Goal: Task Accomplishment & Management: Manage account settings

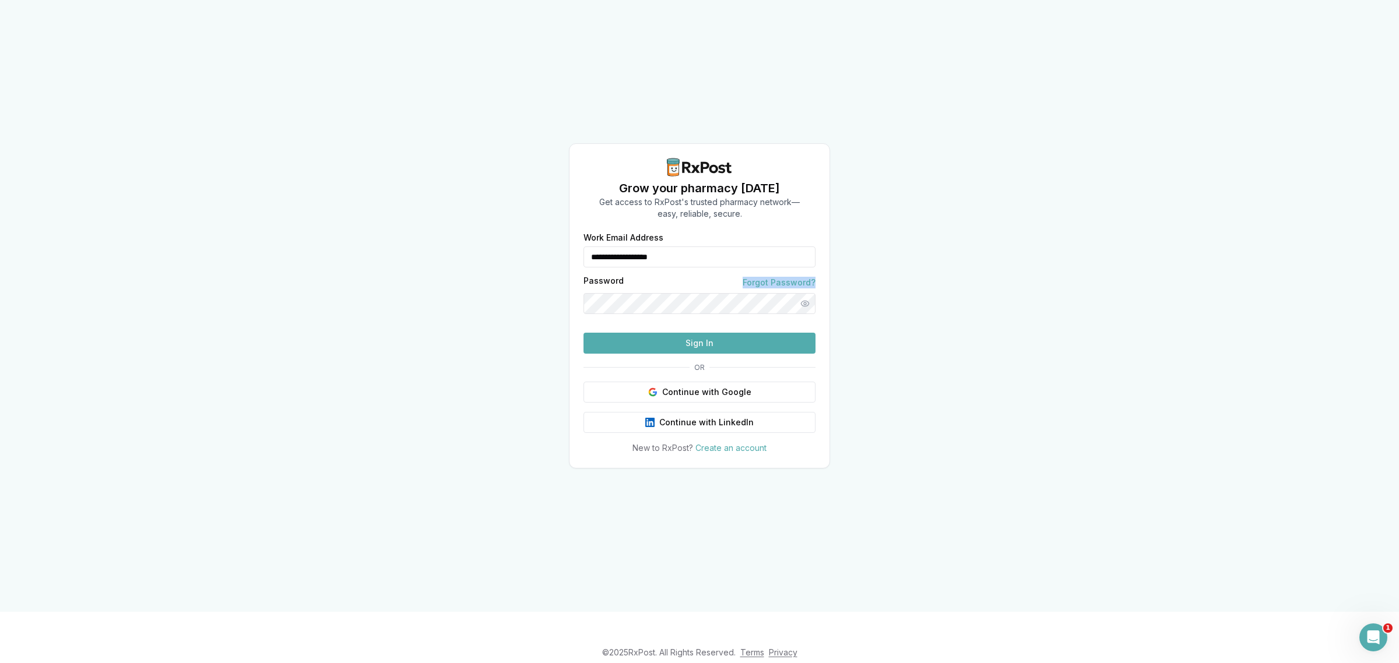
click at [631, 277] on div "Password Forgot Password?" at bounding box center [700, 295] width 232 height 37
drag, startPoint x: 705, startPoint y: 236, endPoint x: 528, endPoint y: 277, distance: 182.4
click at [528, 277] on div "**********" at bounding box center [699, 306] width 1399 height 612
type input "**********"
click at [706, 354] on button "Sign In" at bounding box center [700, 343] width 232 height 21
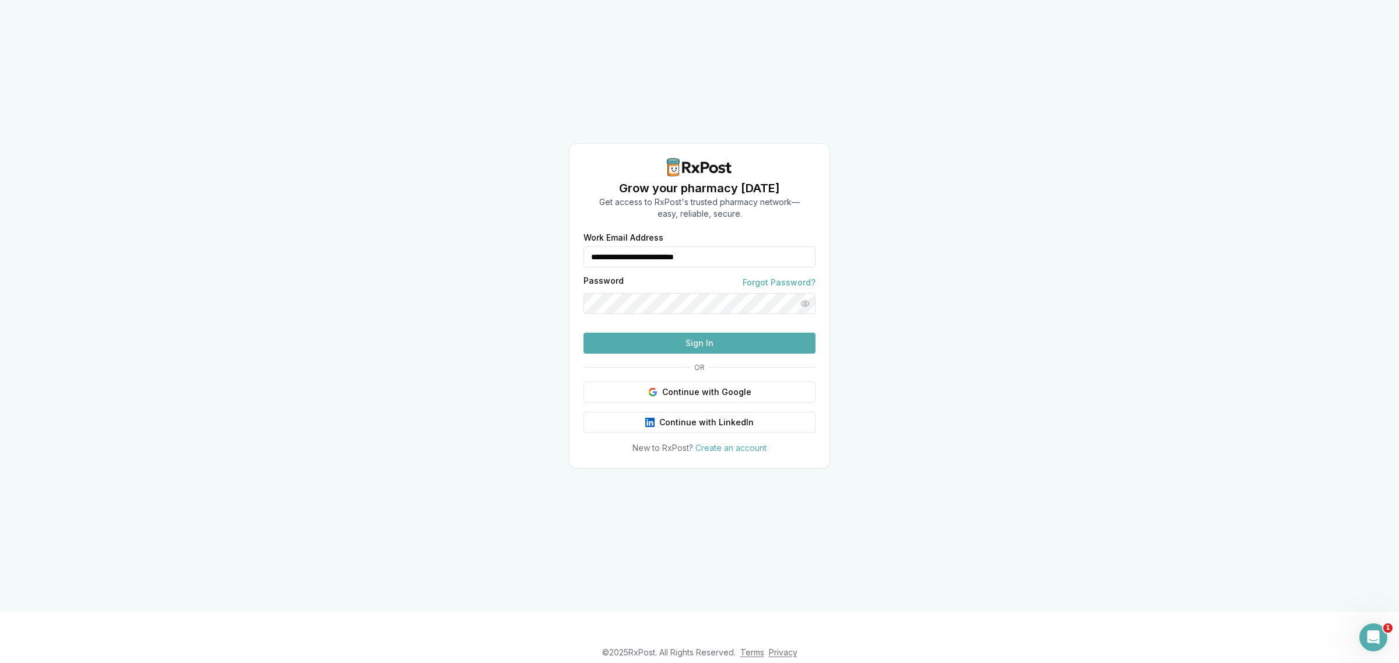
click at [707, 354] on button "Sign In" at bounding box center [700, 343] width 232 height 21
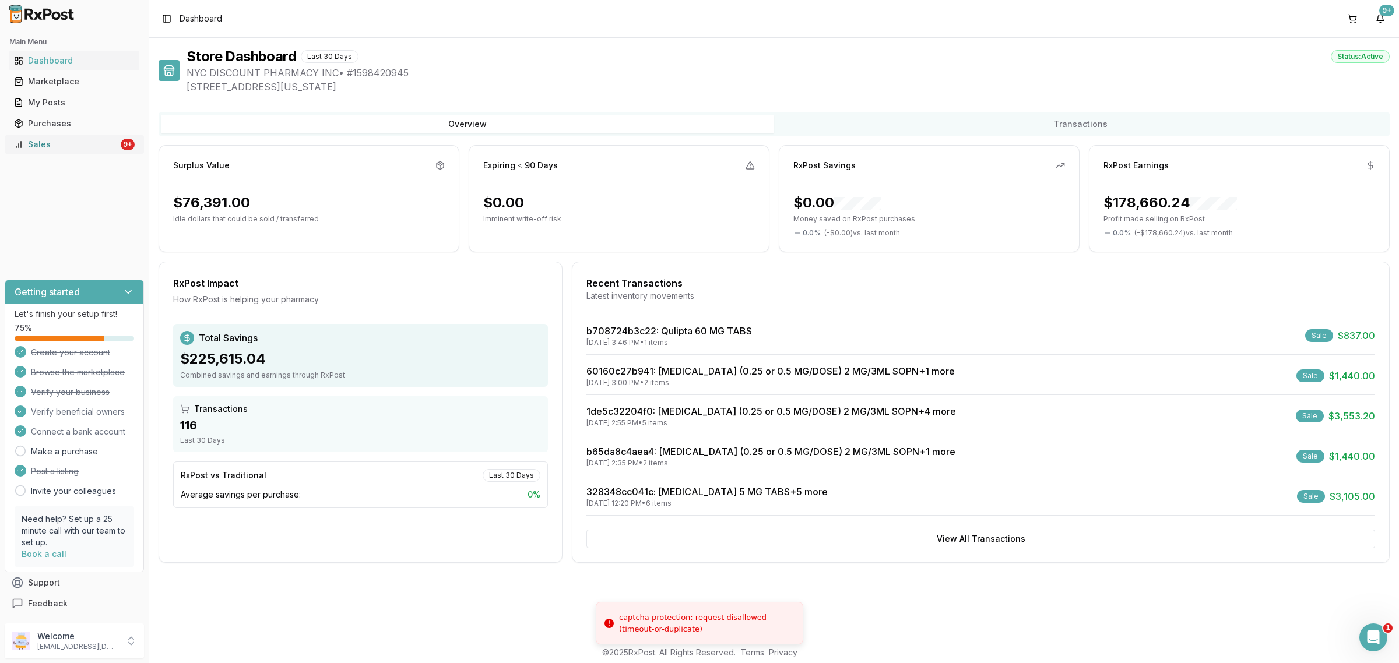
click at [79, 152] on link "Sales 9+" at bounding box center [74, 144] width 130 height 21
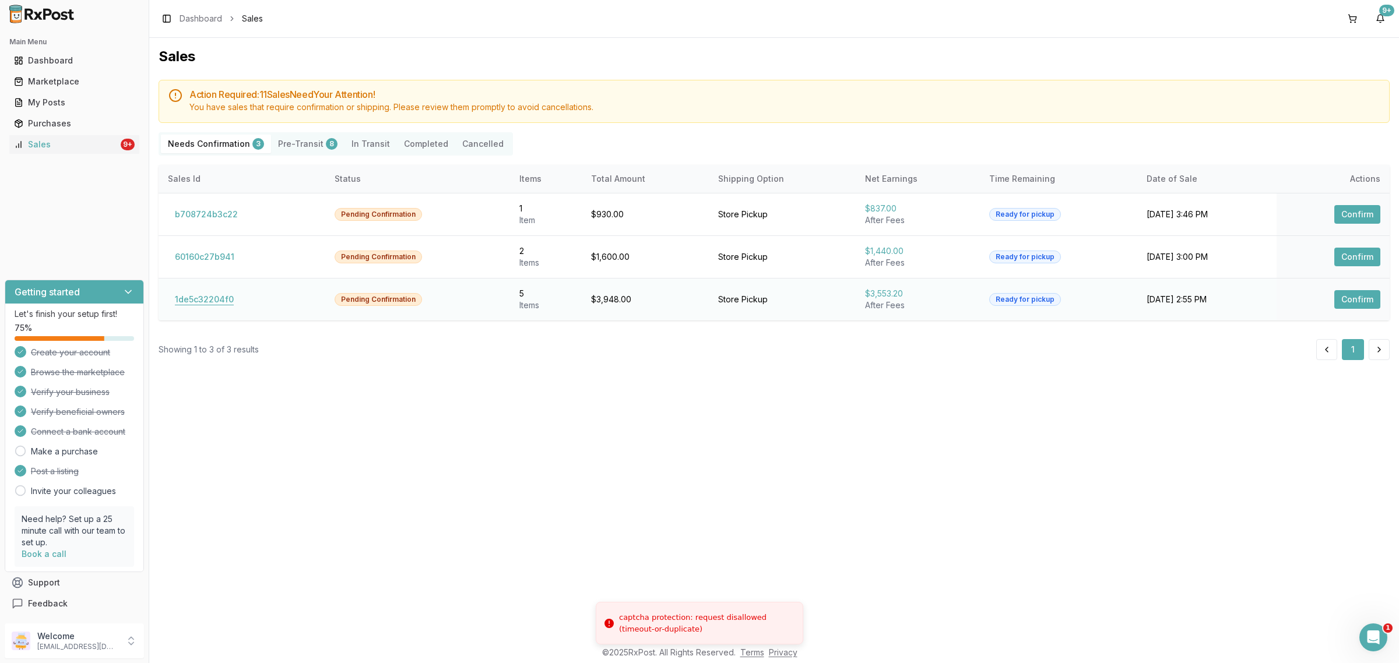
click at [215, 301] on button "1de5c32204f0" at bounding box center [204, 299] width 73 height 19
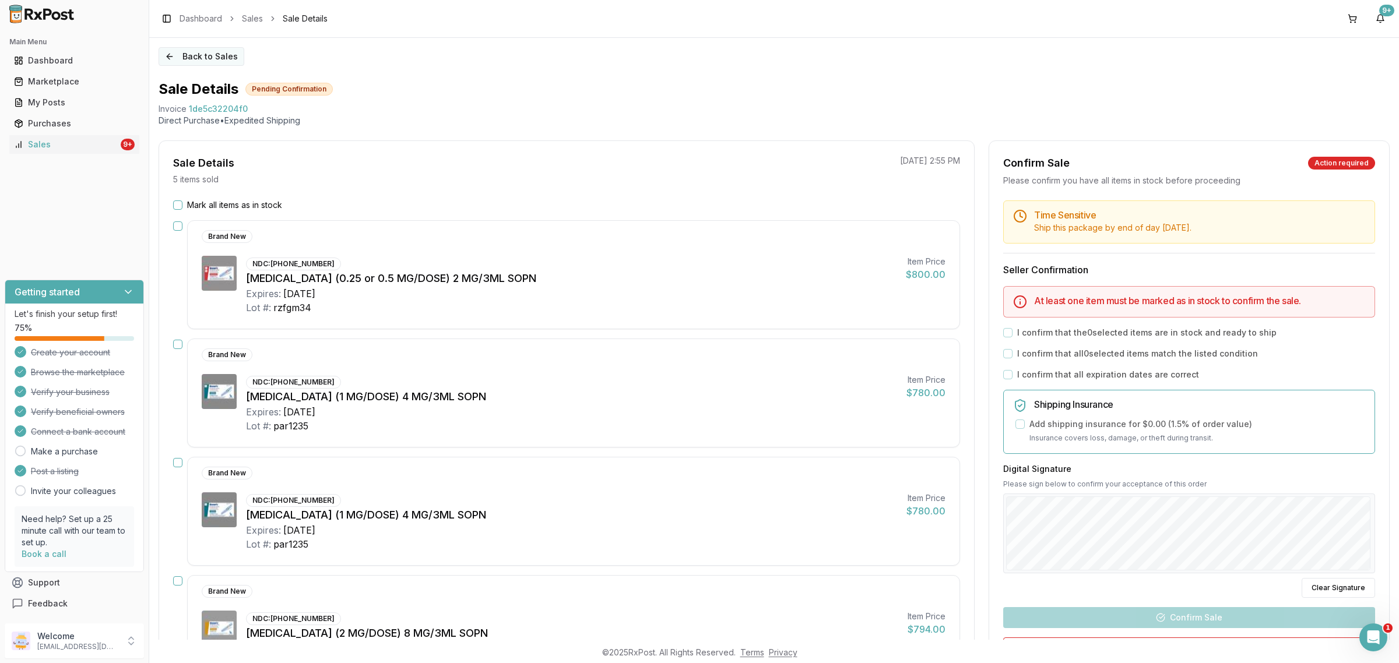
click at [206, 51] on button "Back to Sales" at bounding box center [202, 56] width 86 height 19
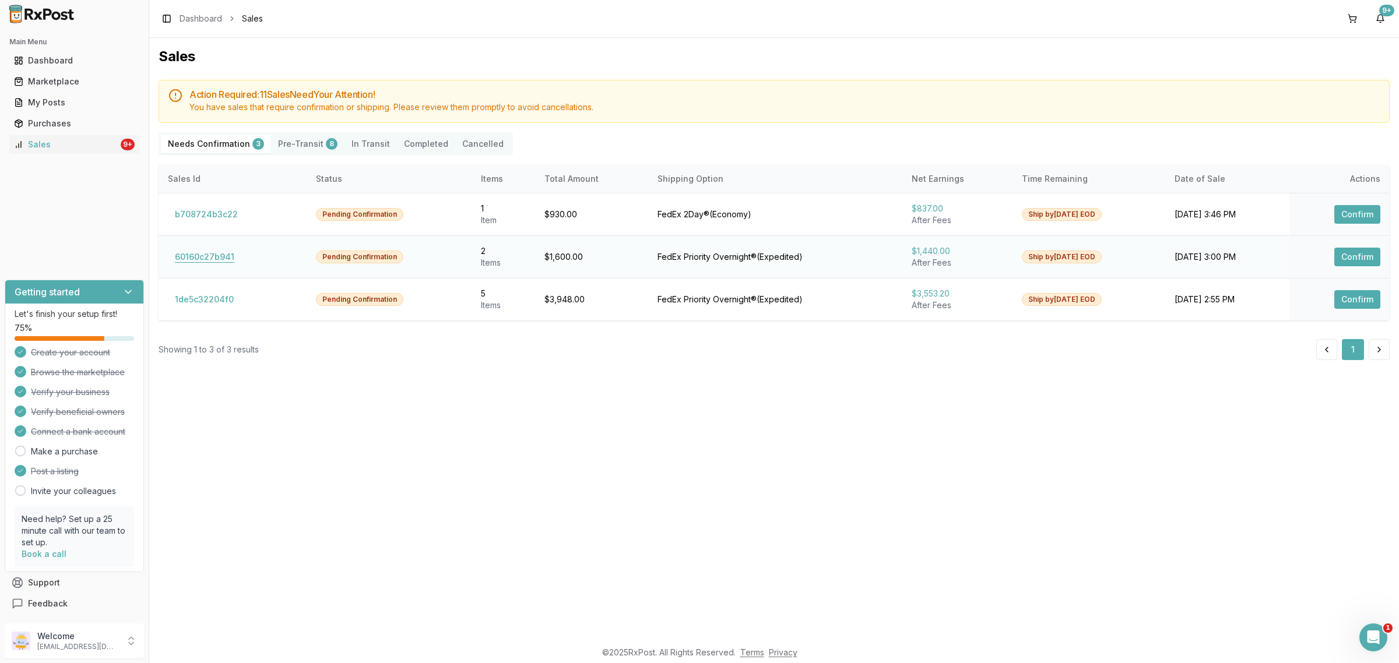
click at [224, 258] on button "60160c27b941" at bounding box center [204, 257] width 73 height 19
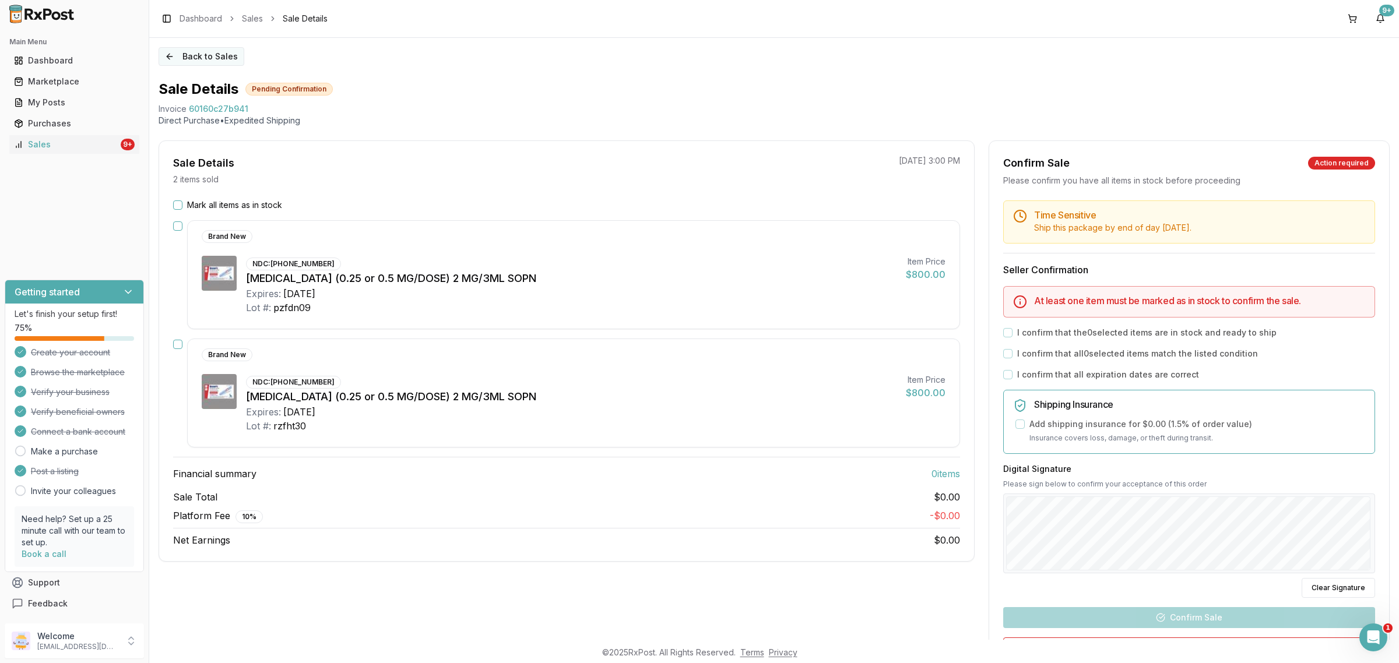
click at [219, 59] on button "Back to Sales" at bounding box center [202, 56] width 86 height 19
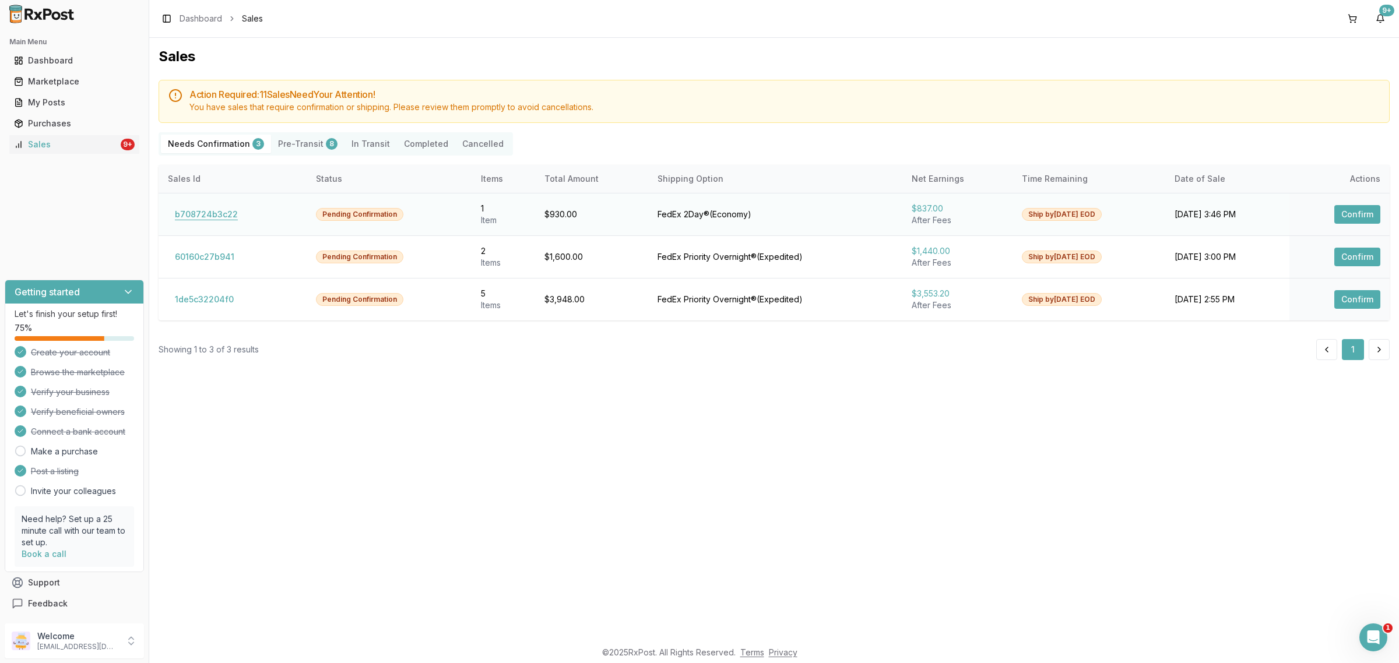
click at [217, 214] on button "b708724b3c22" at bounding box center [206, 214] width 77 height 19
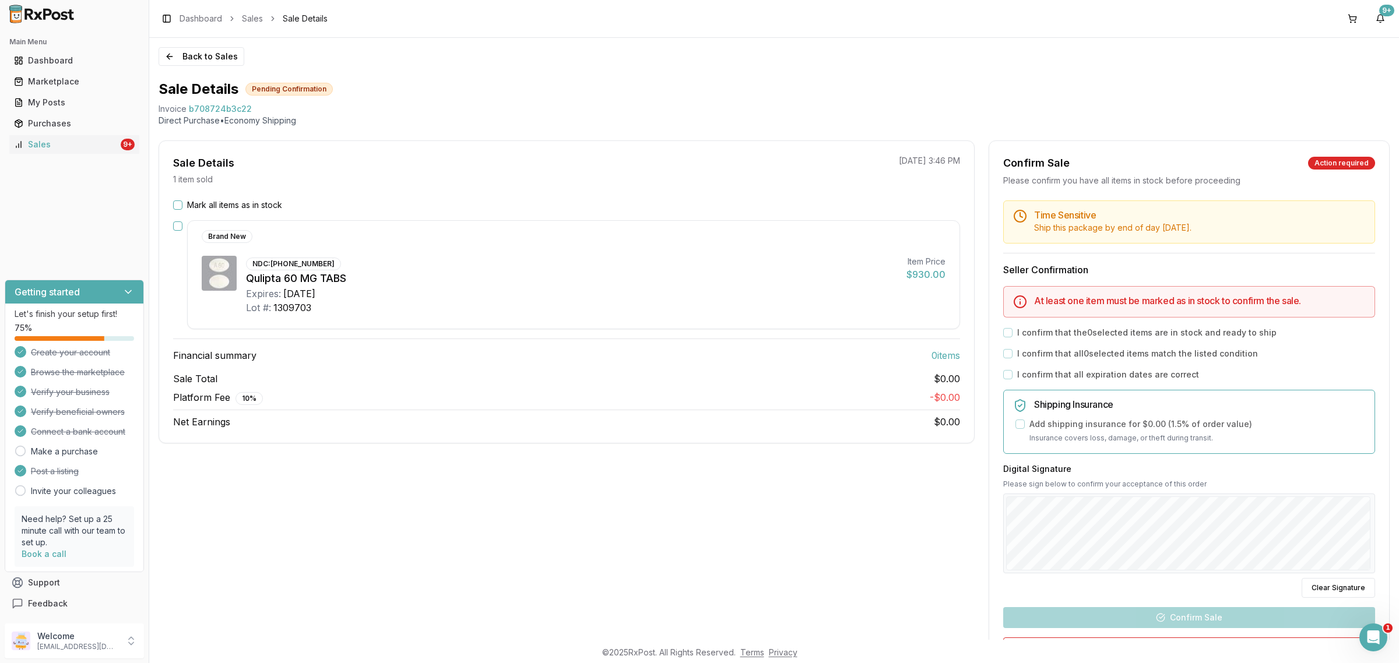
click at [532, 510] on div "Sale Details 1 item sold 09/16/2025 3:46 PM Mark all items as in stock Brand Ne…" at bounding box center [567, 433] width 816 height 586
click at [206, 64] on button "Back to Sales" at bounding box center [202, 56] width 86 height 19
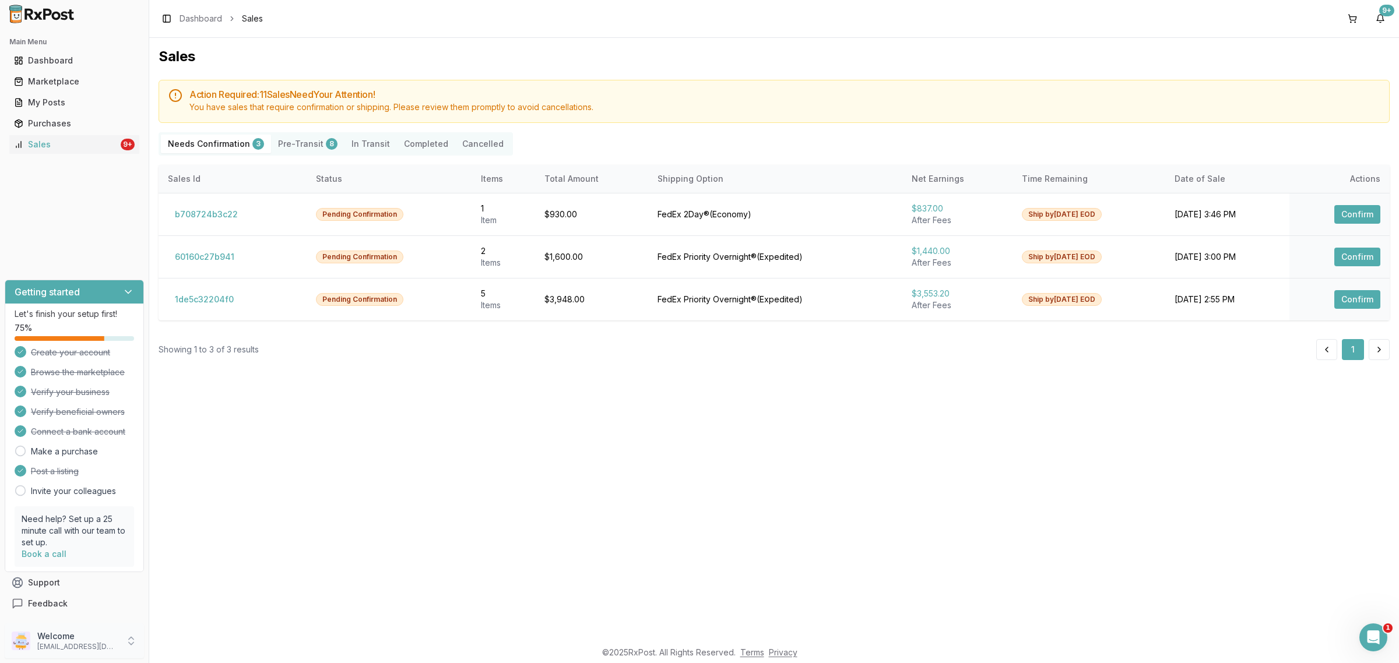
click at [91, 640] on p "Welcome" at bounding box center [77, 637] width 81 height 12
click at [208, 643] on span "Sign Out" at bounding box center [211, 644] width 111 height 12
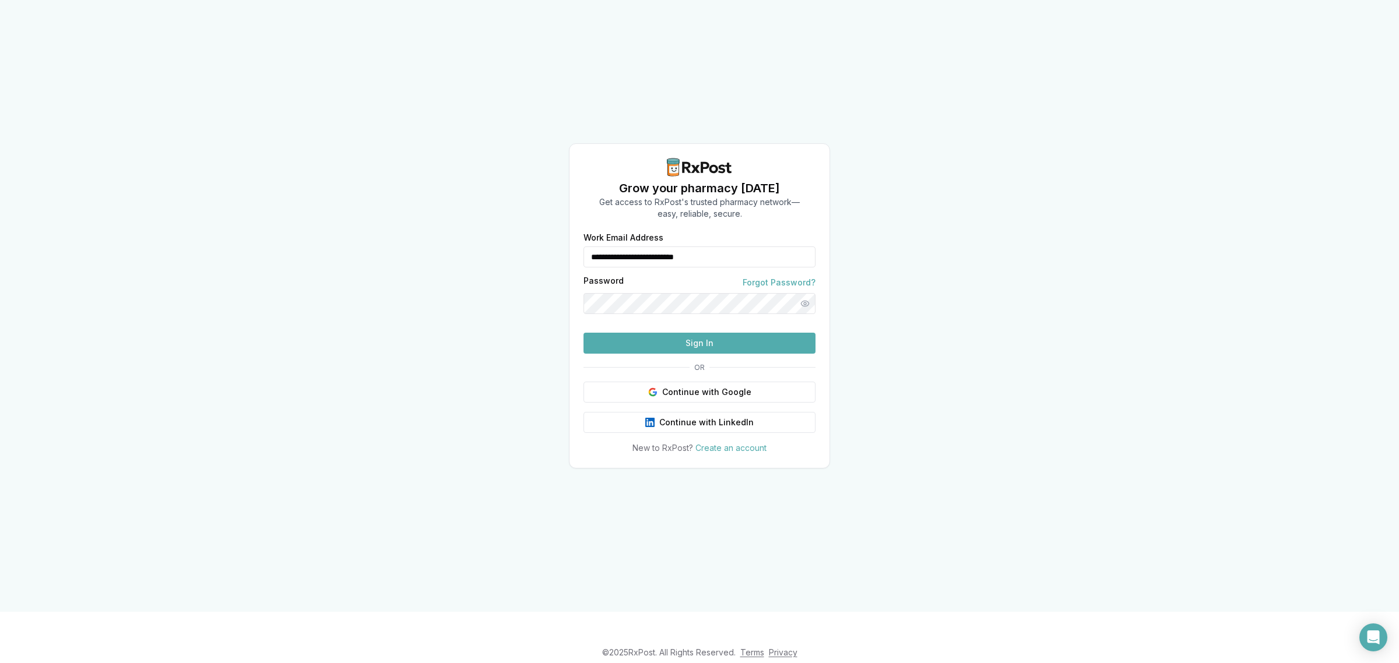
drag, startPoint x: 737, startPoint y: 229, endPoint x: 612, endPoint y: 251, distance: 127.3
click at [563, 254] on div "**********" at bounding box center [699, 306] width 1399 height 612
type input "**********"
click at [691, 354] on button "Sign In" at bounding box center [700, 343] width 232 height 21
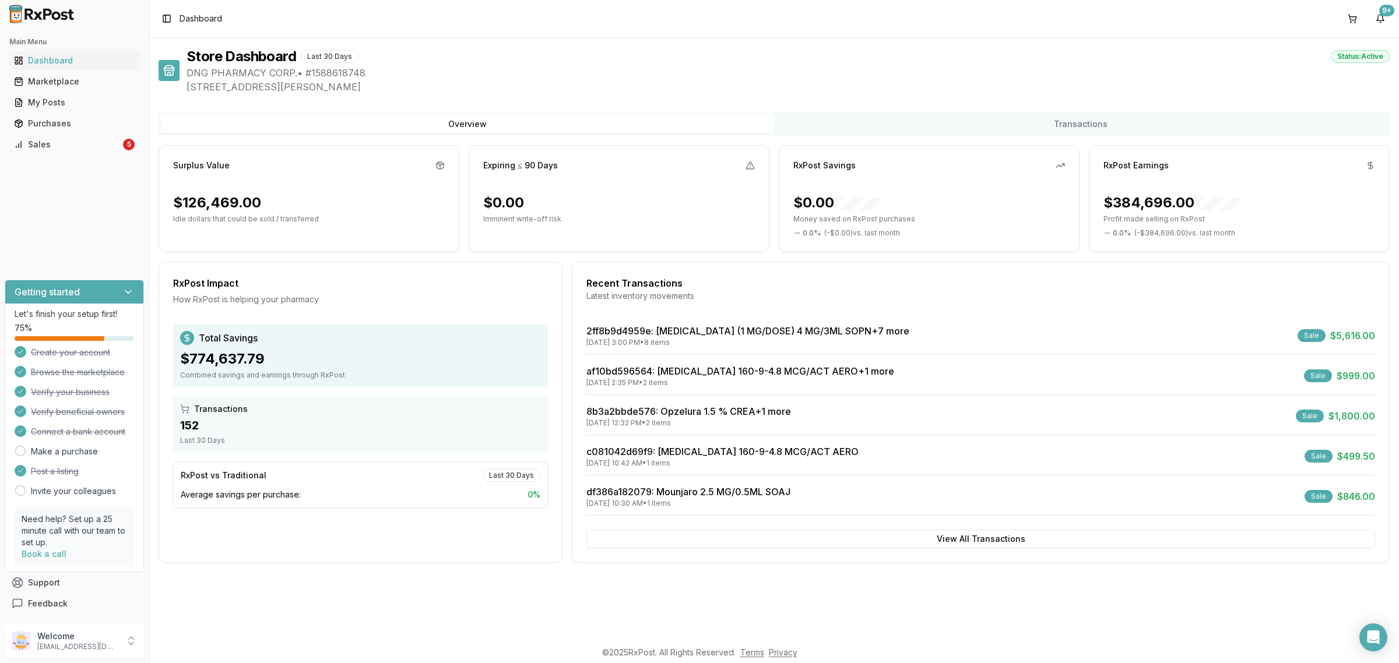
click at [83, 155] on div "Main Menu Dashboard Marketplace My Posts Purchases Sales 5" at bounding box center [74, 93] width 149 height 131
click at [78, 146] on div "Sales" at bounding box center [67, 145] width 107 height 12
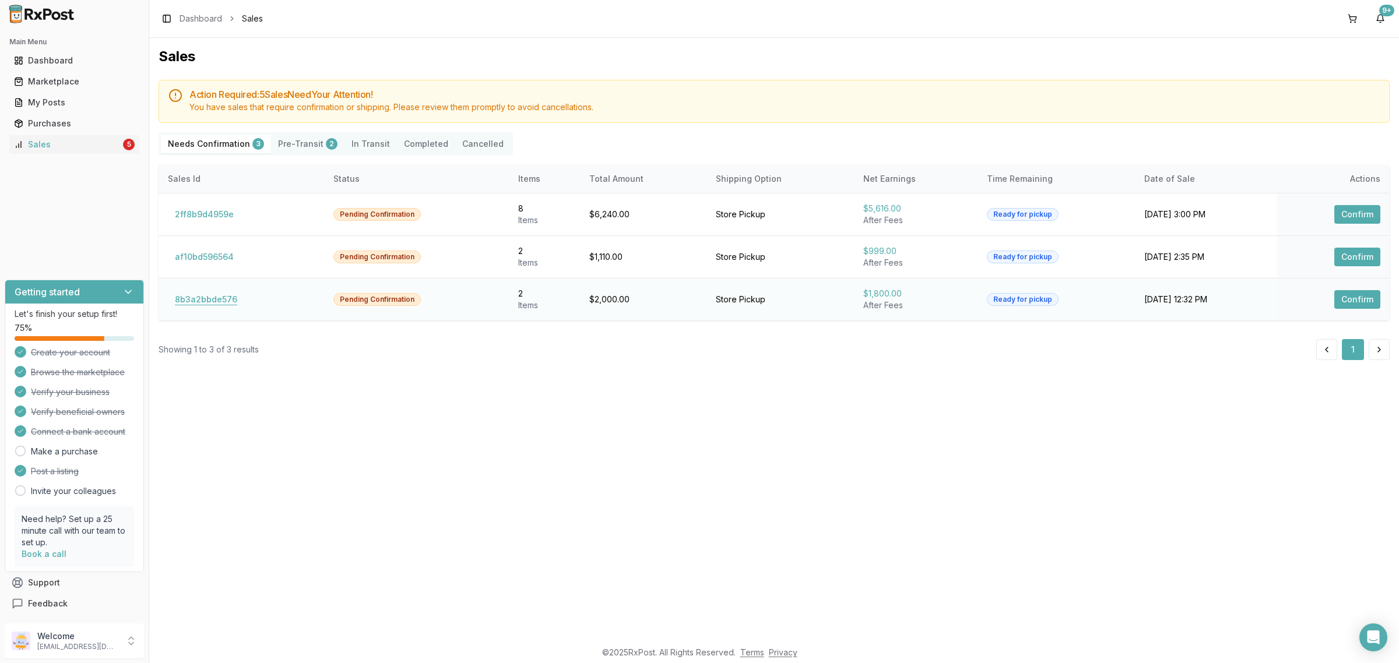
click at [219, 299] on button "8b3a2bbde576" at bounding box center [206, 299] width 76 height 19
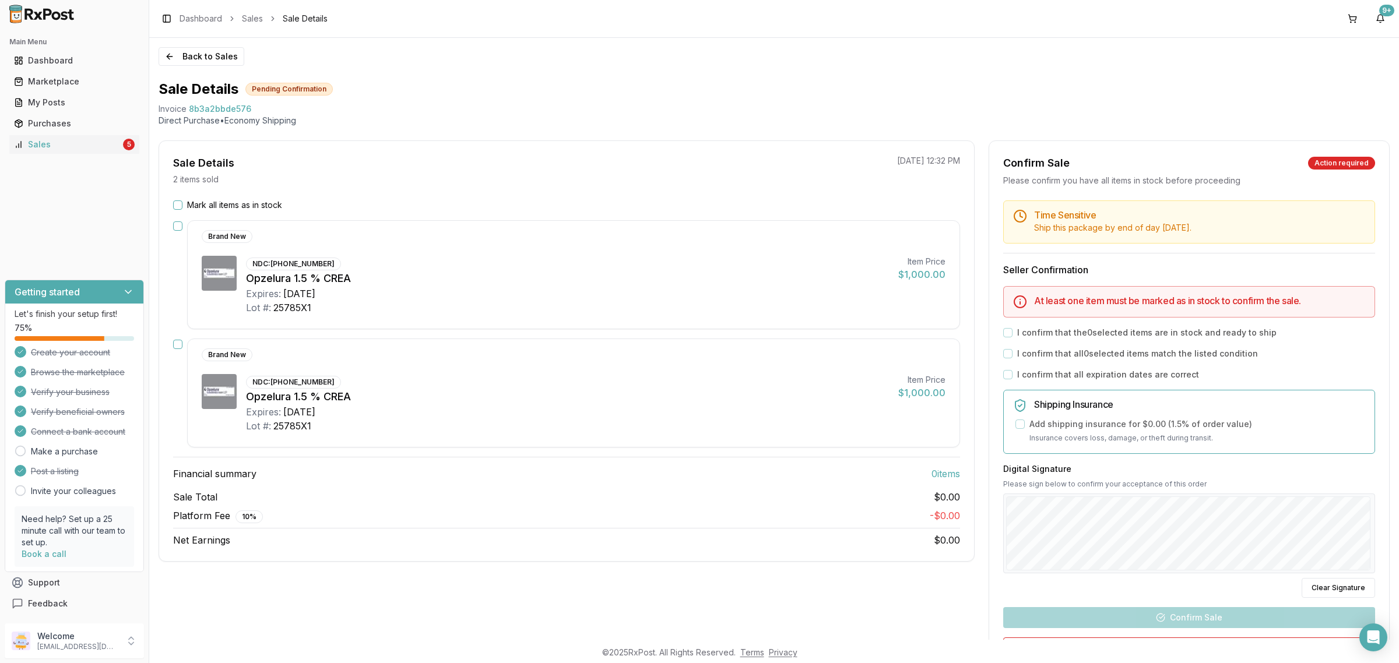
click at [209, 206] on label "Mark all items as in stock" at bounding box center [234, 205] width 95 height 12
click at [182, 206] on button "Mark all items as in stock" at bounding box center [177, 205] width 9 height 9
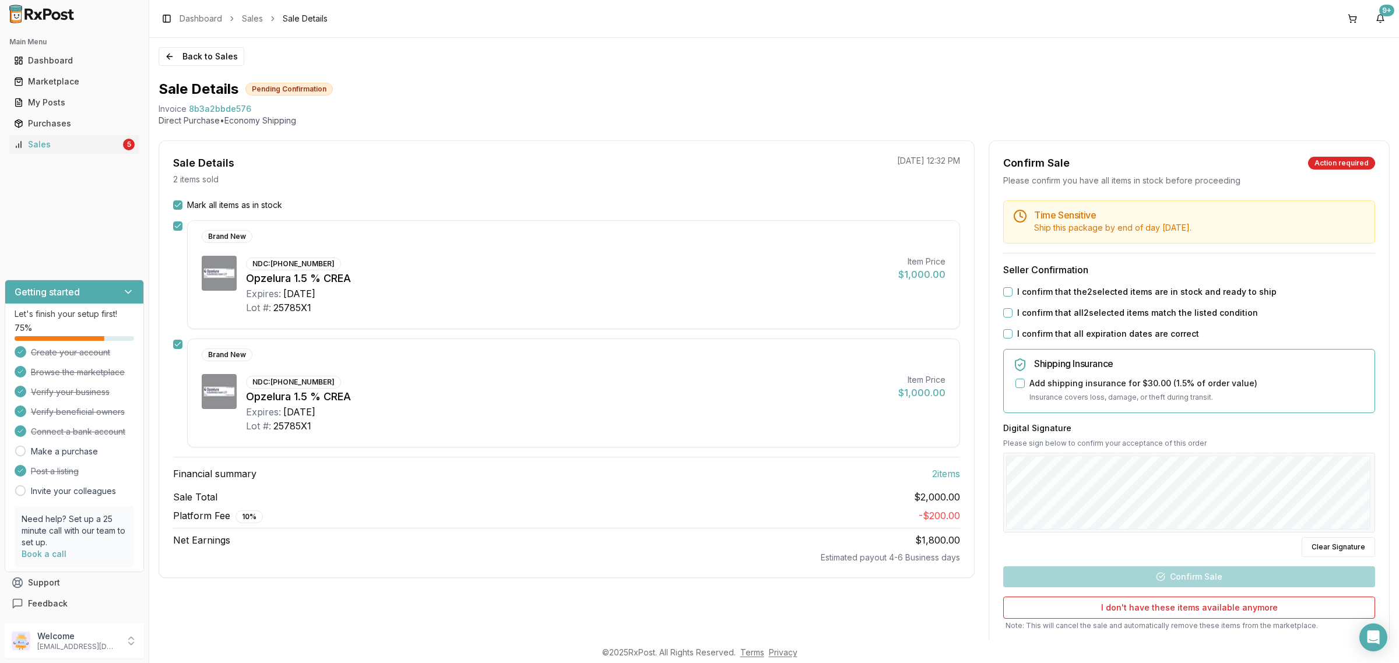
click at [1083, 284] on div "Time Sensitive Ship this package by end of day Tuesday, September 23rd . Seller…" at bounding box center [1189, 436] width 400 height 471
click at [1080, 296] on label "I confirm that the 2 selected items are in stock and ready to ship" at bounding box center [1146, 292] width 259 height 12
click at [1013, 296] on button "I confirm that the 2 selected items are in stock and ready to ship" at bounding box center [1007, 291] width 9 height 9
click at [1065, 319] on label "I confirm that all 2 selected items match the listed condition" at bounding box center [1137, 313] width 241 height 12
click at [1013, 318] on button "I confirm that all 2 selected items match the listed condition" at bounding box center [1007, 312] width 9 height 9
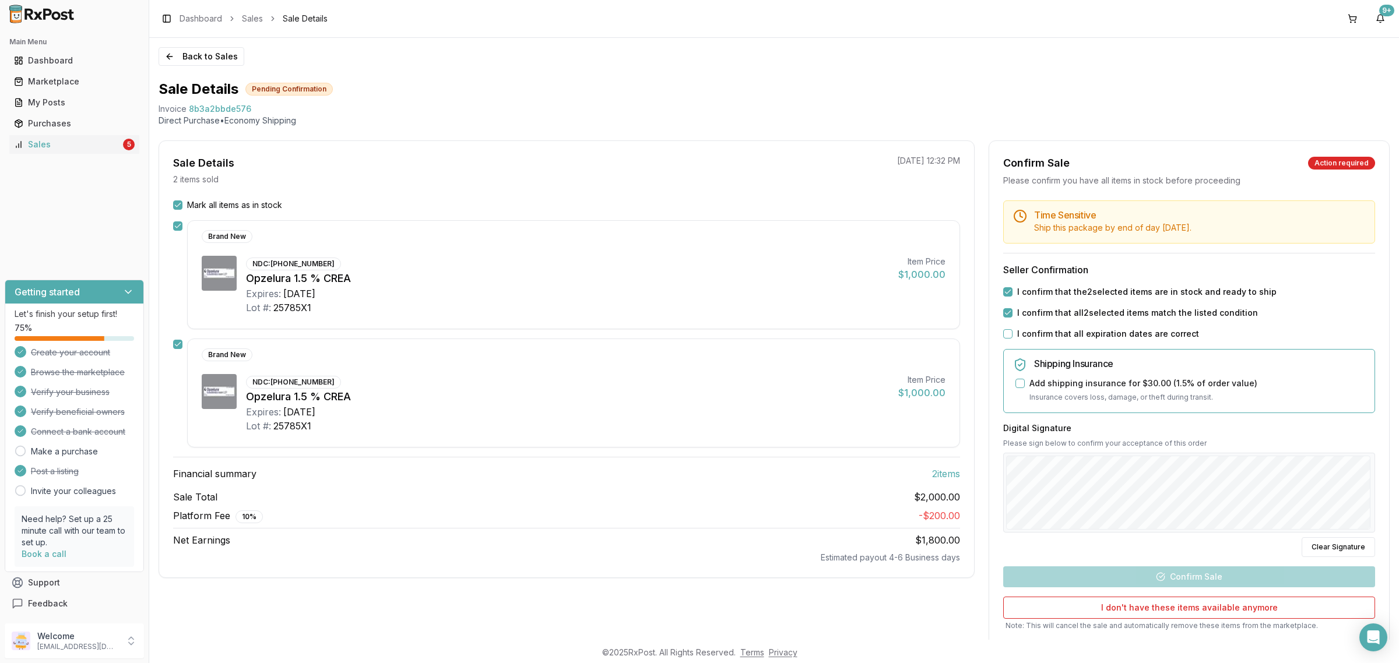
click at [1045, 335] on label "I confirm that all expiration dates are correct" at bounding box center [1108, 334] width 182 height 12
click at [1013, 335] on button "I confirm that all expiration dates are correct" at bounding box center [1007, 333] width 9 height 9
click at [1173, 579] on button "Confirm Sale" at bounding box center [1189, 577] width 372 height 21
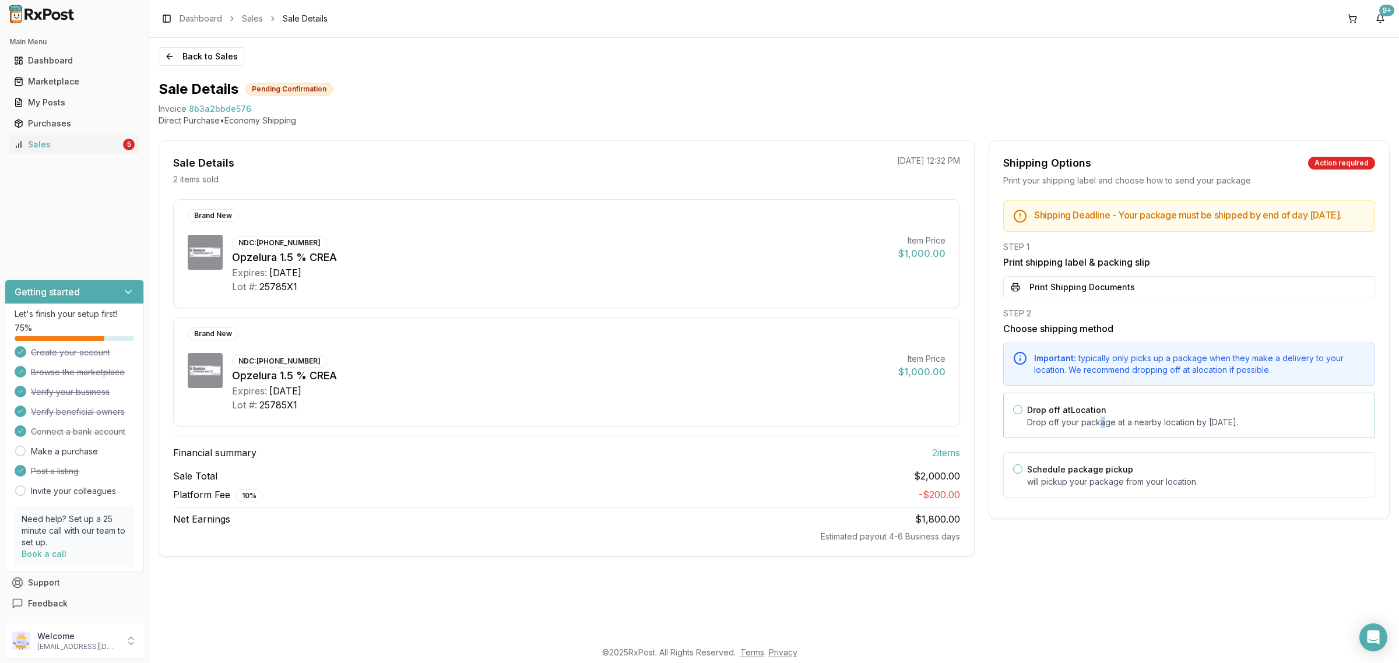
click at [1102, 438] on div "Drop off at Location Drop off your package at a nearby location by September 23…" at bounding box center [1189, 415] width 372 height 45
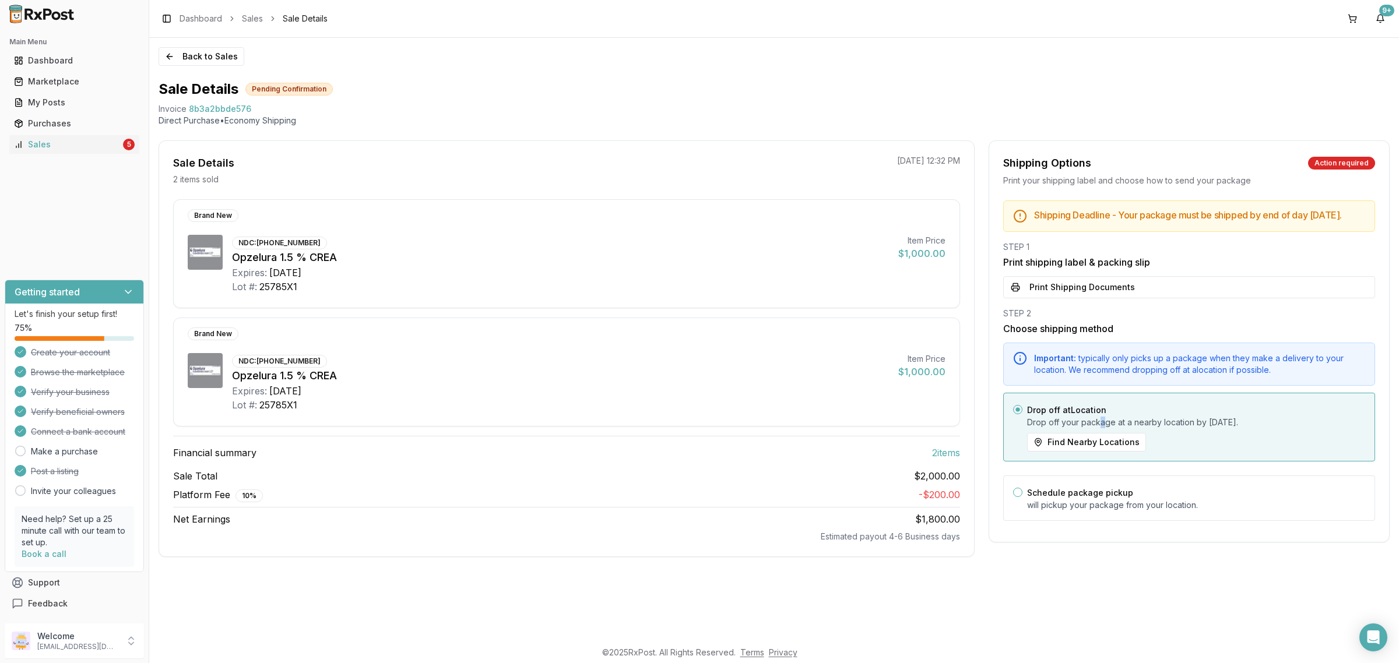
click at [1119, 290] on button "Print Shipping Documents" at bounding box center [1189, 287] width 372 height 22
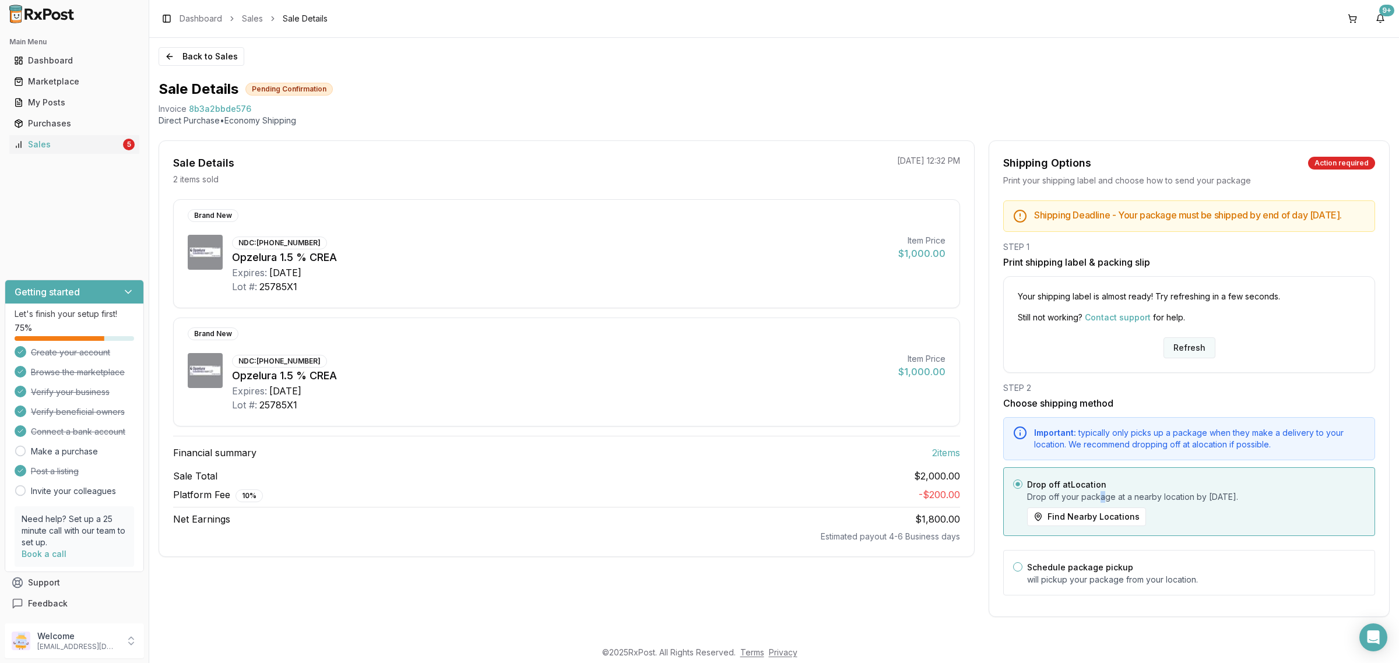
click at [1191, 359] on button "Refresh" at bounding box center [1190, 348] width 52 height 21
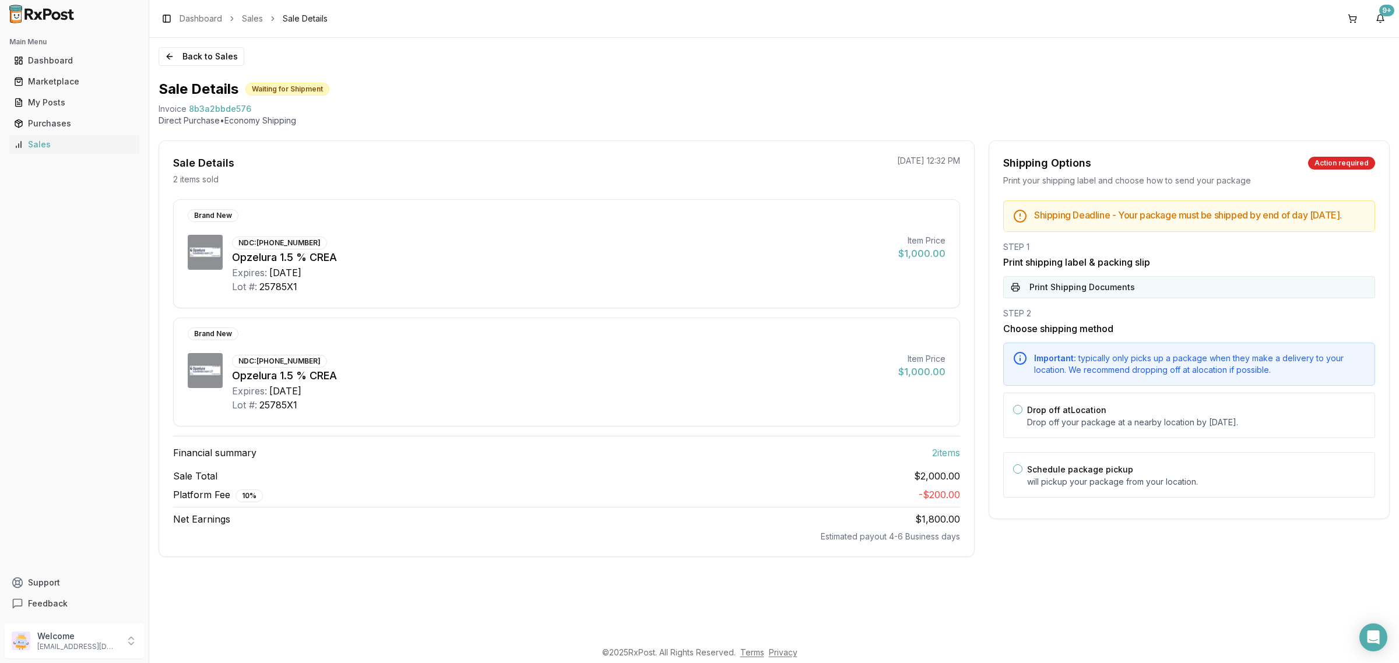
click at [1148, 298] on button "Print Shipping Documents" at bounding box center [1189, 287] width 372 height 22
click at [1081, 428] on p "Drop off your package at a nearby location by September 23, 2025 ." at bounding box center [1196, 423] width 338 height 12
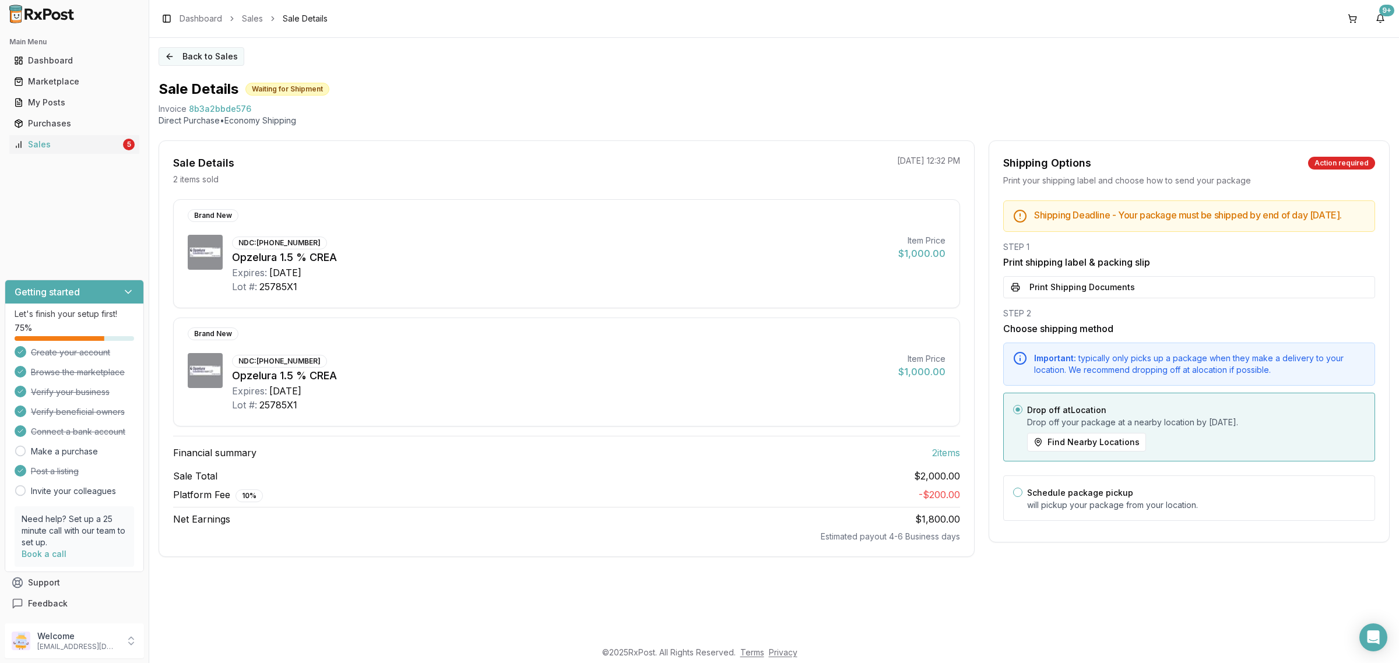
click at [214, 57] on button "Back to Sales" at bounding box center [202, 56] width 86 height 19
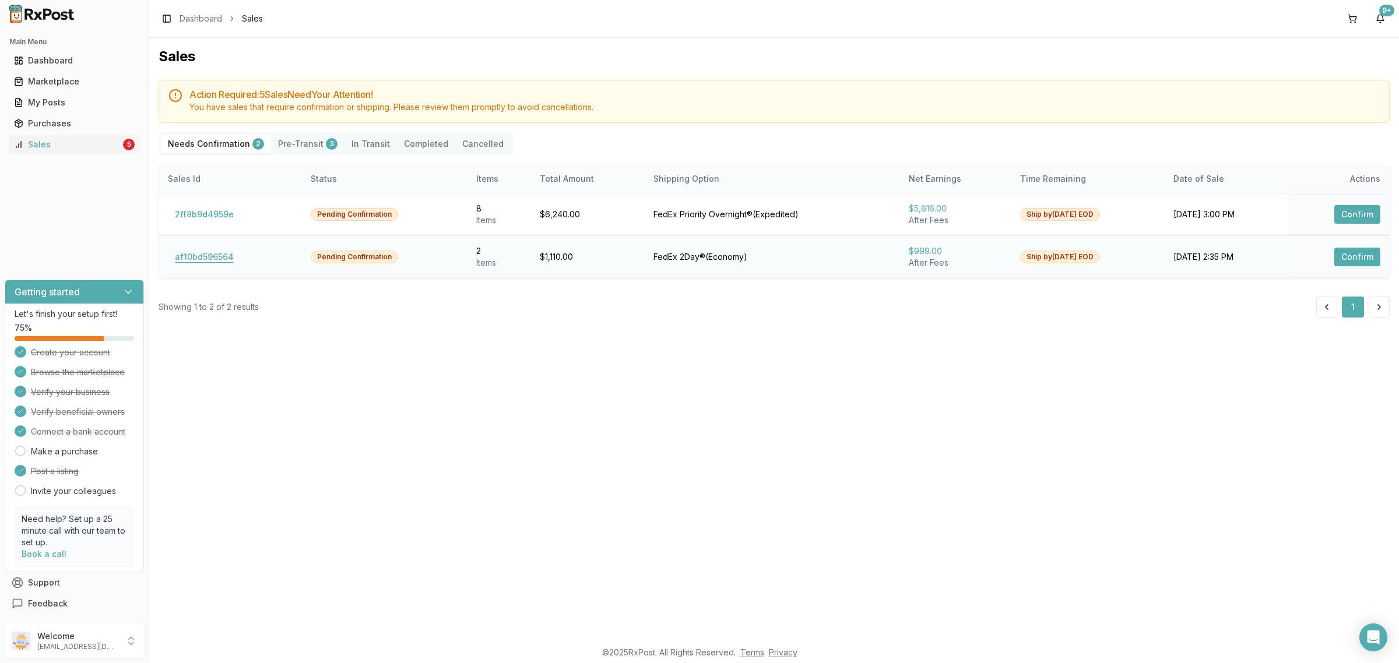
click at [224, 258] on button "af10bd596564" at bounding box center [204, 257] width 73 height 19
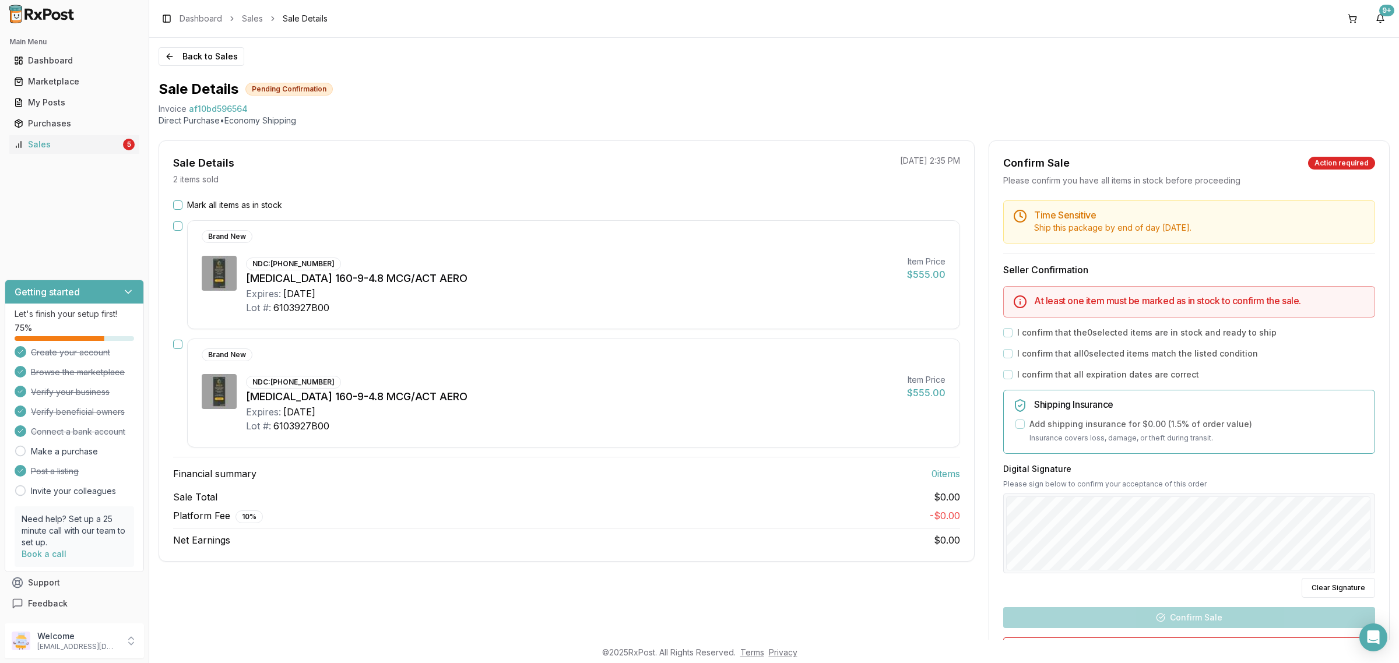
click at [208, 205] on label "Mark all items as in stock" at bounding box center [234, 205] width 95 height 12
click at [182, 205] on button "Mark all items as in stock" at bounding box center [177, 205] width 9 height 9
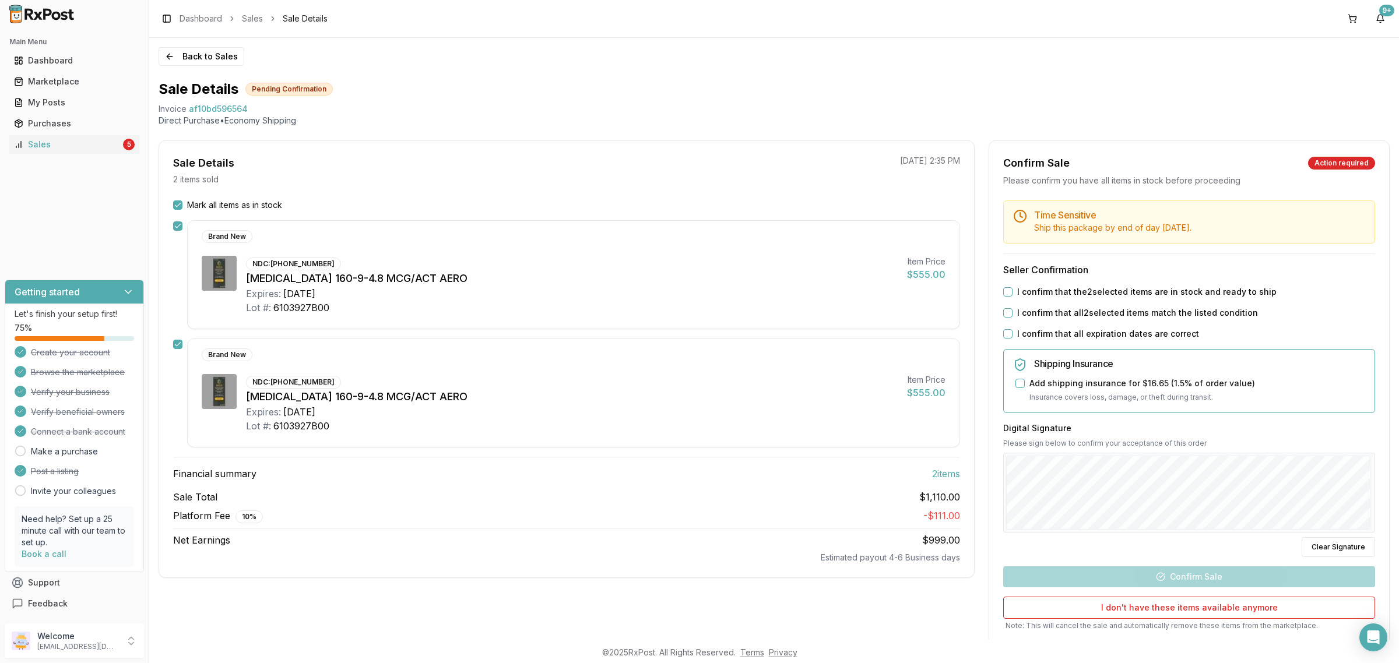
click at [1027, 291] on label "I confirm that the 2 selected items are in stock and ready to ship" at bounding box center [1146, 292] width 259 height 12
click at [1013, 291] on button "I confirm that the 2 selected items are in stock and ready to ship" at bounding box center [1007, 291] width 9 height 9
click at [1027, 314] on label "I confirm that all 2 selected items match the listed condition" at bounding box center [1137, 313] width 241 height 12
click at [1013, 314] on button "I confirm that all 2 selected items match the listed condition" at bounding box center [1007, 312] width 9 height 9
click at [1028, 332] on label "I confirm that all expiration dates are correct" at bounding box center [1108, 334] width 182 height 12
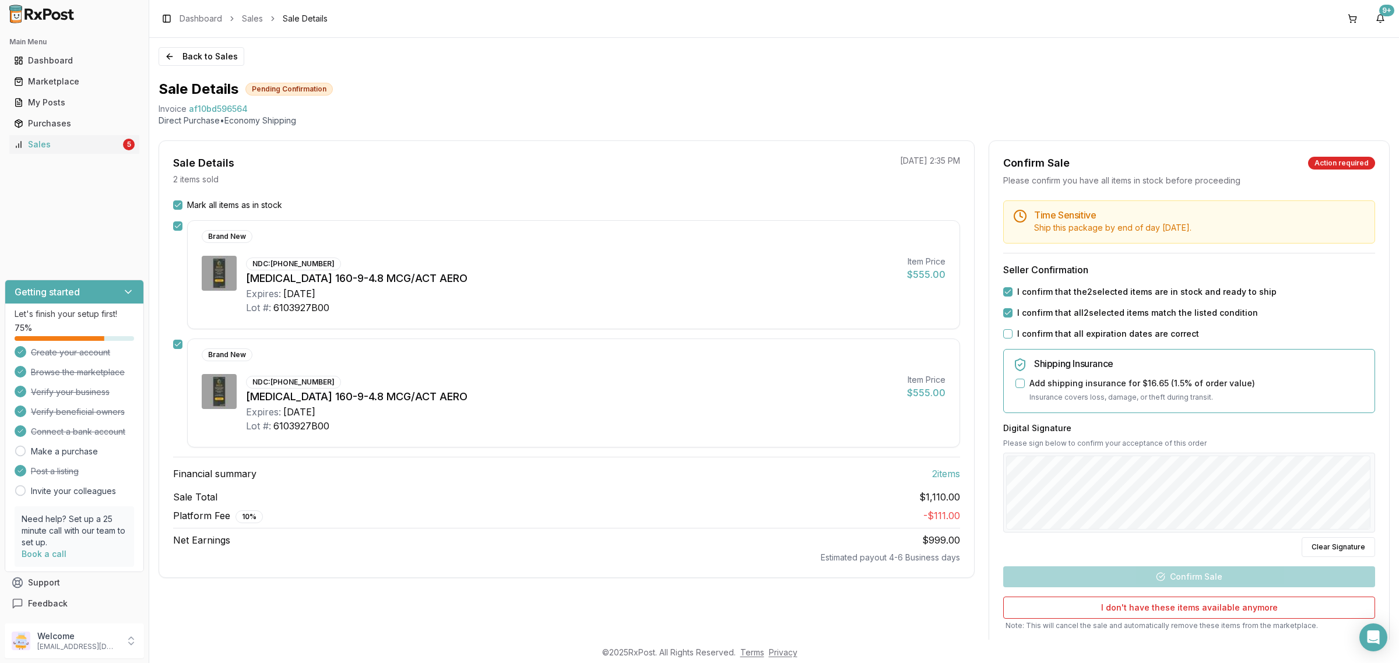
click at [1013, 332] on button "I confirm that all expiration dates are correct" at bounding box center [1007, 333] width 9 height 9
click at [1398, 503] on div "Back to Sales Sale Details Pending Confirmation Invoice af10bd596564 Direct Pur…" at bounding box center [774, 339] width 1250 height 602
click at [1204, 575] on button "Confirm Sale" at bounding box center [1189, 577] width 372 height 21
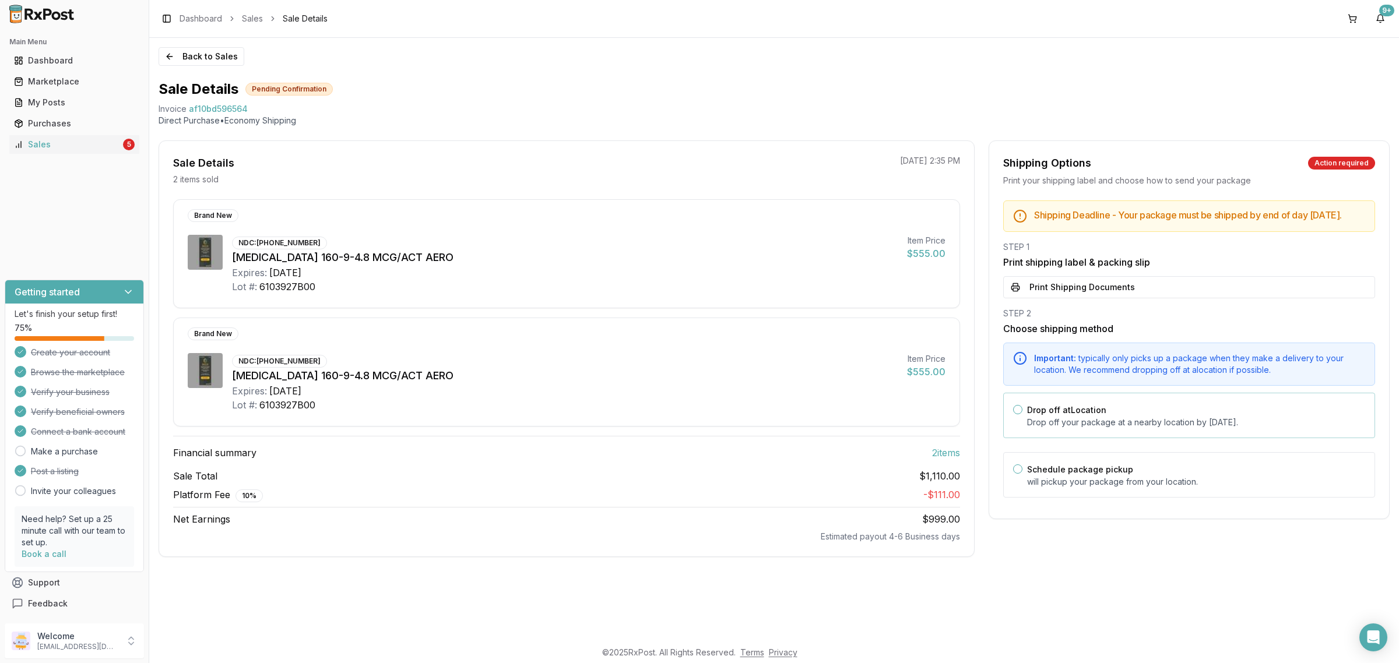
click at [1076, 428] on p "Drop off your package at a nearby location by September 23, 2025 ." at bounding box center [1196, 423] width 338 height 12
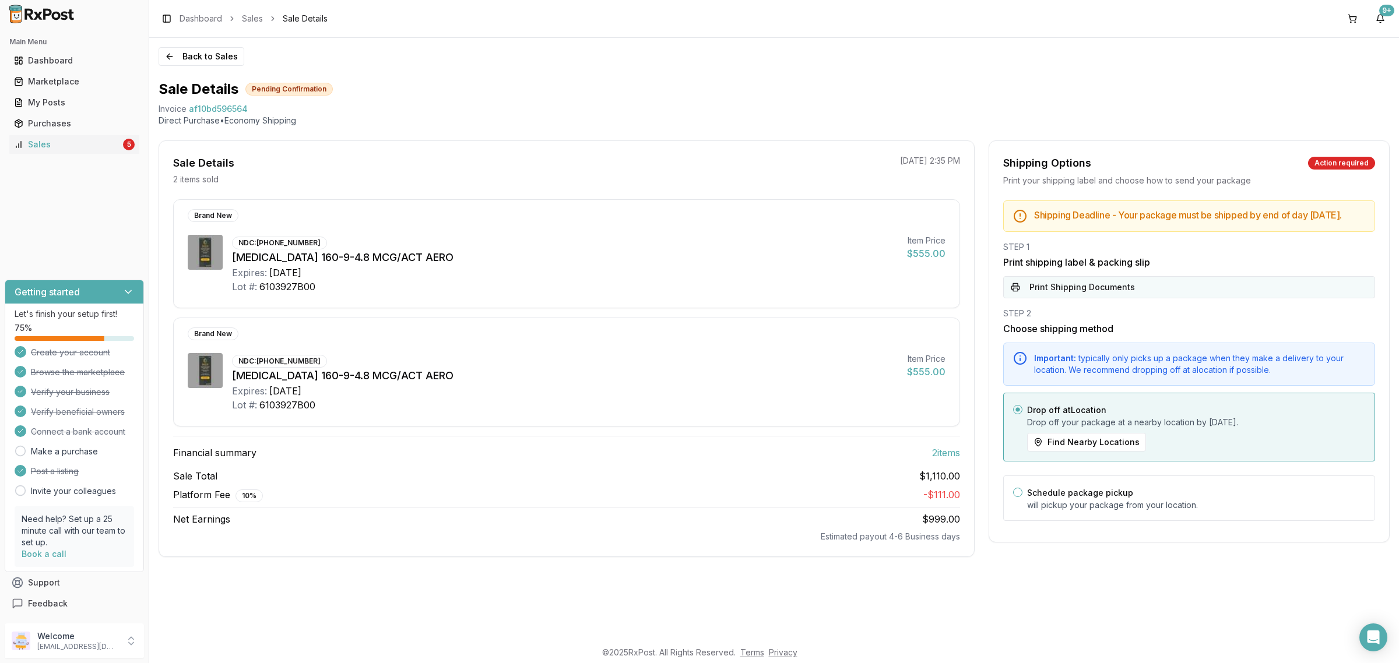
click at [1107, 296] on button "Print Shipping Documents" at bounding box center [1189, 287] width 372 height 22
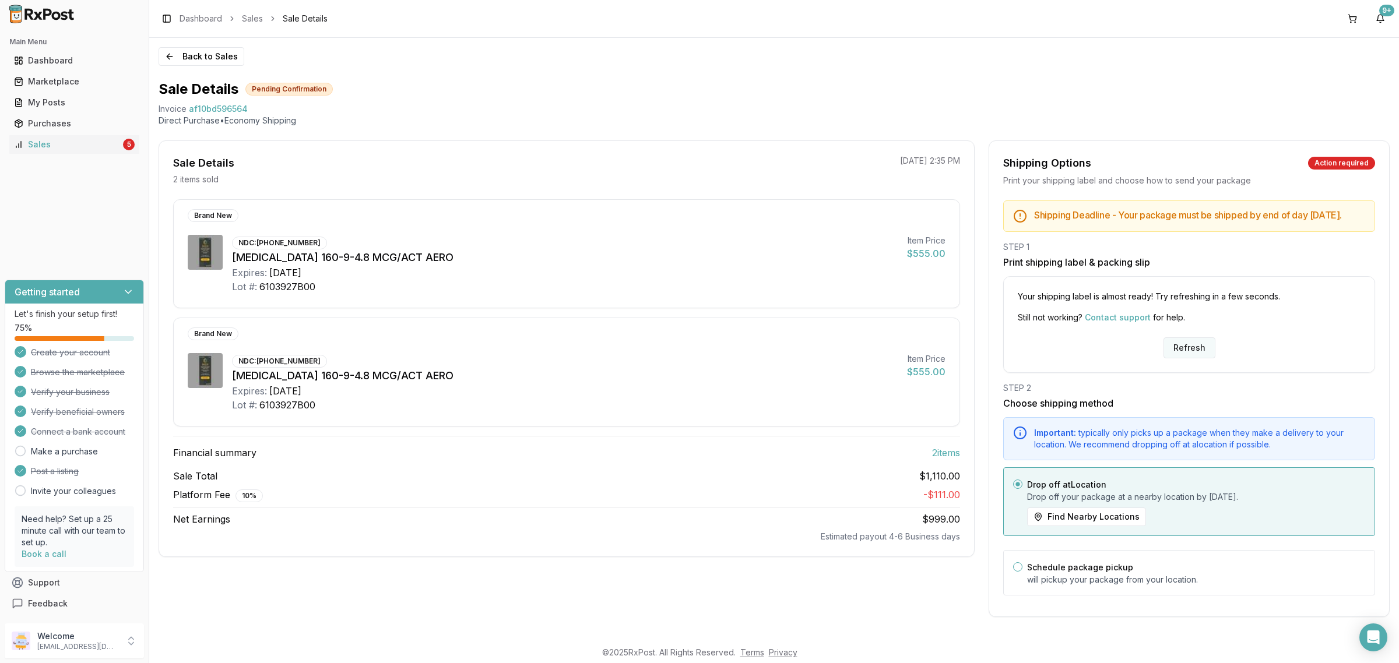
click at [1179, 354] on button "Refresh" at bounding box center [1190, 348] width 52 height 21
drag, startPoint x: 1175, startPoint y: 357, endPoint x: 1174, endPoint y: 366, distance: 8.2
click at [1175, 357] on button "Refresh" at bounding box center [1190, 348] width 52 height 21
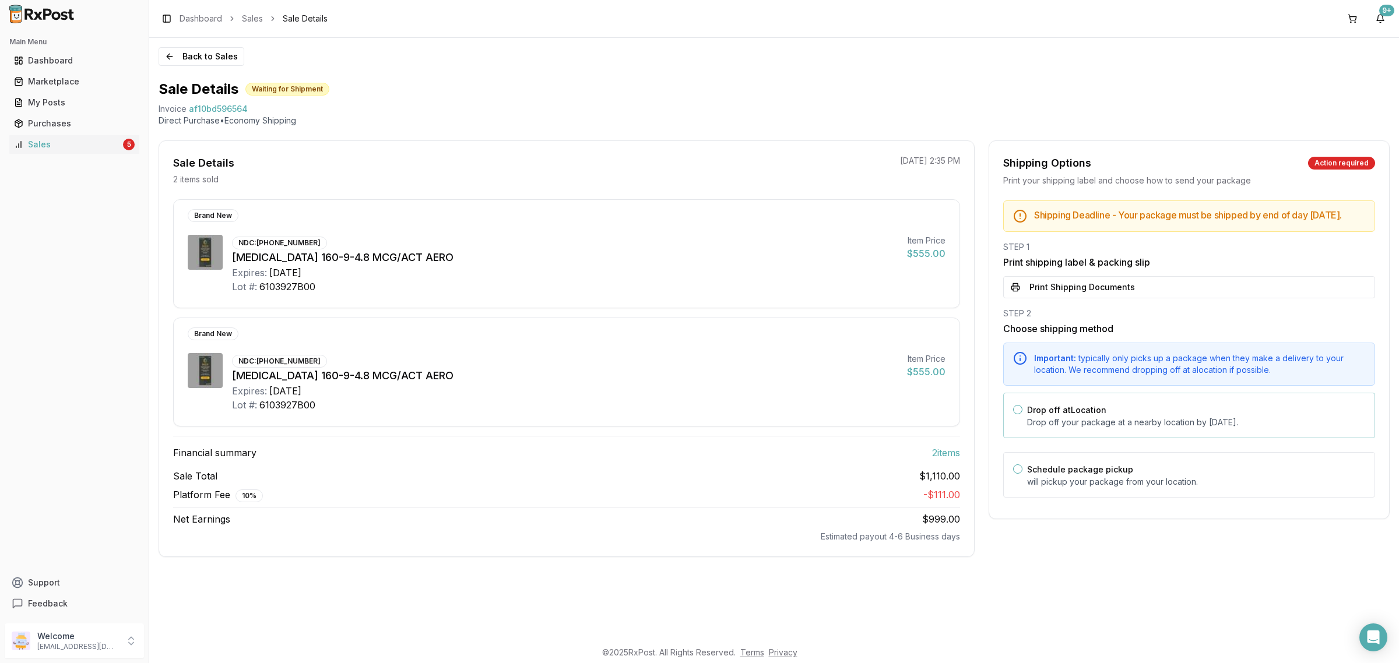
drag, startPoint x: 1094, startPoint y: 440, endPoint x: 1102, endPoint y: 415, distance: 26.9
click at [1095, 438] on div "Drop off at Location Drop off your package at a nearby location by [DATE] ." at bounding box center [1189, 415] width 372 height 45
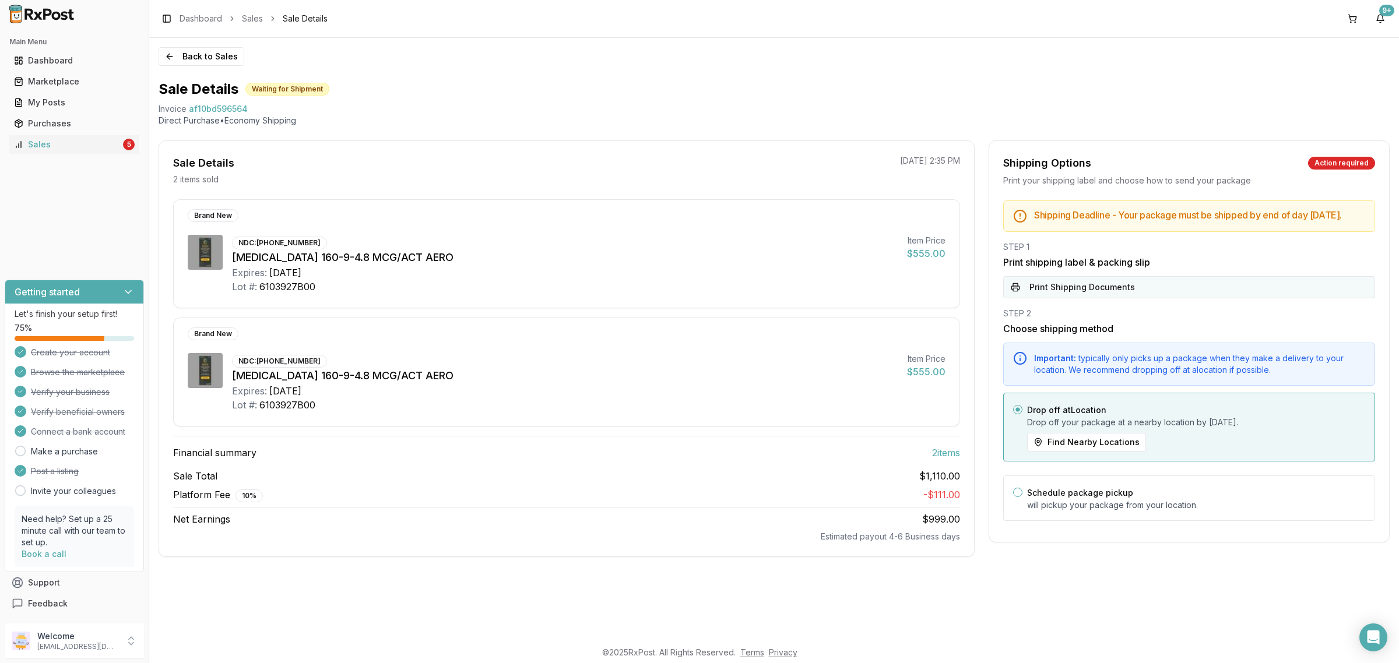
click at [1101, 298] on button "Print Shipping Documents" at bounding box center [1189, 287] width 372 height 22
click at [188, 57] on button "Back to Sales" at bounding box center [202, 56] width 86 height 19
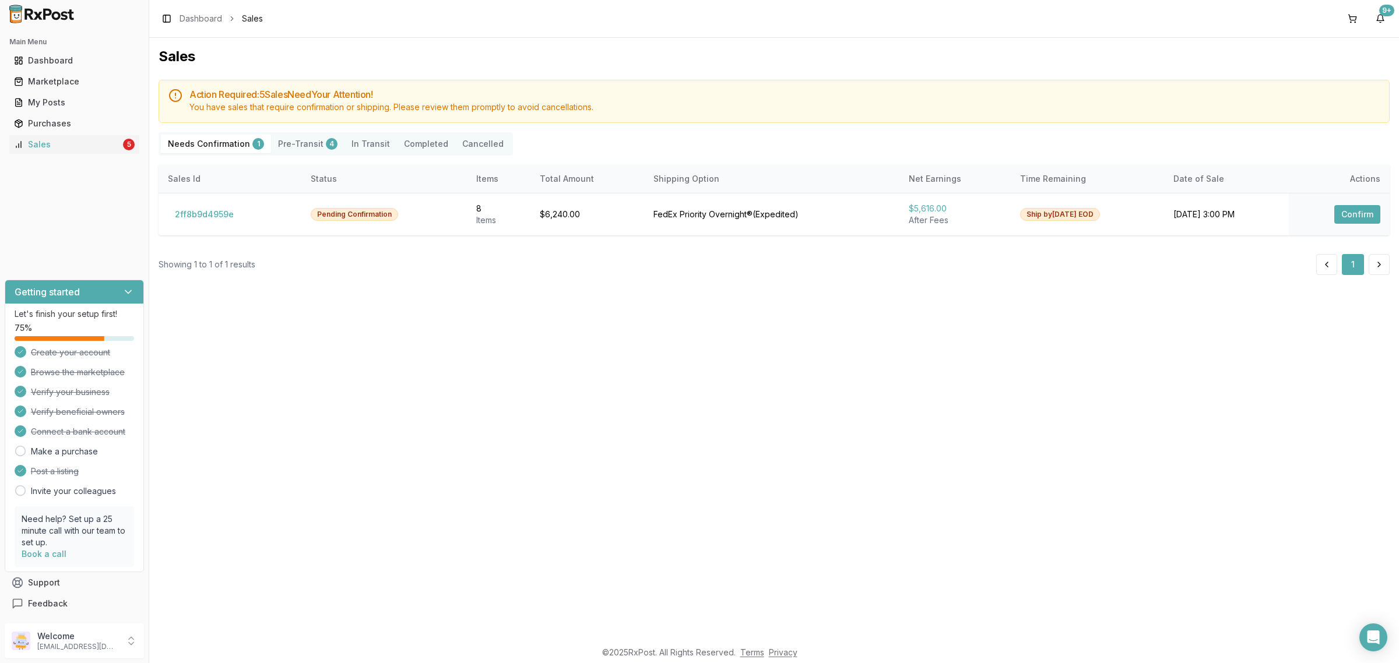
drag, startPoint x: 394, startPoint y: 313, endPoint x: 299, endPoint y: 286, distance: 98.9
click at [391, 313] on div "Sales Action Required: 5 Sale s Need Your Attention! You have sales that requir…" at bounding box center [774, 339] width 1250 height 602
click at [408, 396] on div "Sales Action Required: 5 Sale s Need Your Attention! You have sales that requir…" at bounding box center [774, 339] width 1250 height 602
click at [206, 217] on button "2ff8b9d4959e" at bounding box center [204, 214] width 73 height 19
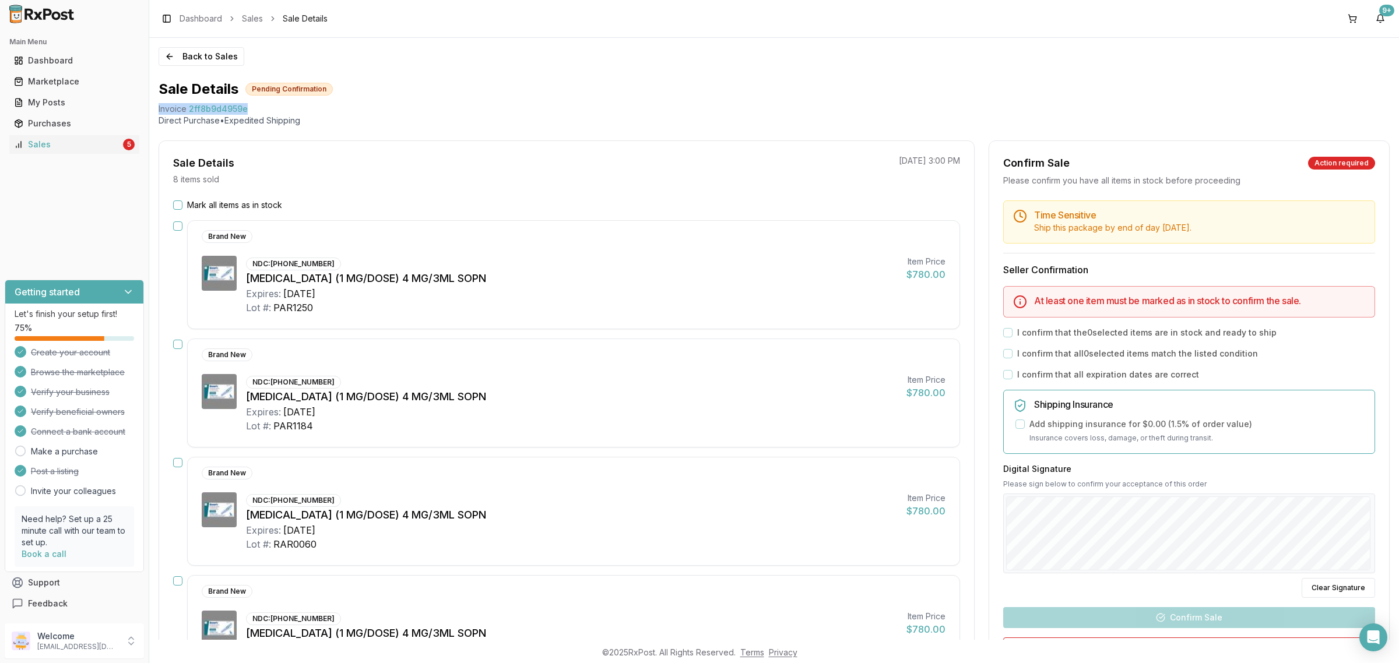
drag, startPoint x: 156, startPoint y: 107, endPoint x: 257, endPoint y: 101, distance: 101.0
click at [257, 101] on div "Back to Sales Sale Details Pending Confirmation Invoice 2ff8b9d4959e Direct Pur…" at bounding box center [774, 339] width 1250 height 602
copy div "Invoice 2ff8b9d4959e"
click at [1371, 647] on div "Open Intercom Messenger" at bounding box center [1373, 638] width 31 height 31
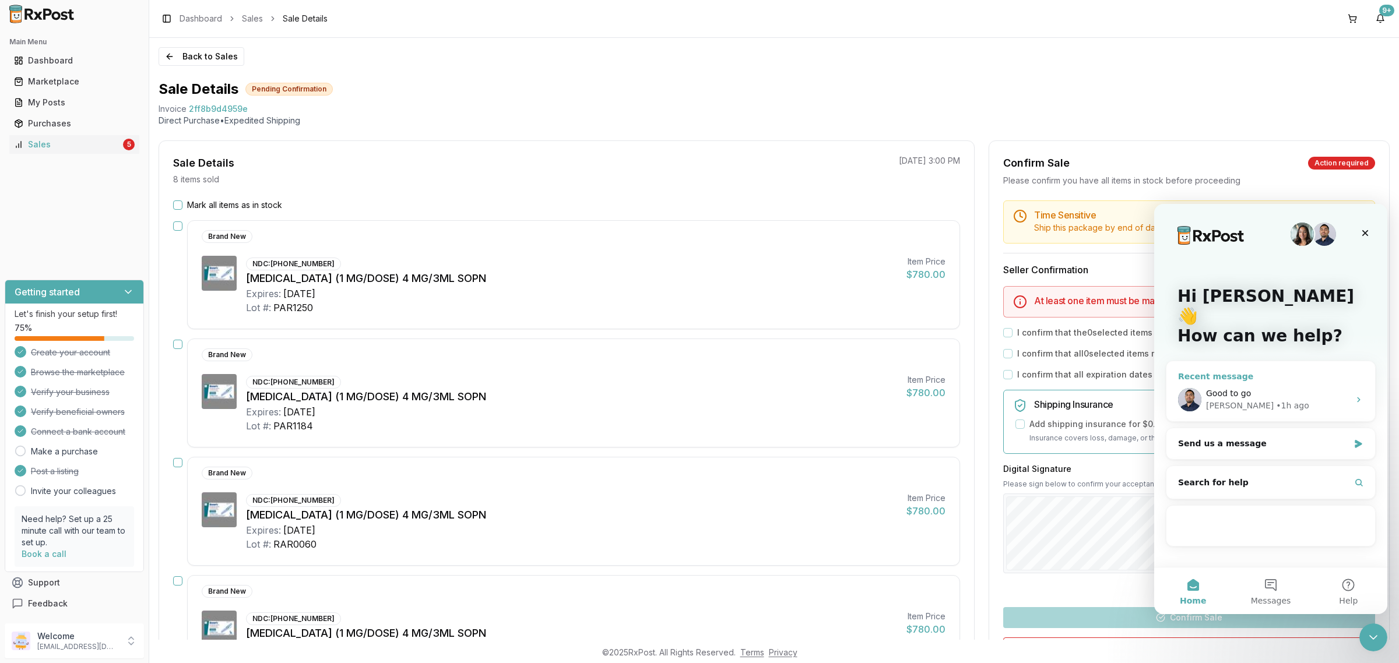
click at [1276, 400] on div "• 1h ago" at bounding box center [1292, 406] width 33 height 12
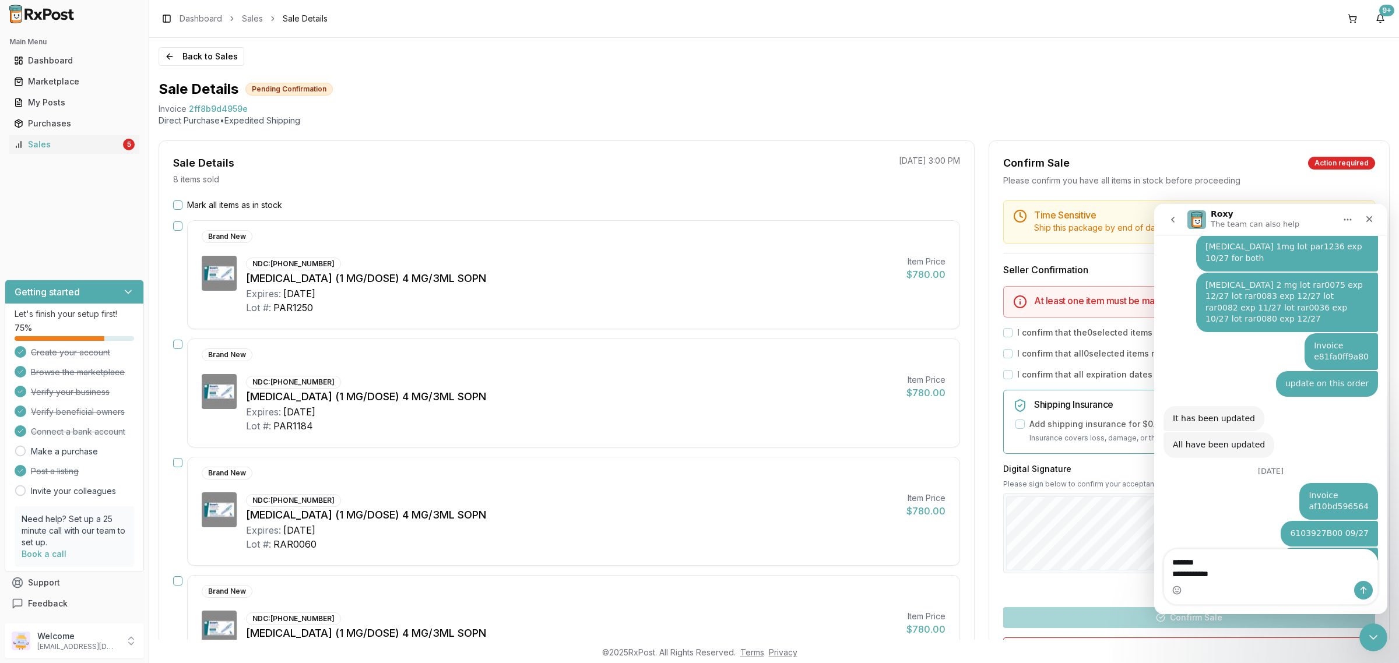
type textarea "**********"
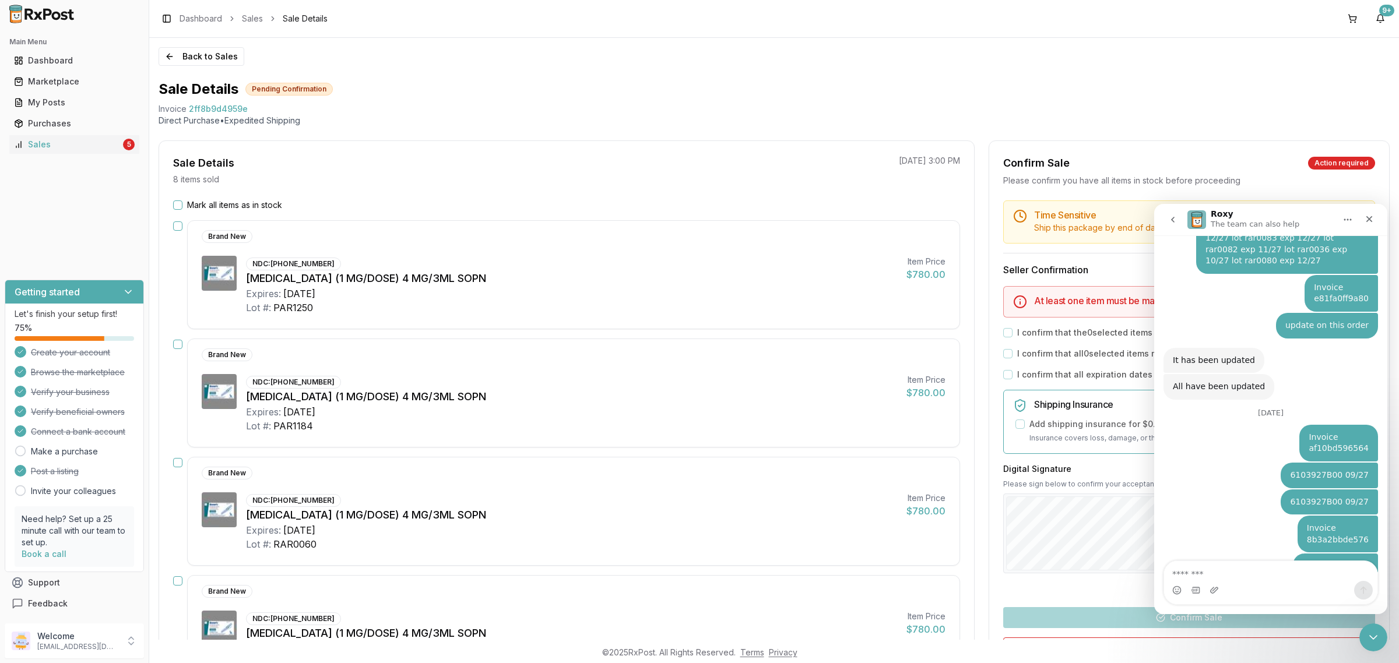
scroll to position [4266, 0]
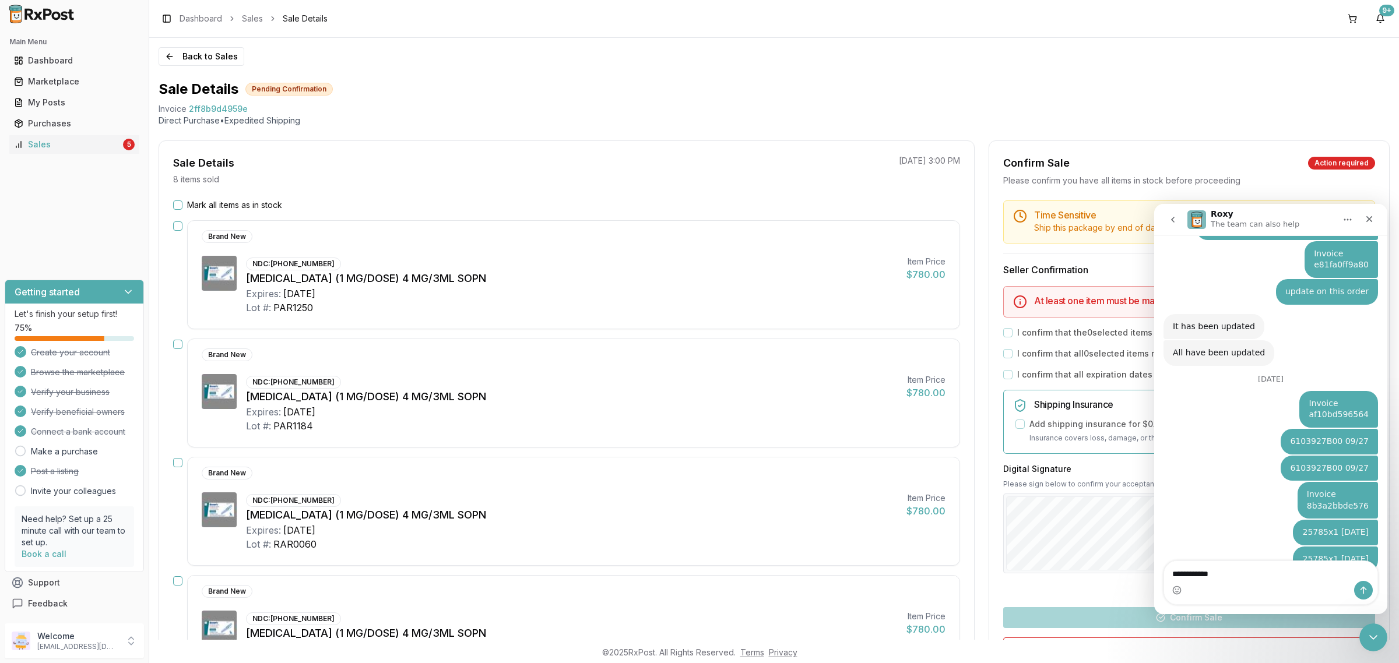
type textarea "**********"
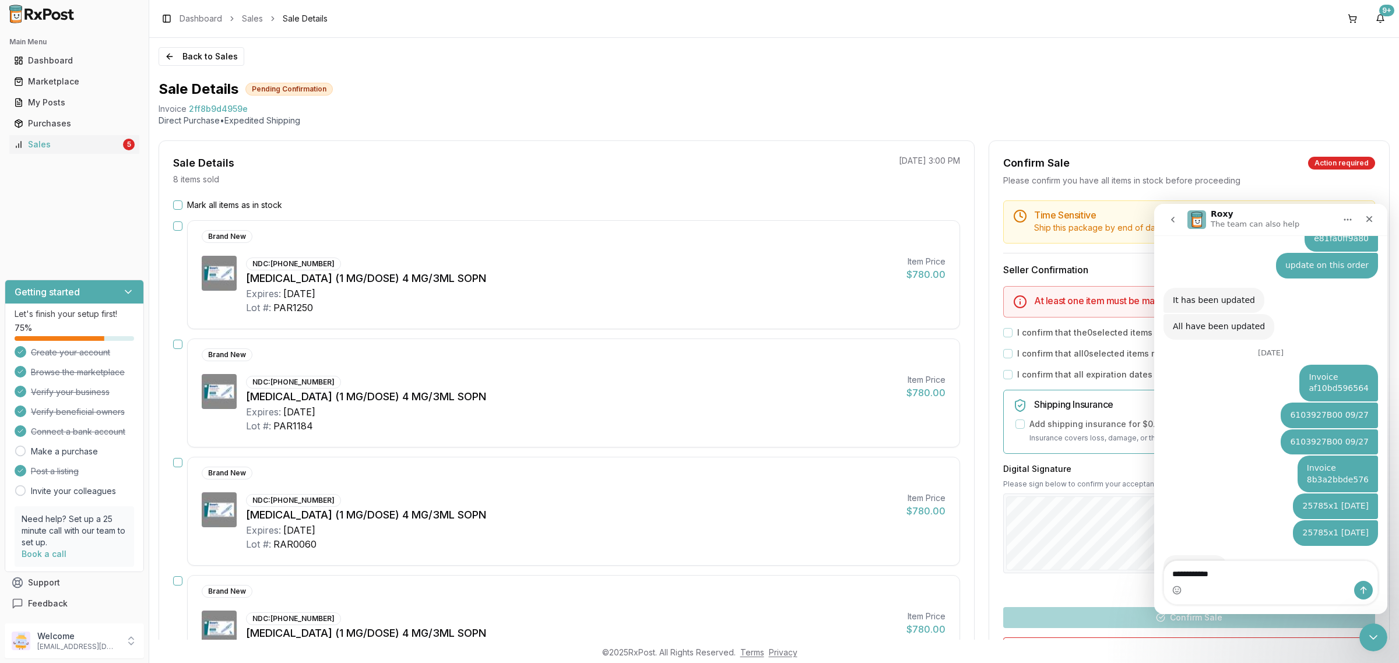
type textarea "**********"
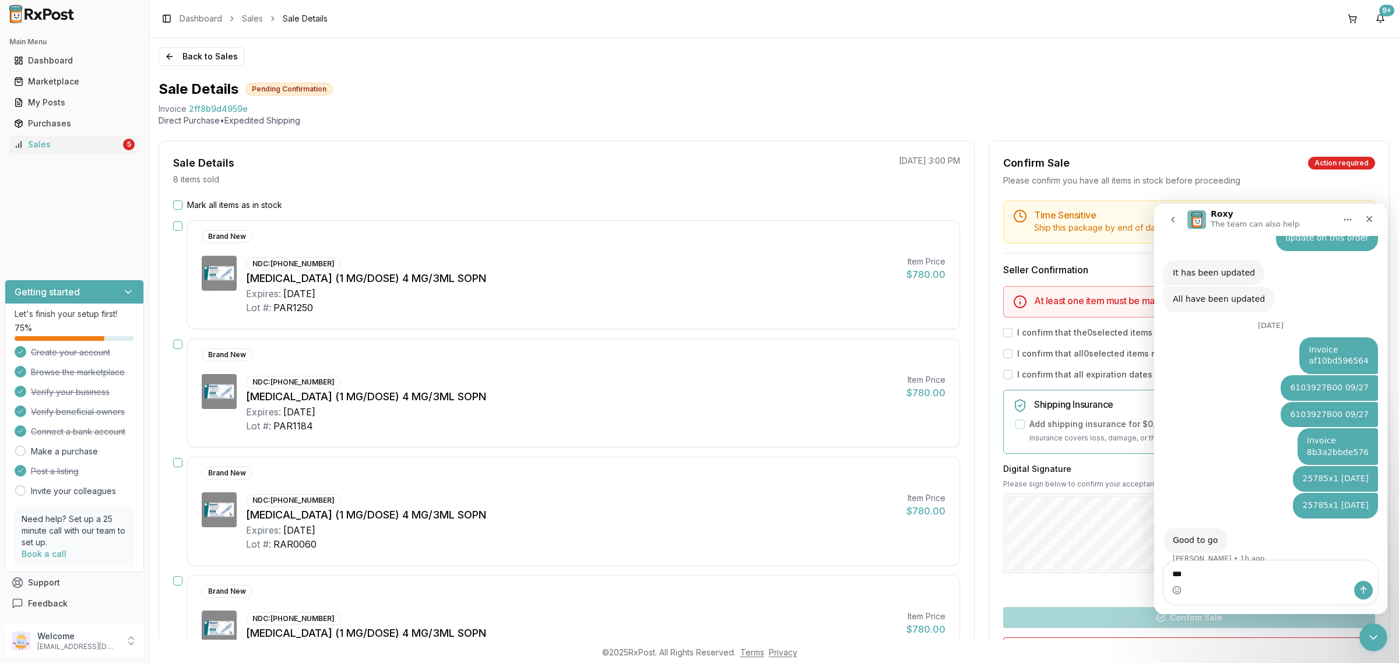
scroll to position [4365, 0]
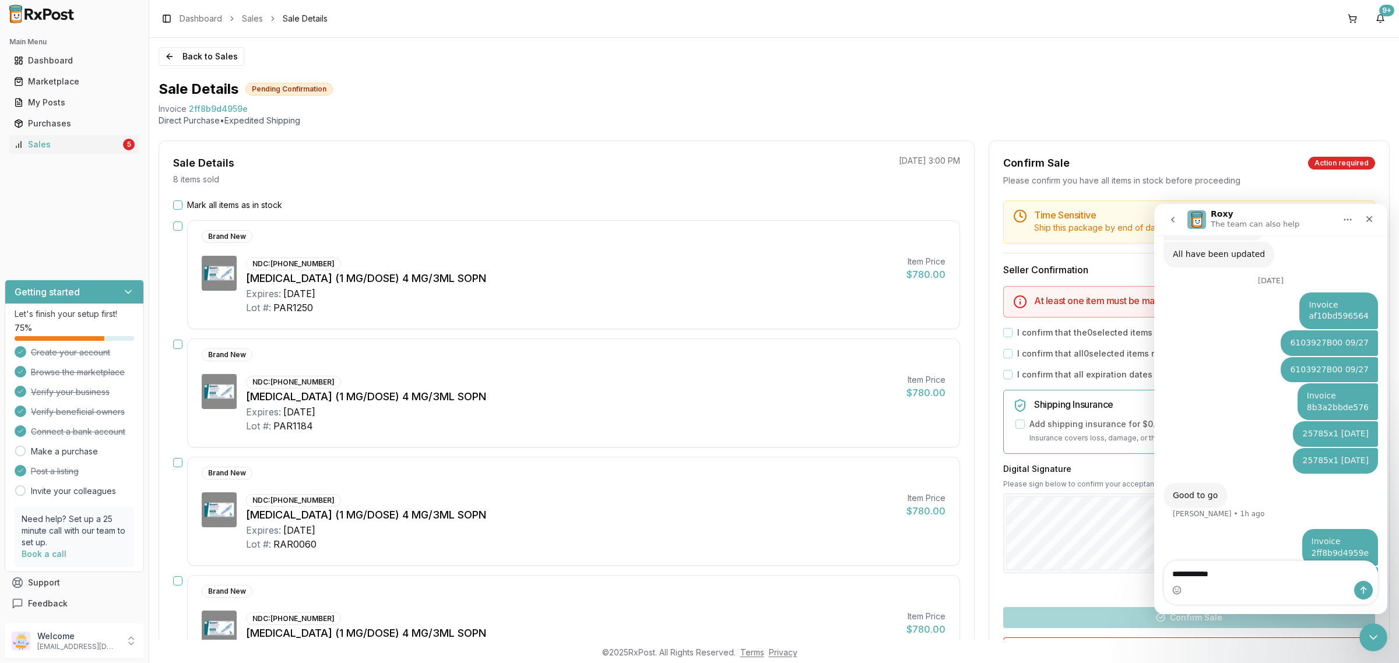
type textarea "**********"
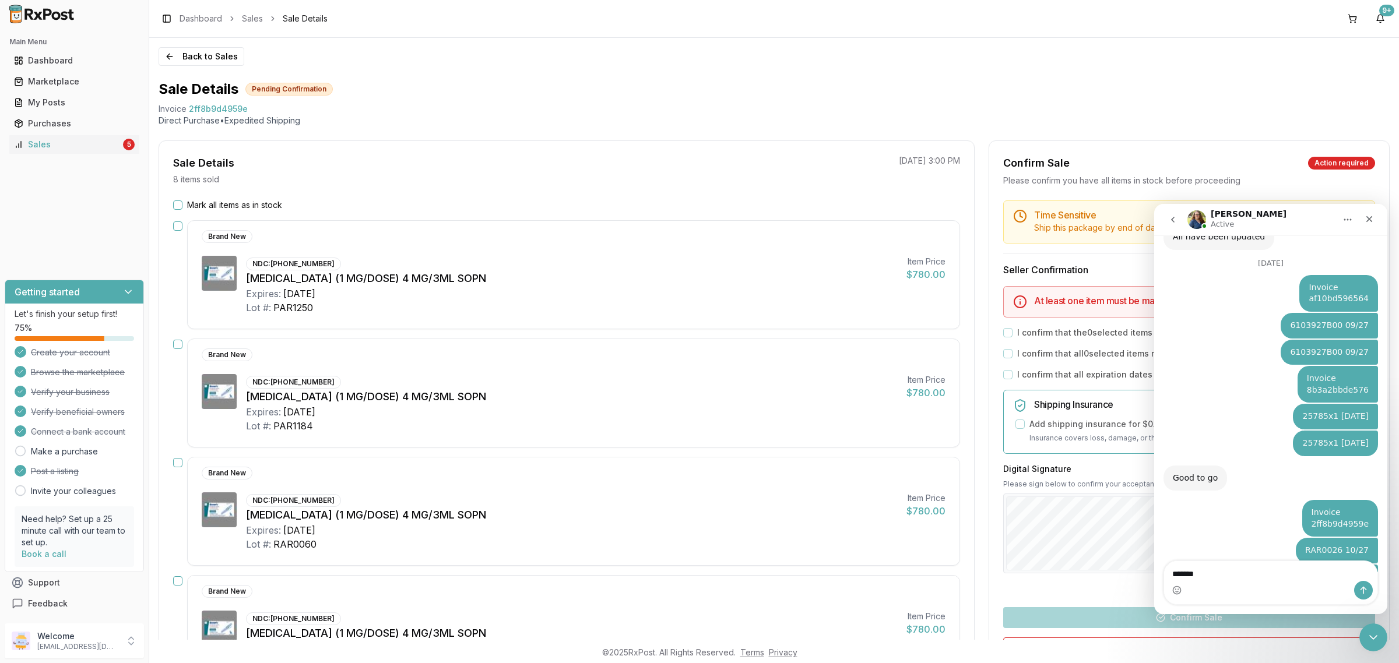
scroll to position [4381, 0]
type textarea "**********"
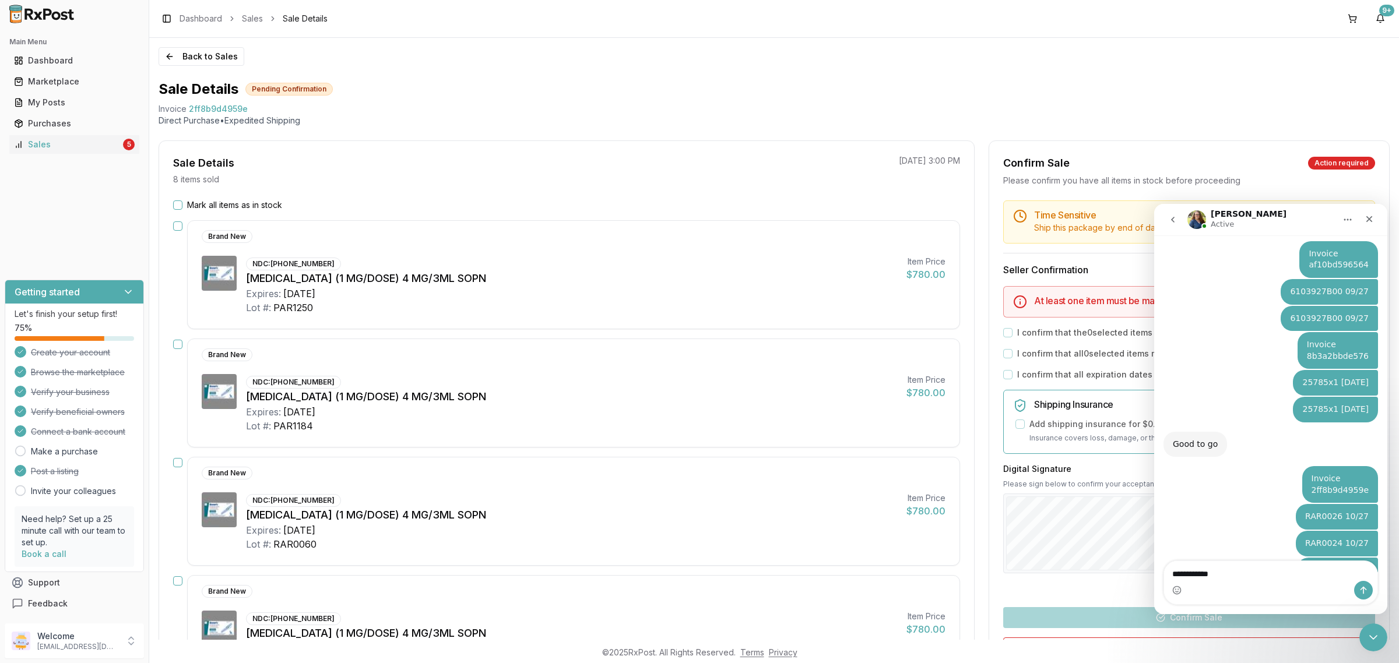
type textarea "**********"
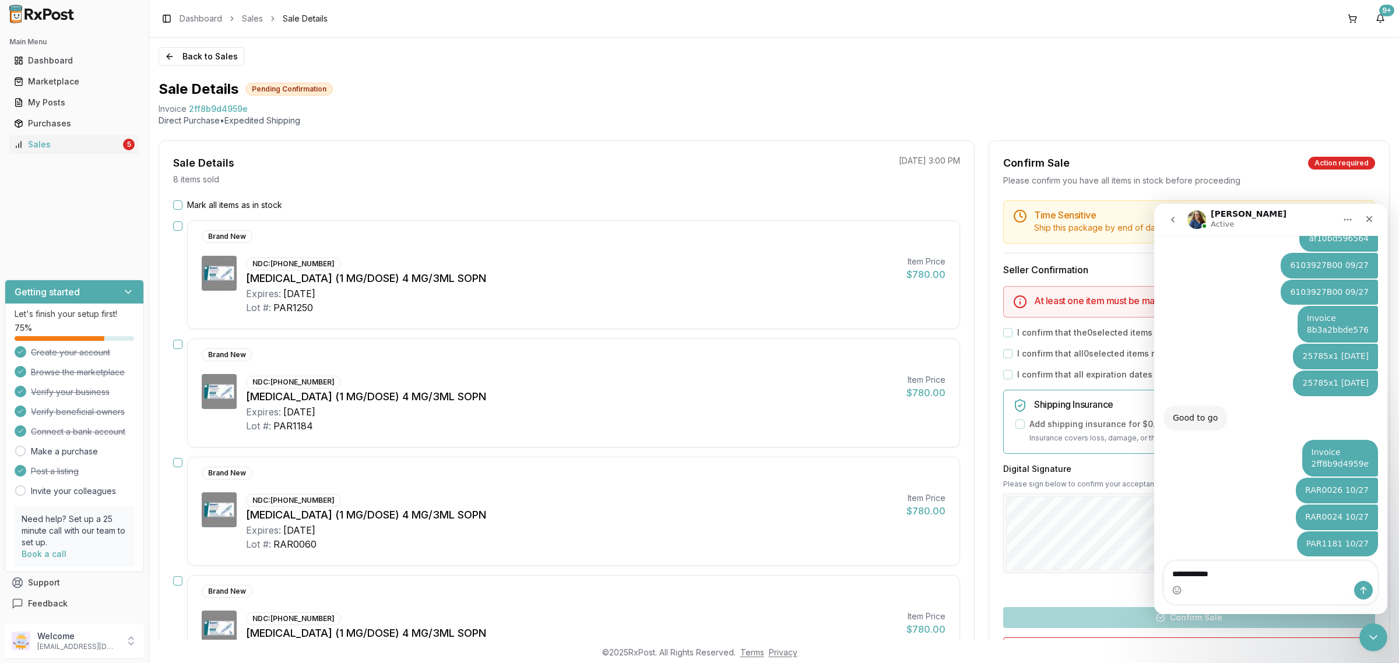
type textarea "**********"
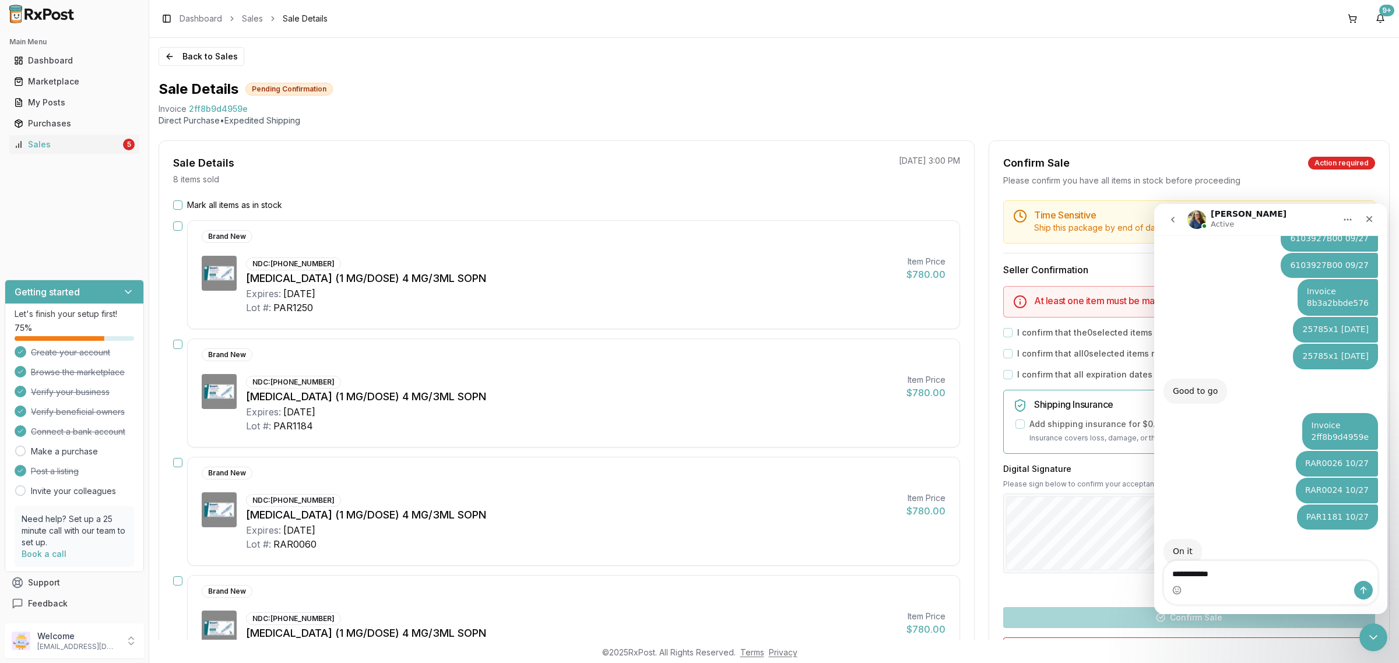
type textarea "**********"
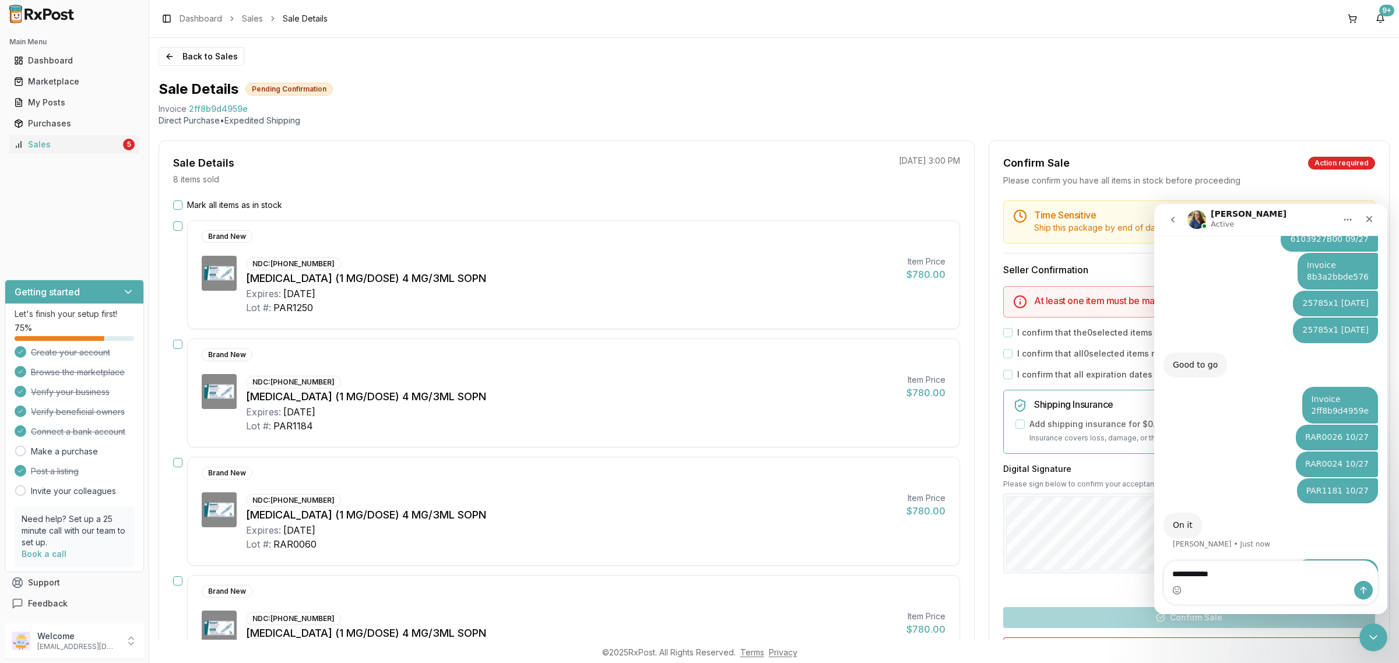
type textarea "**********"
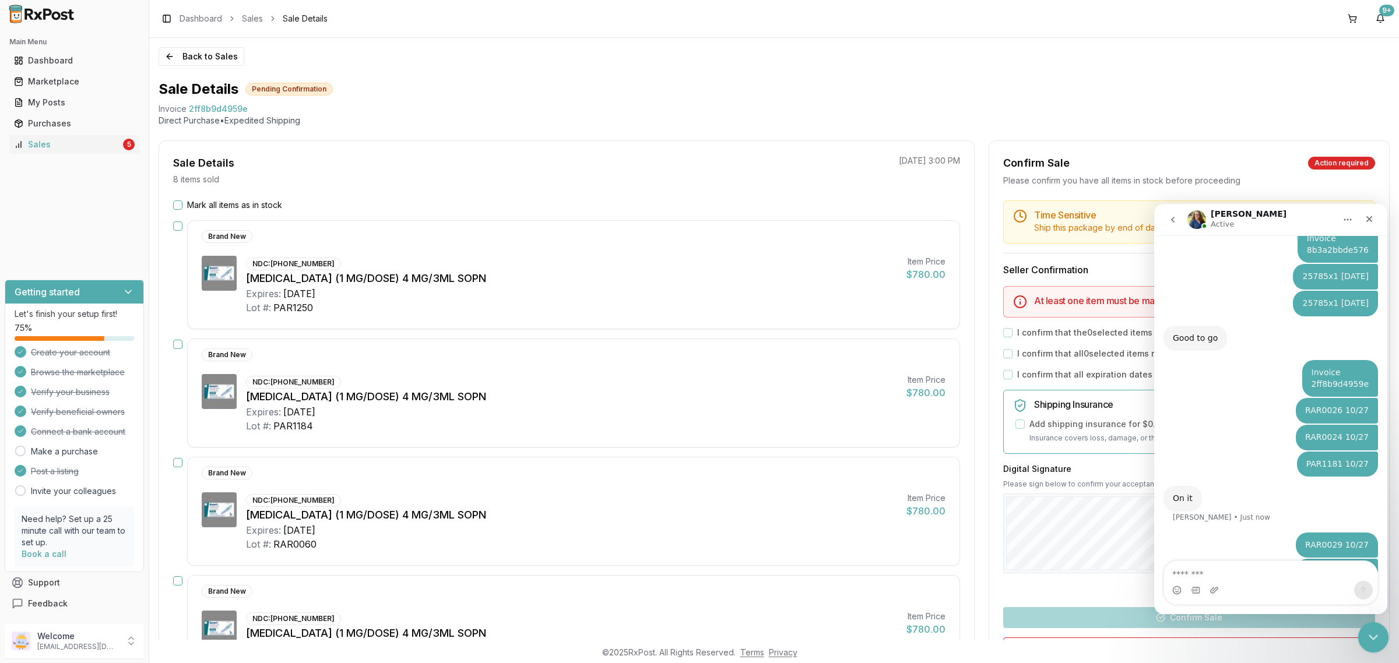
click at [1372, 635] on icon "Close Intercom Messenger" at bounding box center [1372, 636] width 14 height 14
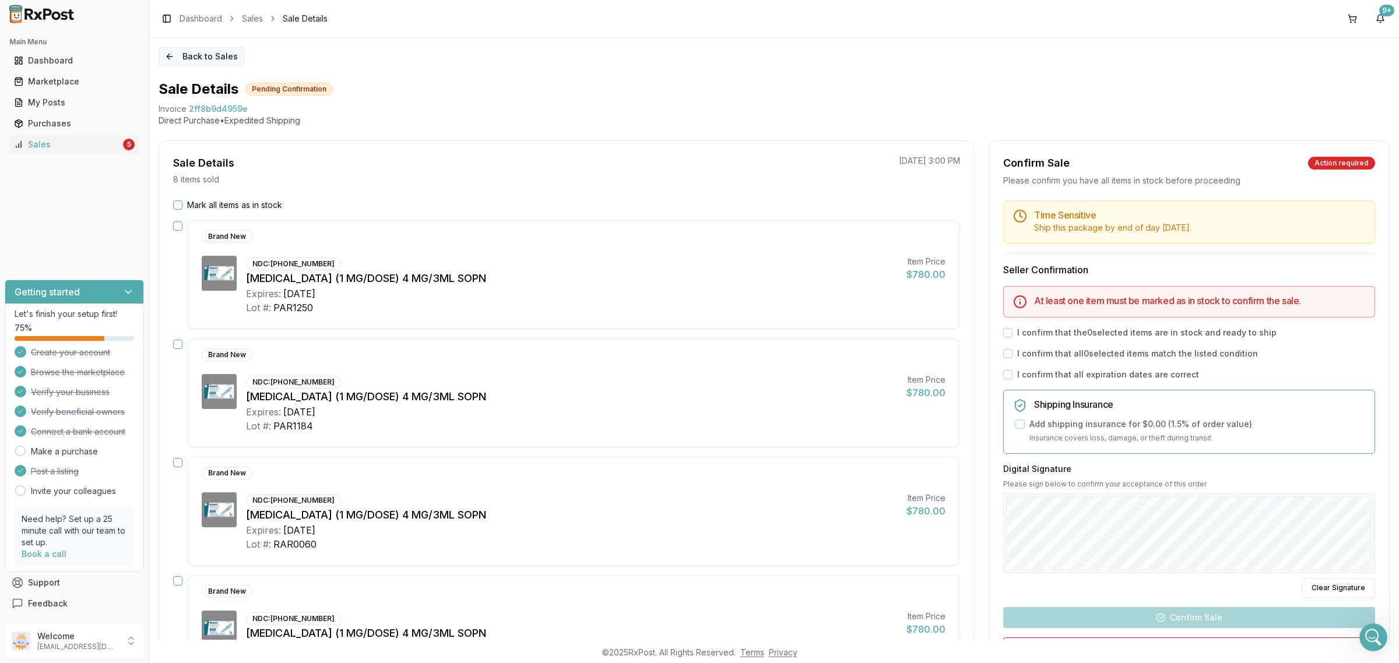
click at [211, 57] on button "Back to Sales" at bounding box center [202, 56] width 86 height 19
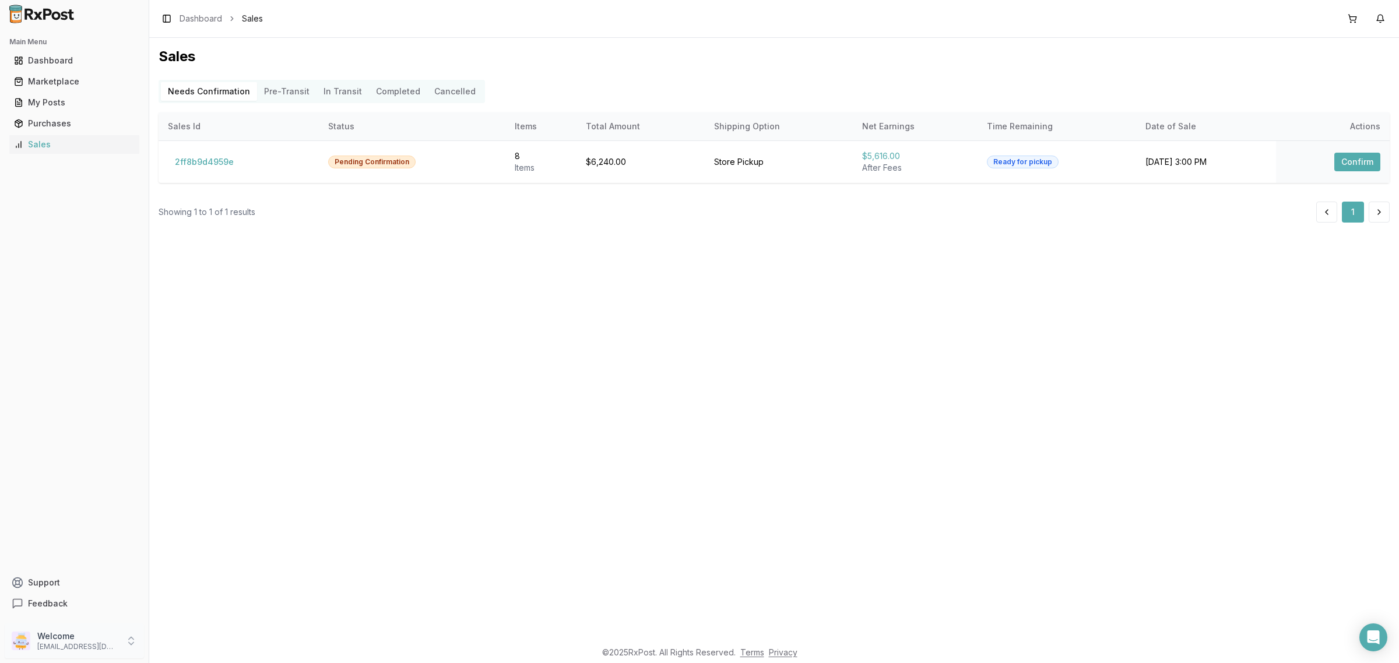
click at [109, 651] on p "[EMAIL_ADDRESS][DOMAIN_NAME]" at bounding box center [77, 646] width 81 height 9
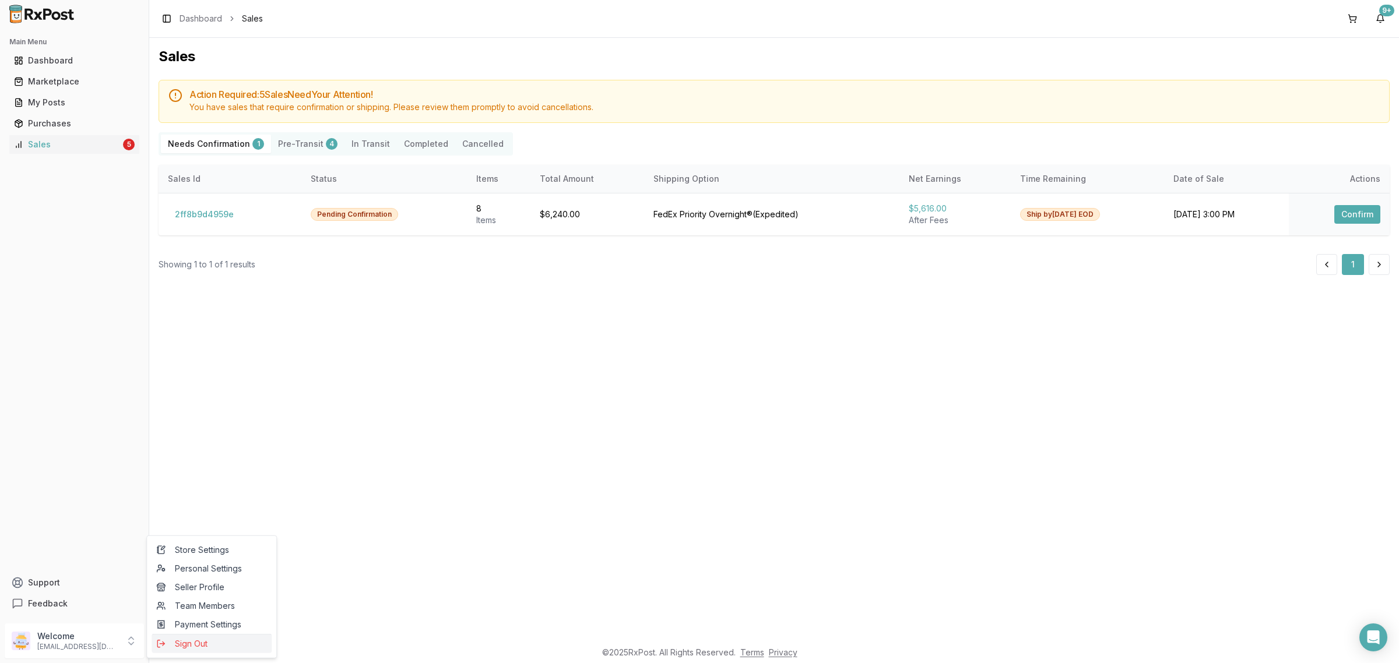
click at [223, 643] on span "Sign Out" at bounding box center [211, 644] width 111 height 12
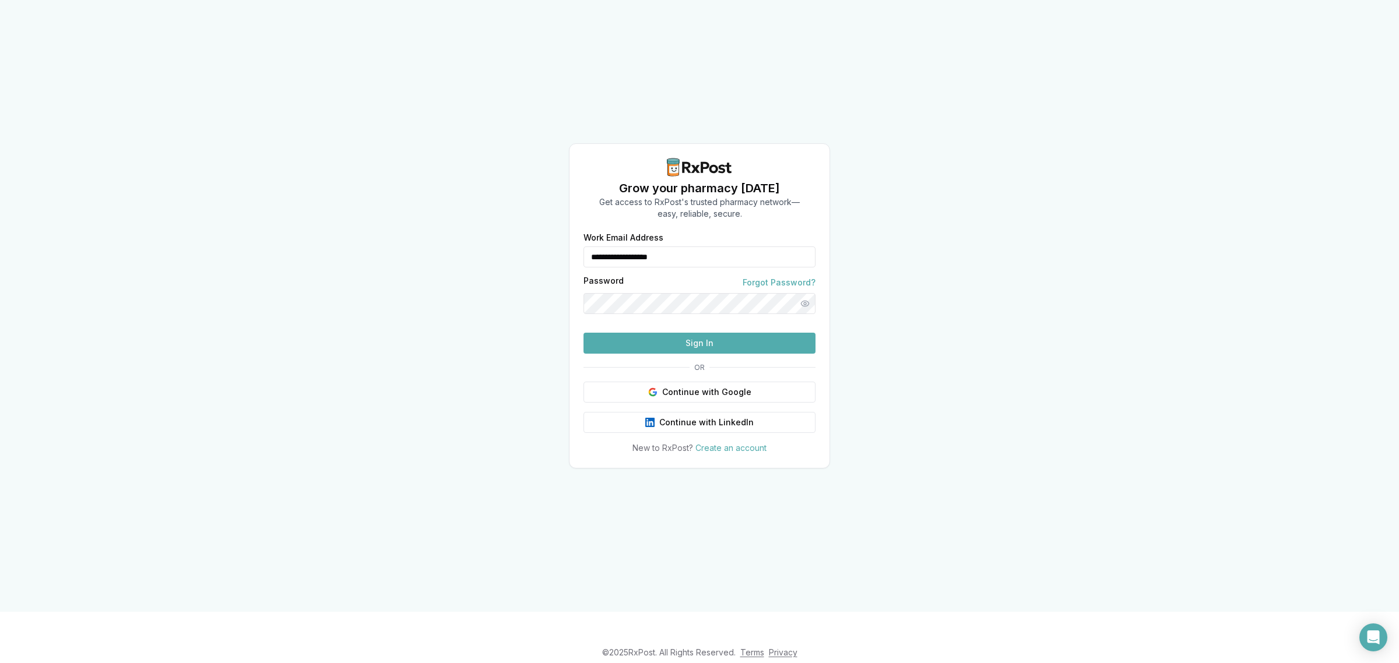
drag, startPoint x: 695, startPoint y: 239, endPoint x: 559, endPoint y: 244, distance: 136.5
click at [559, 244] on div "**********" at bounding box center [699, 306] width 1399 height 612
type input "**********"
click at [659, 354] on button "Sign In" at bounding box center [700, 343] width 232 height 21
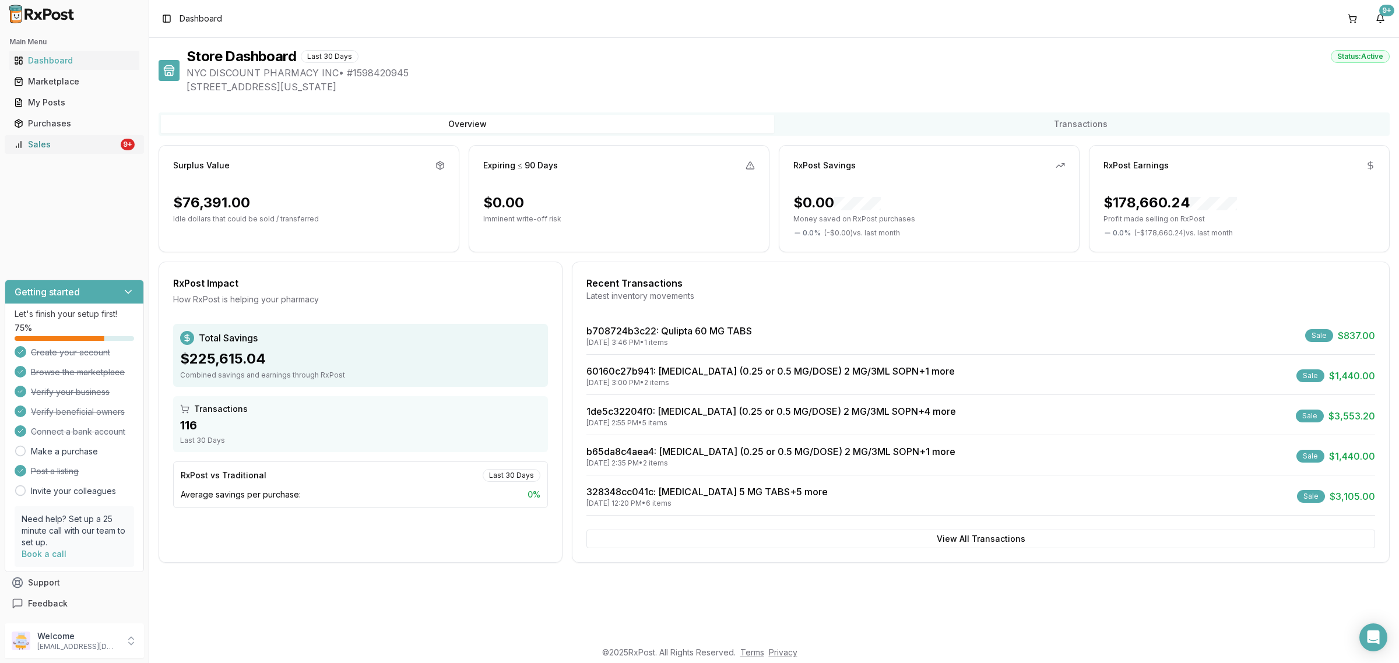
click at [108, 144] on div "Sales" at bounding box center [66, 145] width 104 height 12
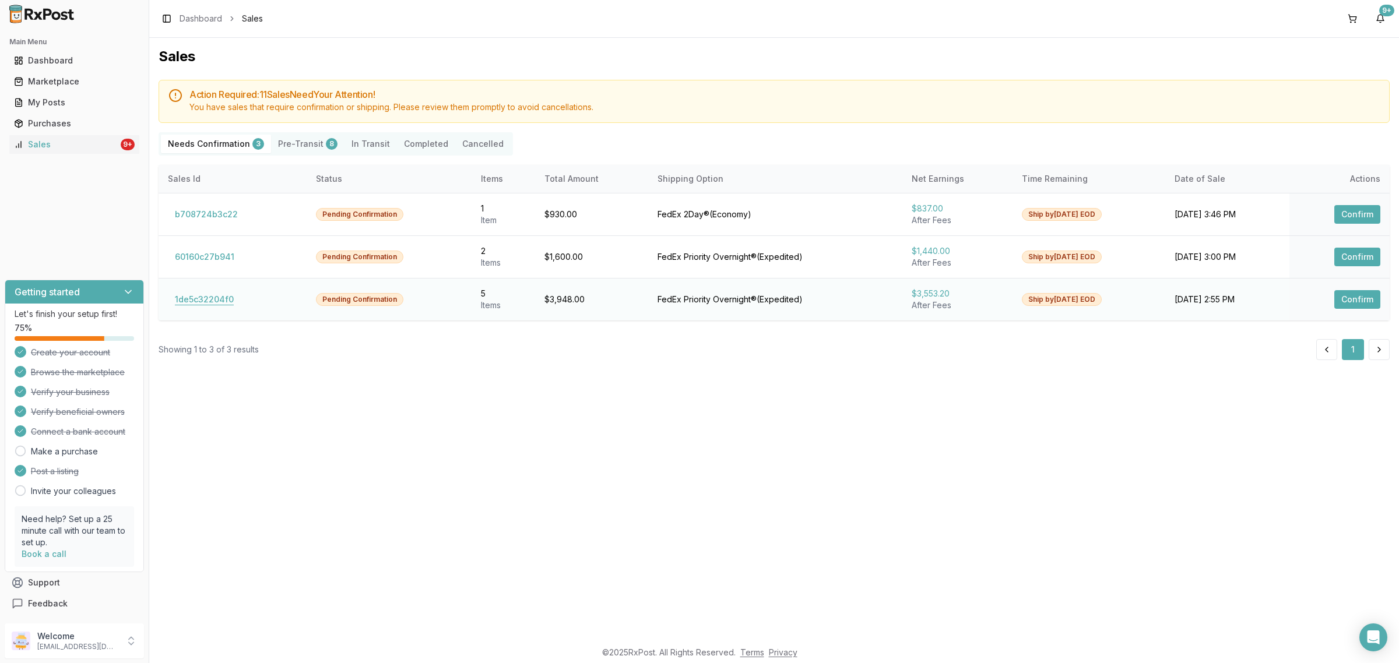
click at [194, 305] on button "1de5c32204f0" at bounding box center [204, 299] width 73 height 19
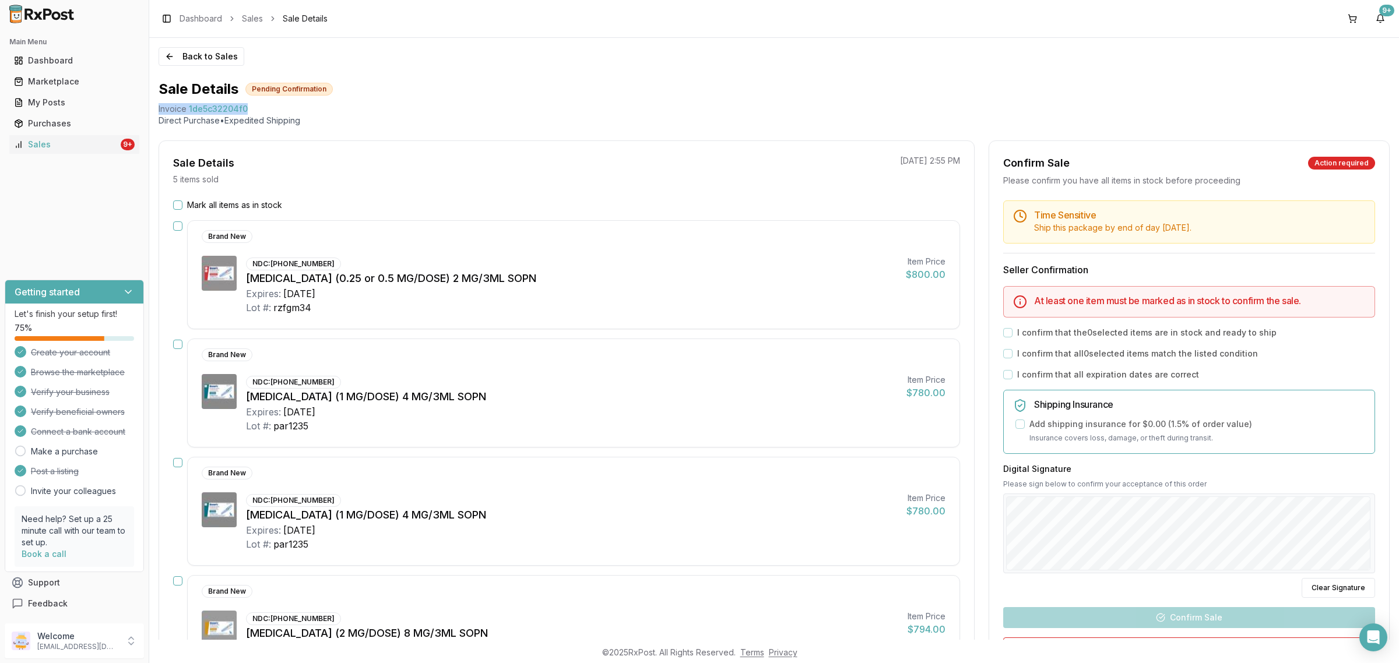
drag, startPoint x: 152, startPoint y: 108, endPoint x: 283, endPoint y: 106, distance: 130.6
click at [283, 106] on div "Back to Sales Sale Details Pending Confirmation Invoice 1de5c32204f0 Direct Pur…" at bounding box center [774, 339] width 1250 height 602
copy div "Invoice 1de5c32204f0"
click at [1378, 640] on icon "Open Intercom Messenger" at bounding box center [1373, 637] width 13 height 15
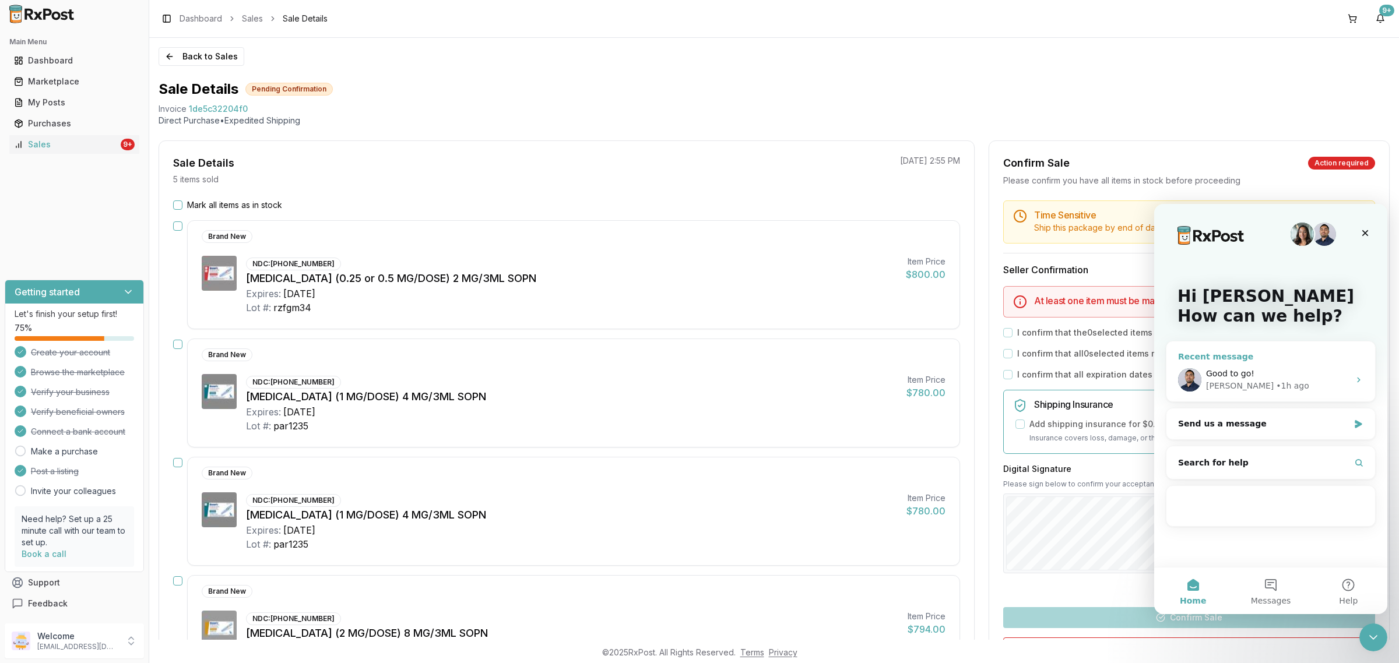
click at [1292, 378] on div "Good to go!" at bounding box center [1277, 374] width 143 height 12
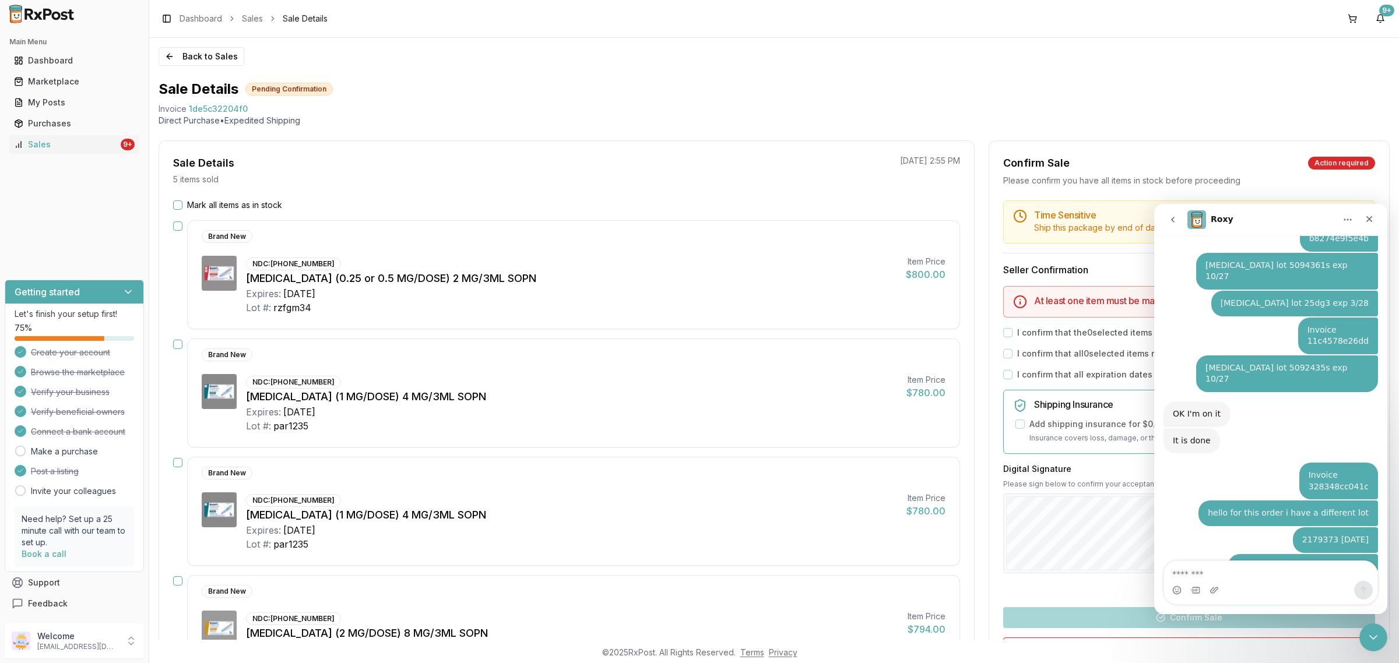
scroll to position [7388, 0]
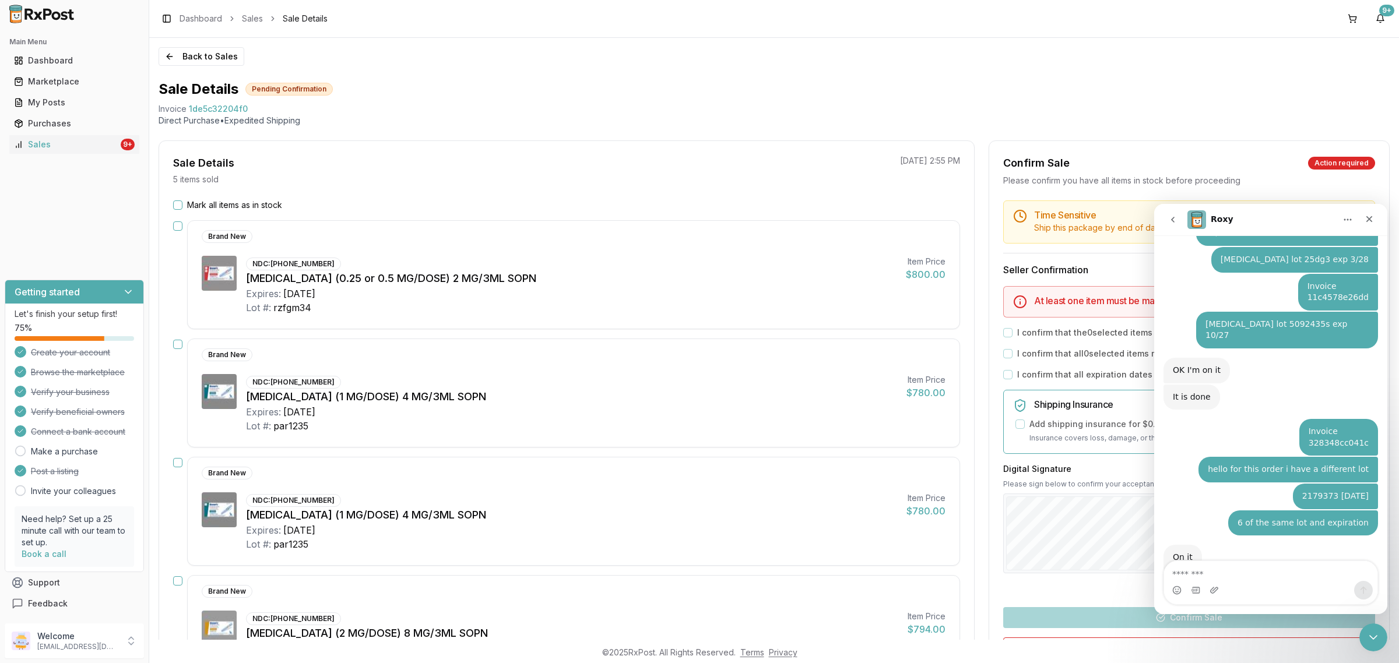
click at [1252, 571] on textarea "Message…" at bounding box center [1270, 571] width 213 height 20
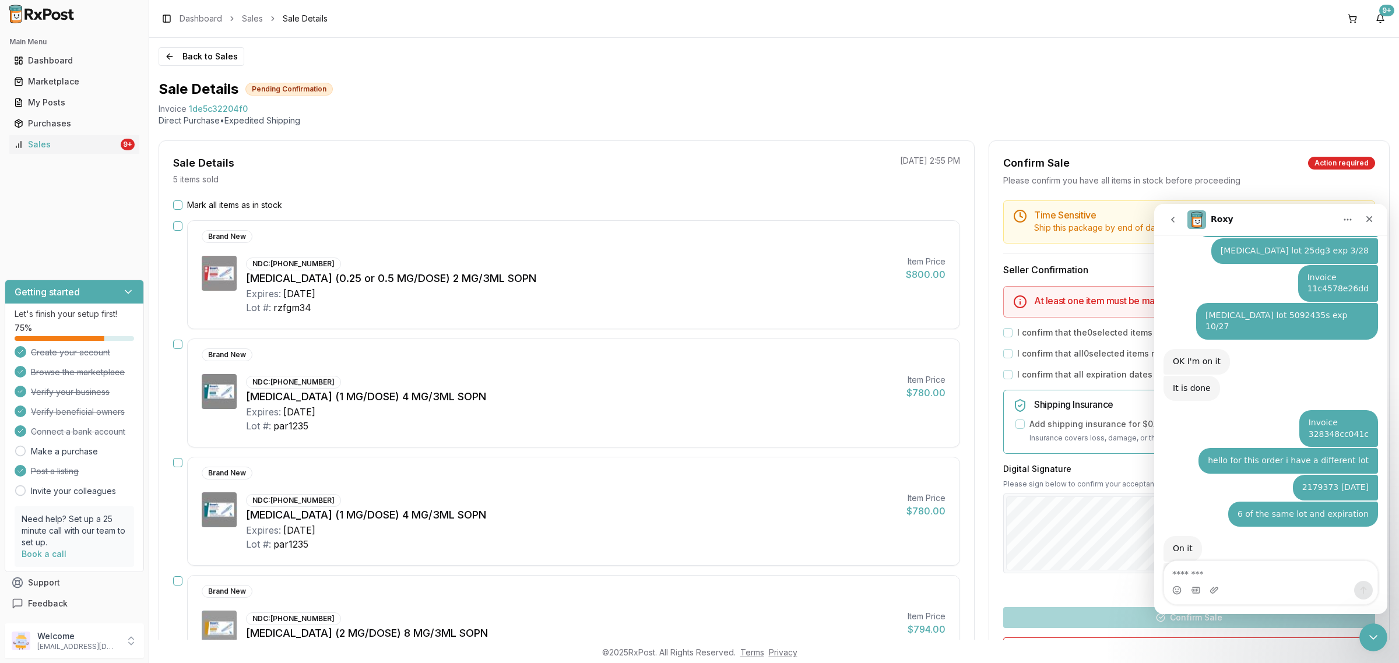
type textarea "**********"
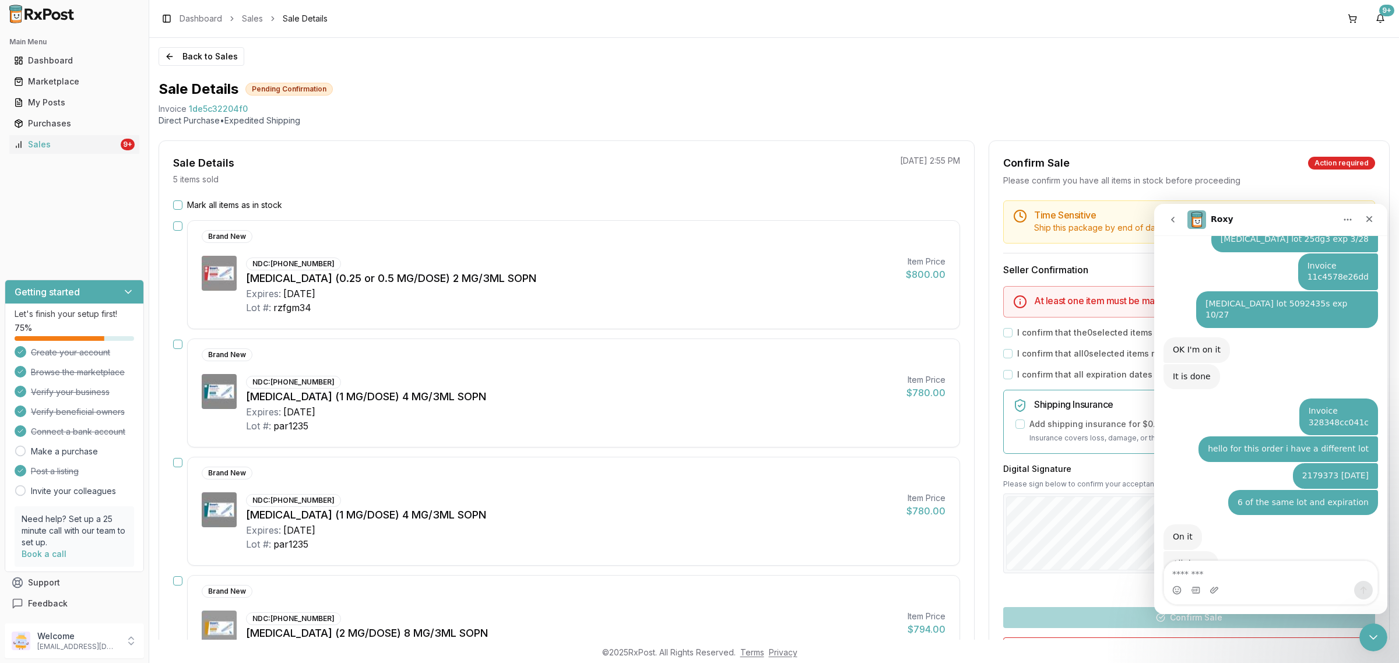
scroll to position [7434, 0]
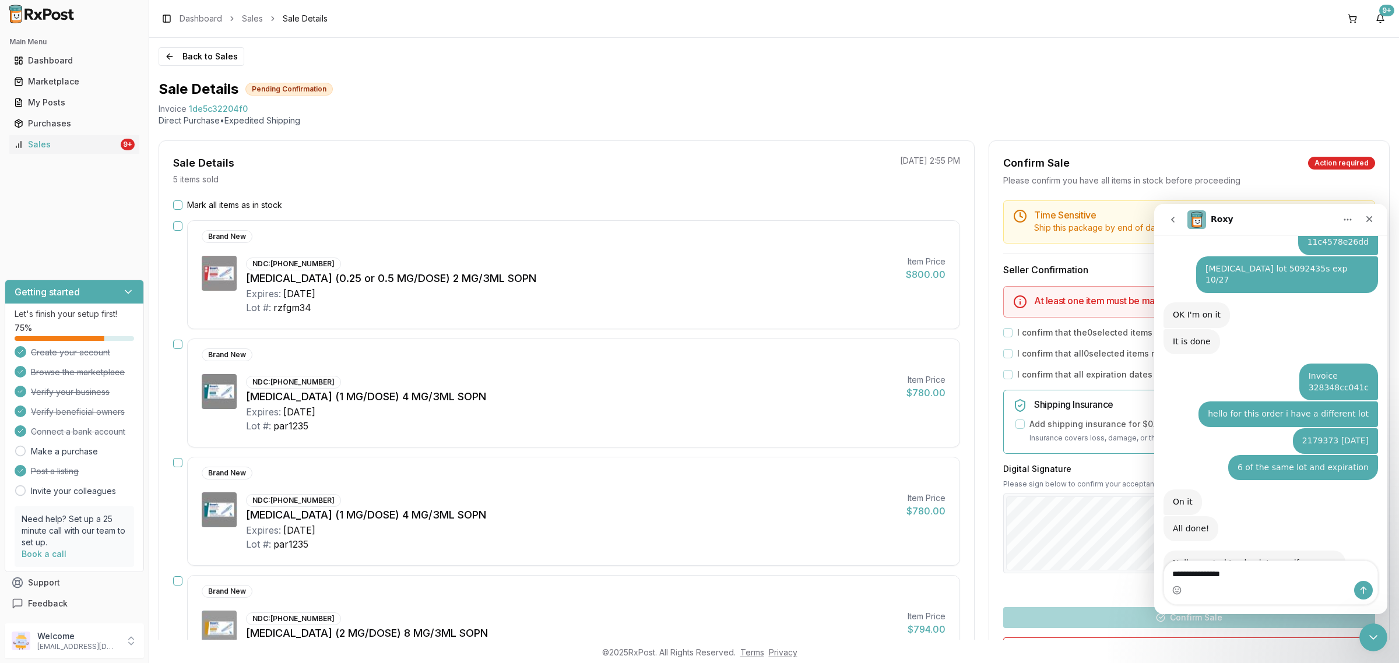
type textarea "**********"
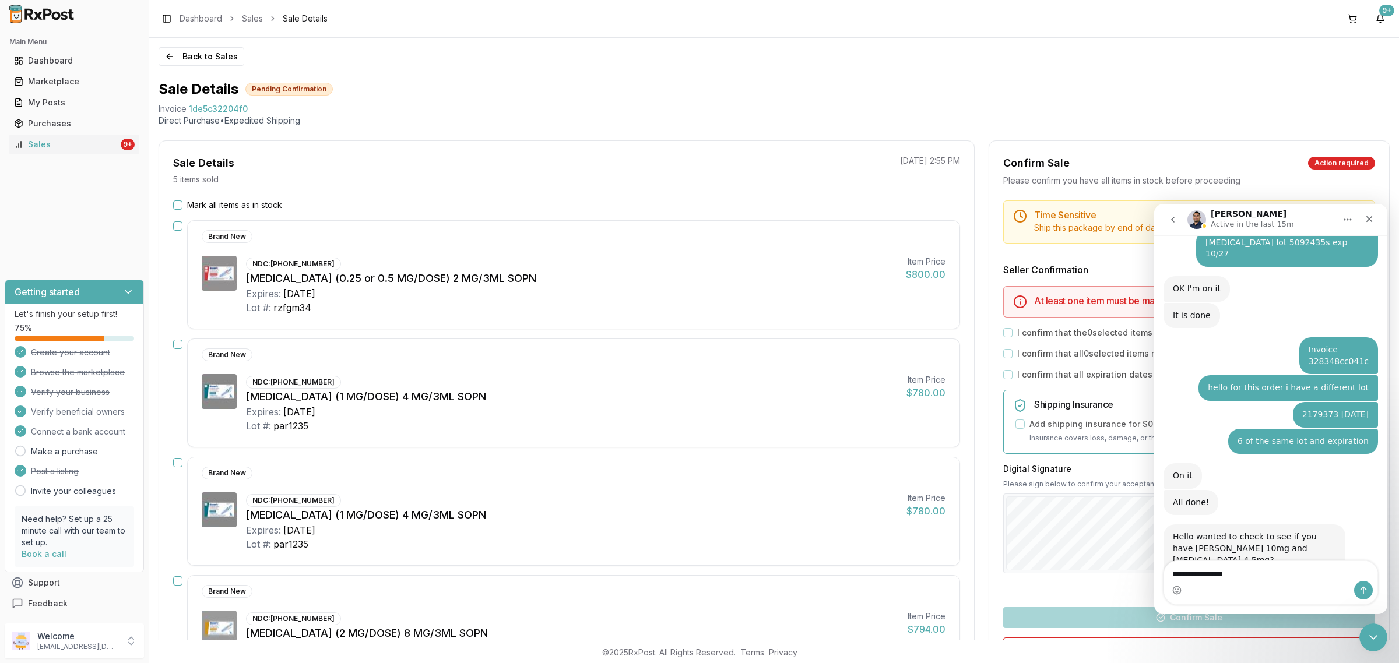
type textarea "**********"
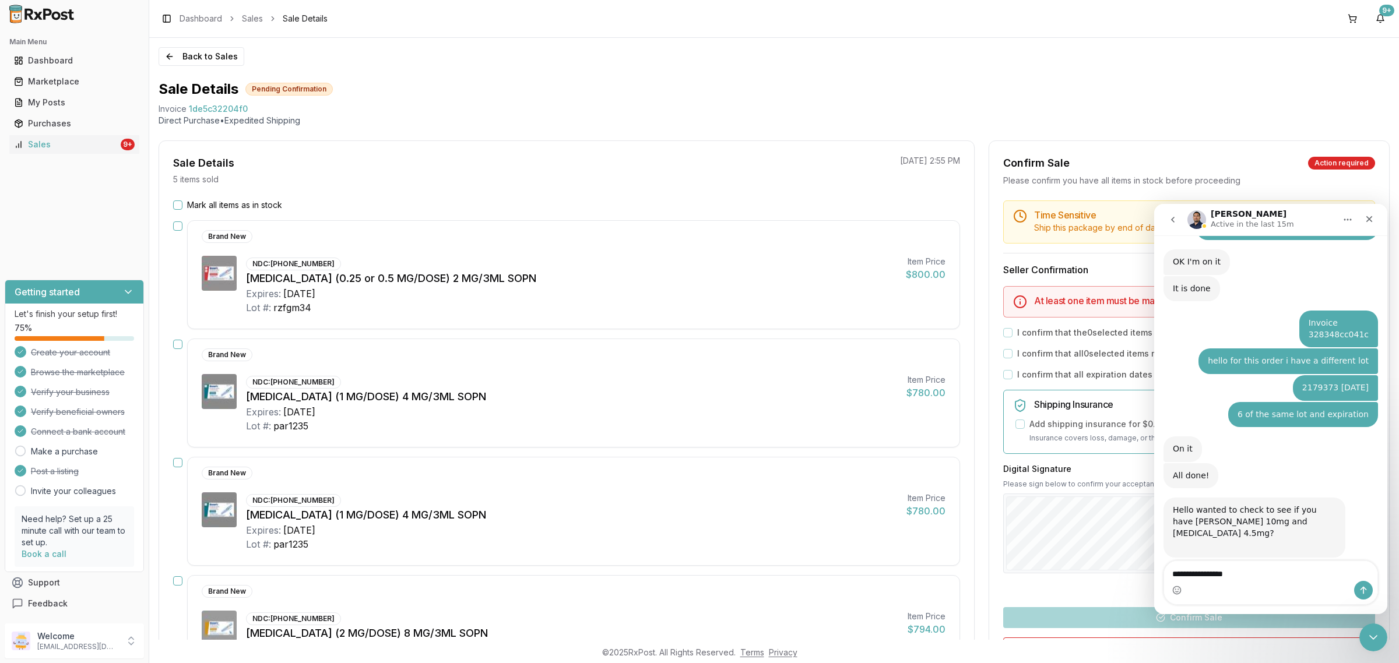
type textarea "**********"
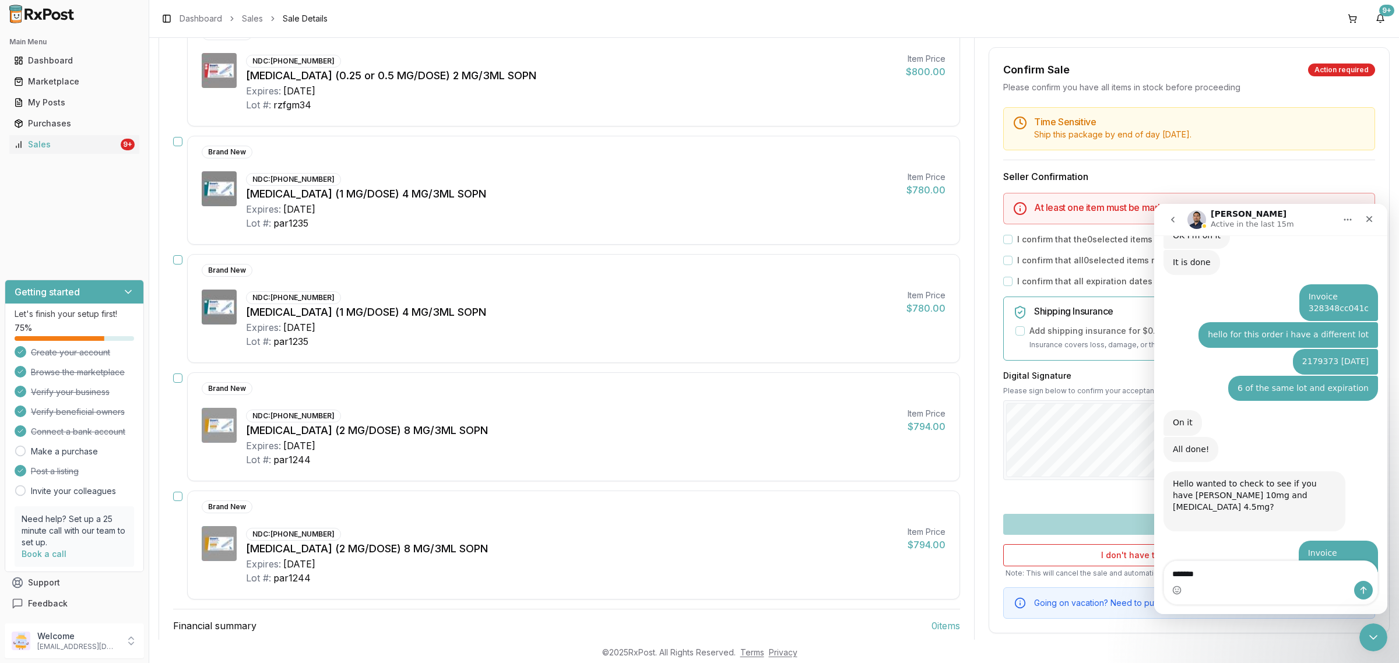
scroll to position [219, 0]
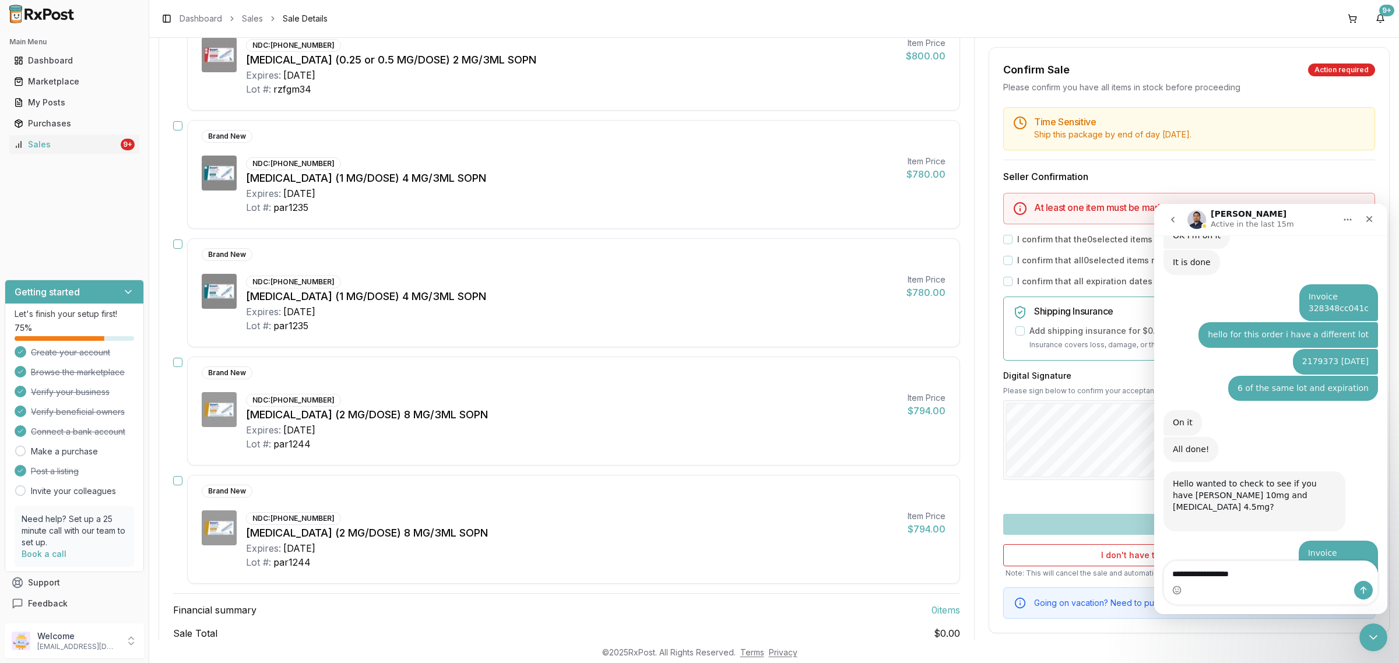
type textarea "**********"
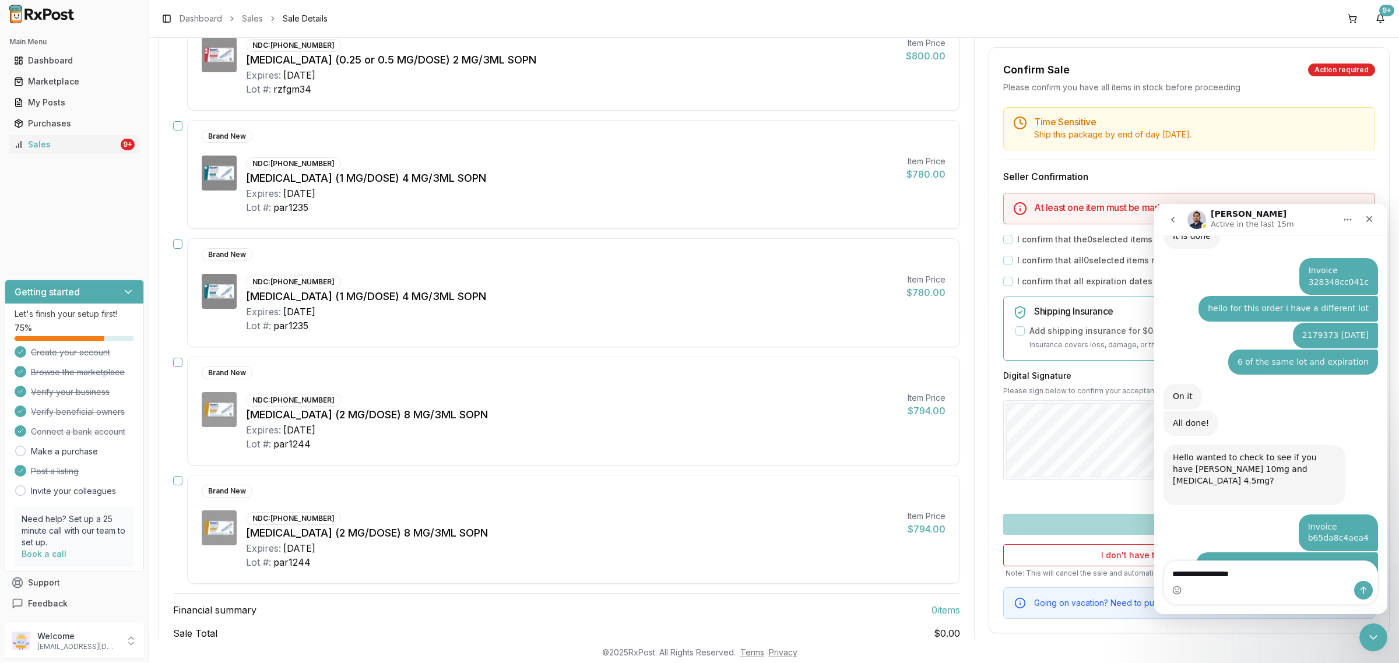
type textarea "**********"
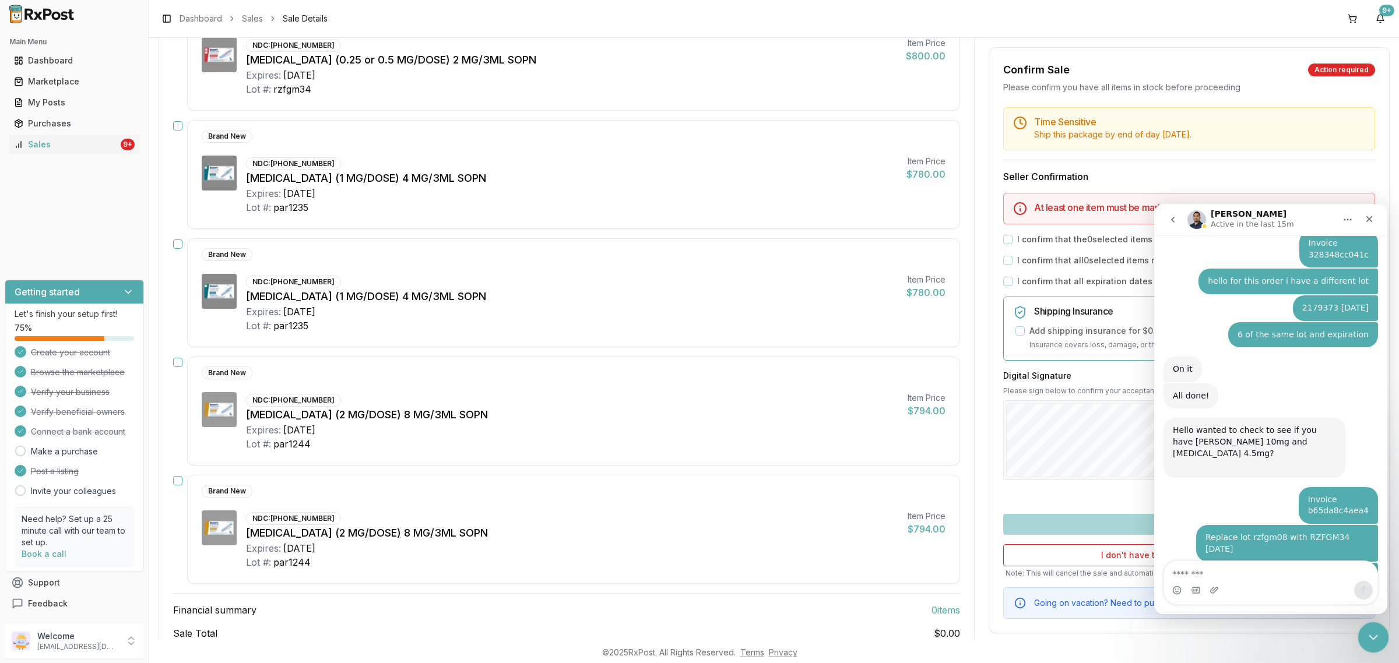
click at [1365, 640] on icon "Close Intercom Messenger" at bounding box center [1372, 636] width 14 height 14
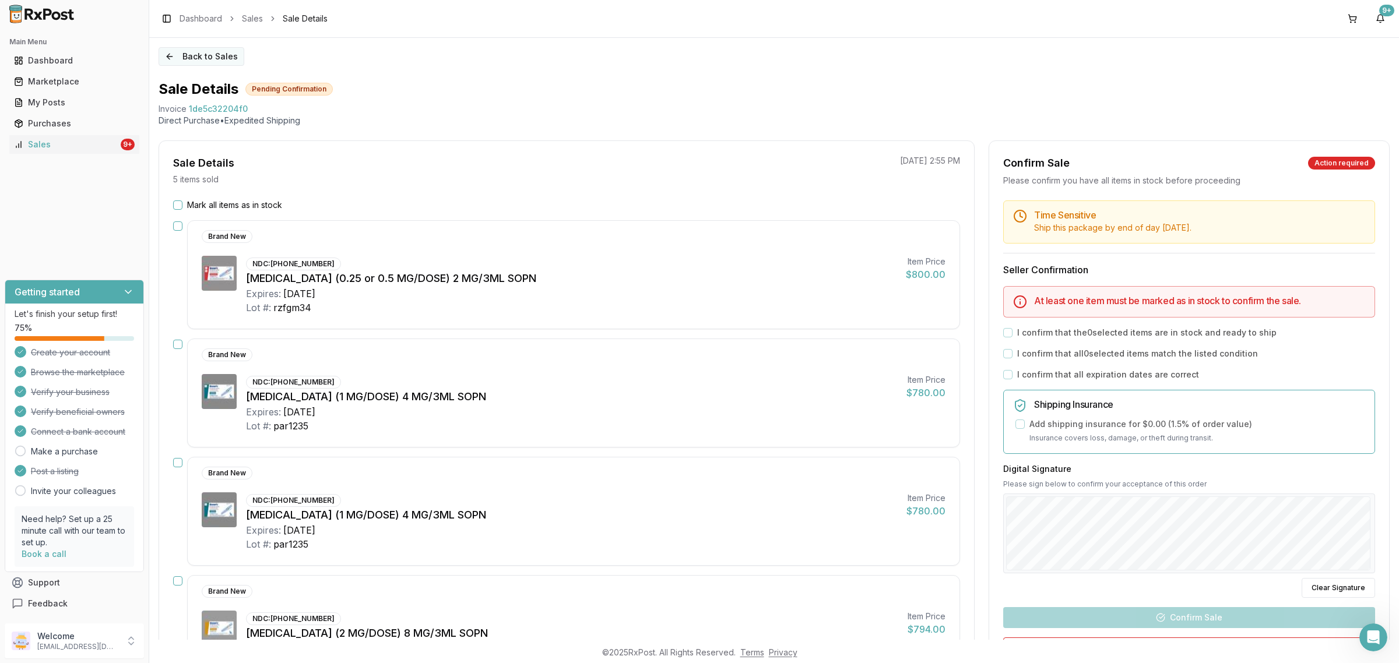
click at [223, 54] on button "Back to Sales" at bounding box center [202, 56] width 86 height 19
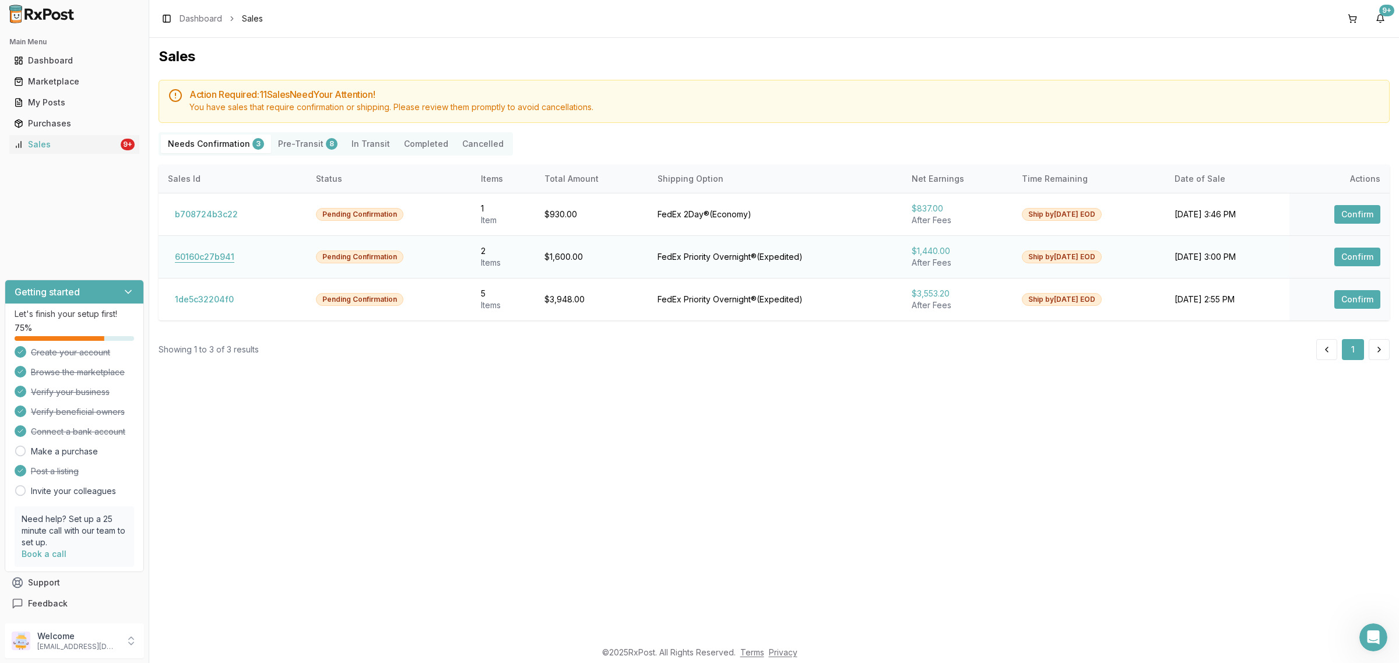
click at [217, 261] on button "60160c27b941" at bounding box center [204, 257] width 73 height 19
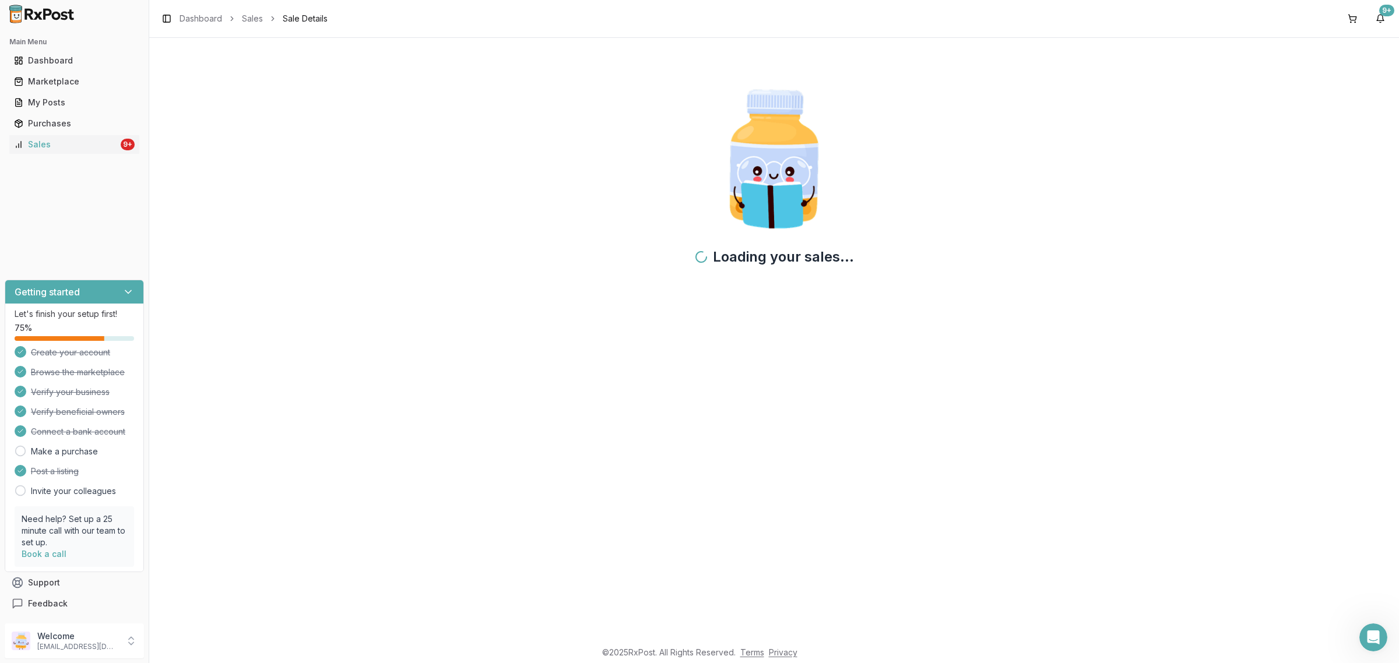
scroll to position [7594, 0]
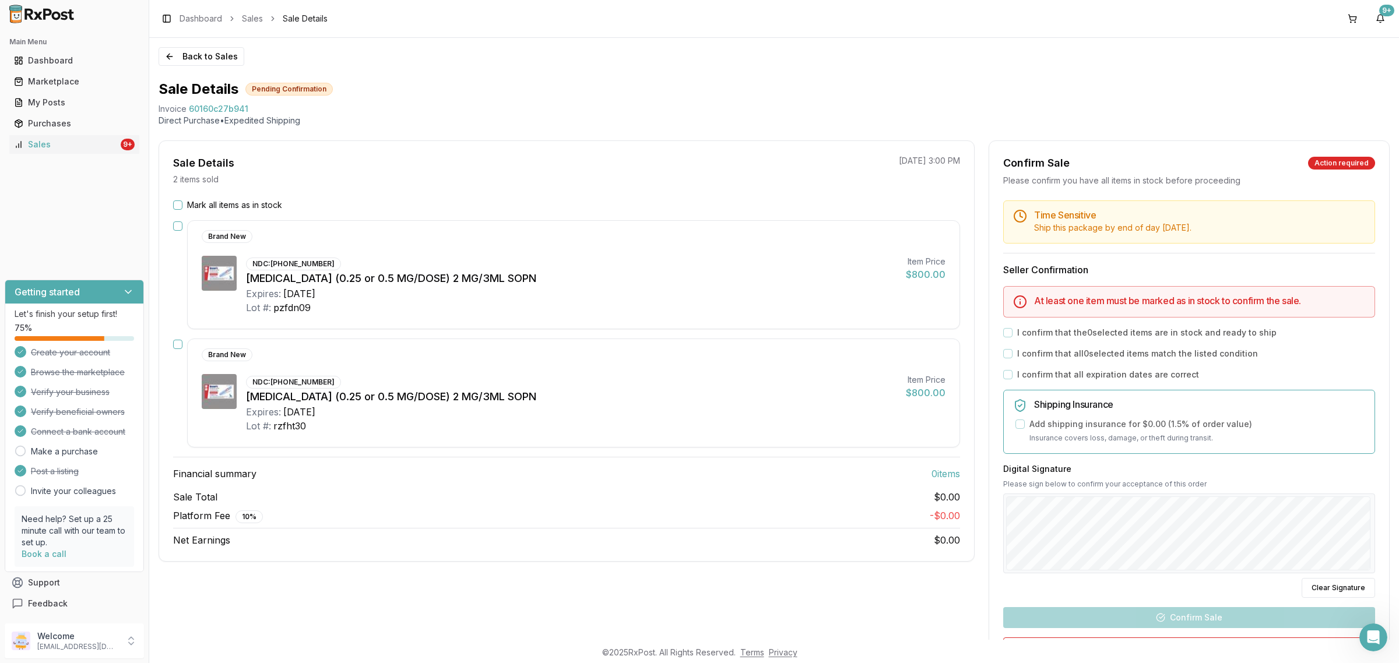
click at [685, 405] on div "Ozempic (0.25 or 0.5 MG/DOSE) 2 MG/3ML SOPN" at bounding box center [571, 397] width 651 height 16
click at [224, 202] on label "Mark all items as in stock" at bounding box center [234, 205] width 95 height 12
click at [182, 202] on button "Mark all items as in stock" at bounding box center [177, 205] width 9 height 9
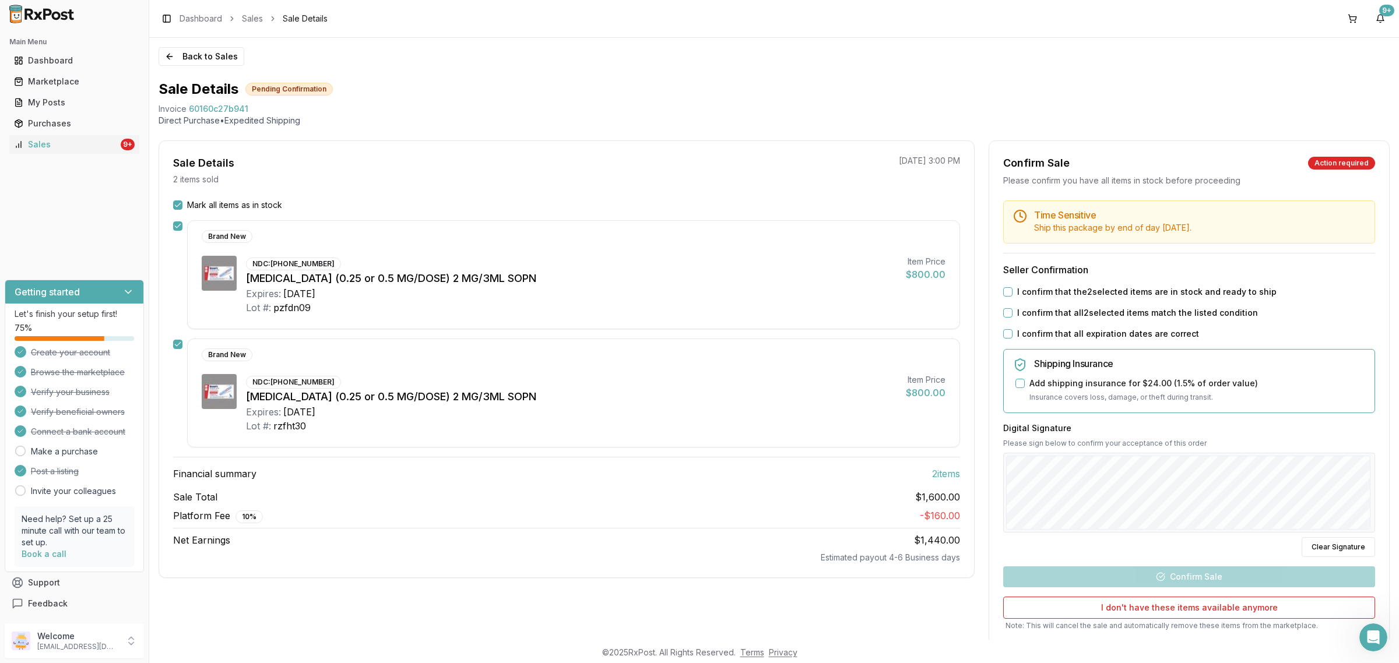
drag, startPoint x: 1076, startPoint y: 290, endPoint x: 1073, endPoint y: 301, distance: 10.9
click at [1076, 290] on label "I confirm that the 2 selected items are in stock and ready to ship" at bounding box center [1146, 292] width 259 height 12
click at [1013, 290] on button "I confirm that the 2 selected items are in stock and ready to ship" at bounding box center [1007, 291] width 9 height 9
click at [1069, 310] on label "I confirm that all 2 selected items match the listed condition" at bounding box center [1137, 313] width 241 height 12
click at [1013, 310] on button "I confirm that all 2 selected items match the listed condition" at bounding box center [1007, 312] width 9 height 9
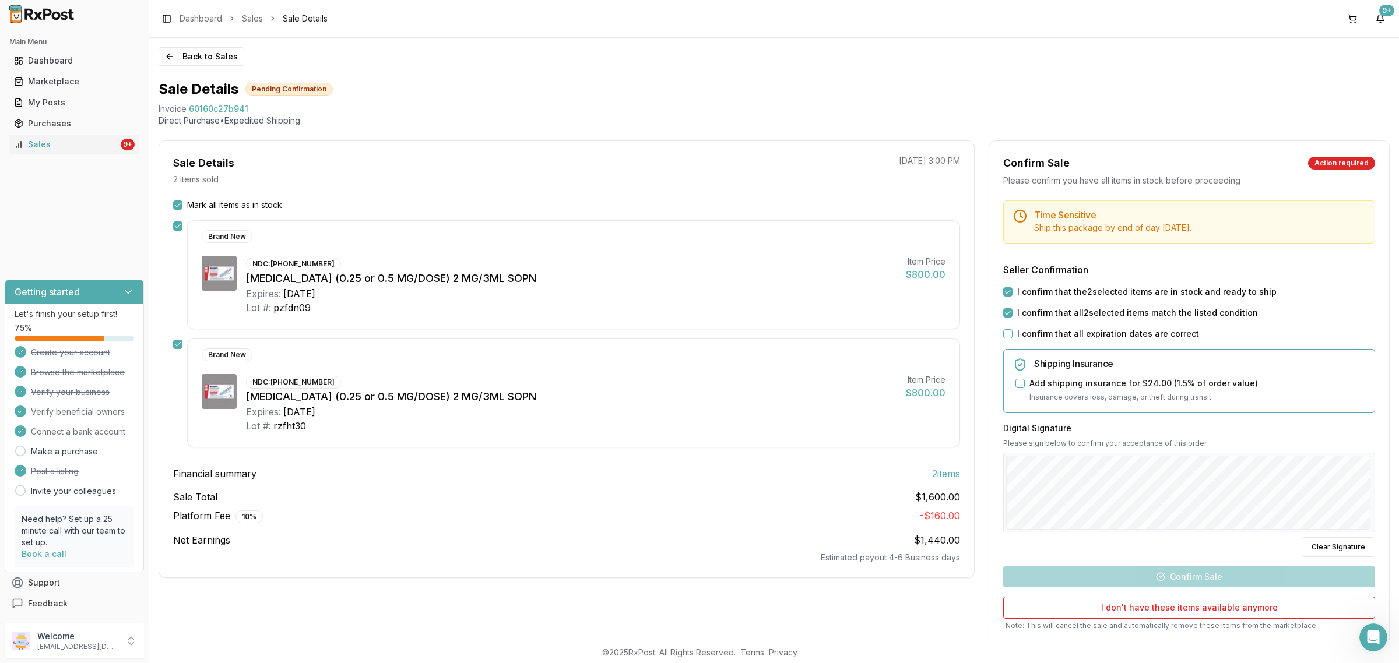
click at [1060, 329] on label "I confirm that all expiration dates are correct" at bounding box center [1108, 334] width 182 height 12
click at [1013, 329] on button "I confirm that all expiration dates are correct" at bounding box center [1007, 333] width 9 height 9
click at [1229, 573] on button "Confirm Sale" at bounding box center [1189, 577] width 372 height 21
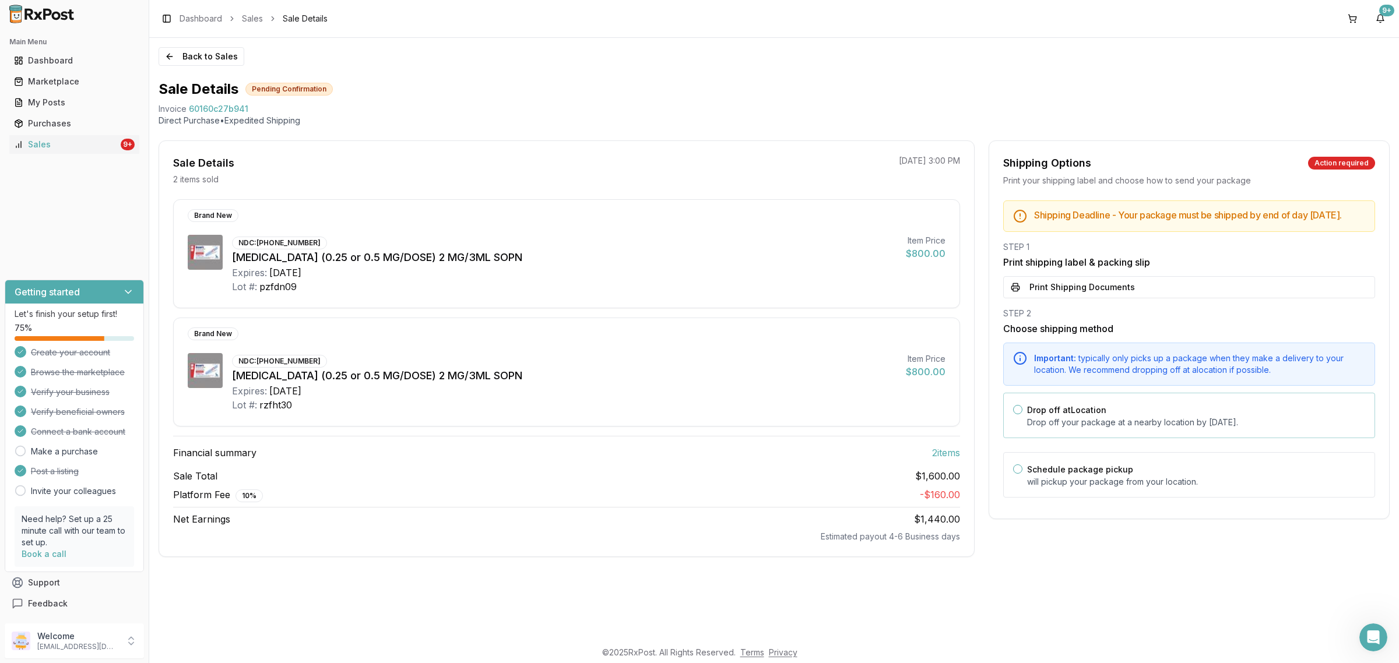
click at [1150, 427] on p "Drop off your package at a nearby location by September 17, 2025 ." at bounding box center [1196, 423] width 338 height 12
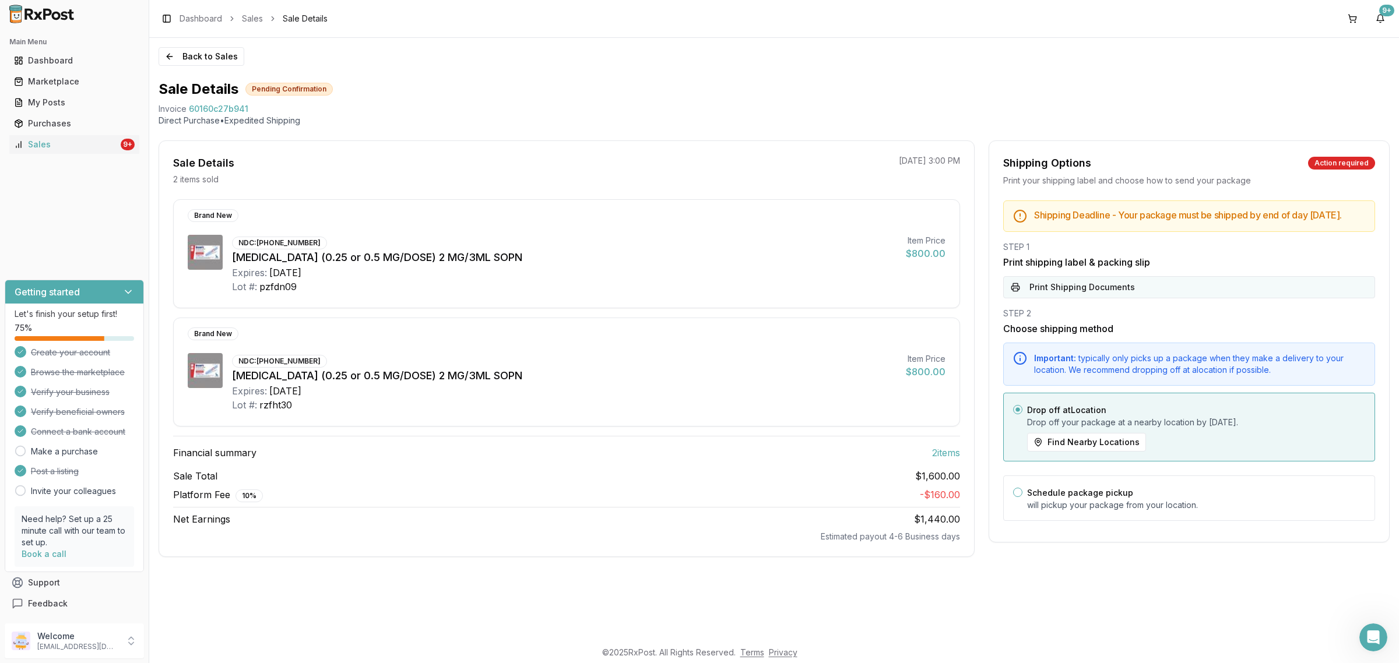
click at [1117, 298] on button "Print Shipping Documents" at bounding box center [1189, 287] width 372 height 22
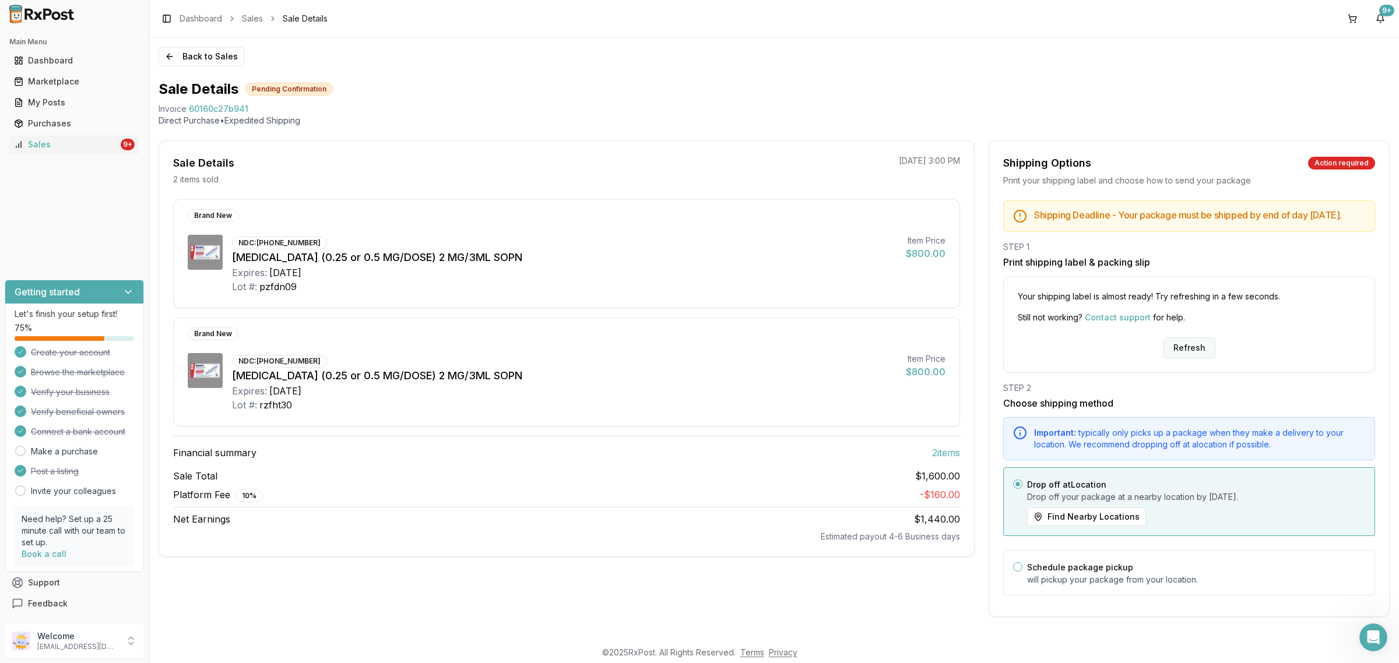
click at [1193, 359] on button "Refresh" at bounding box center [1190, 348] width 52 height 21
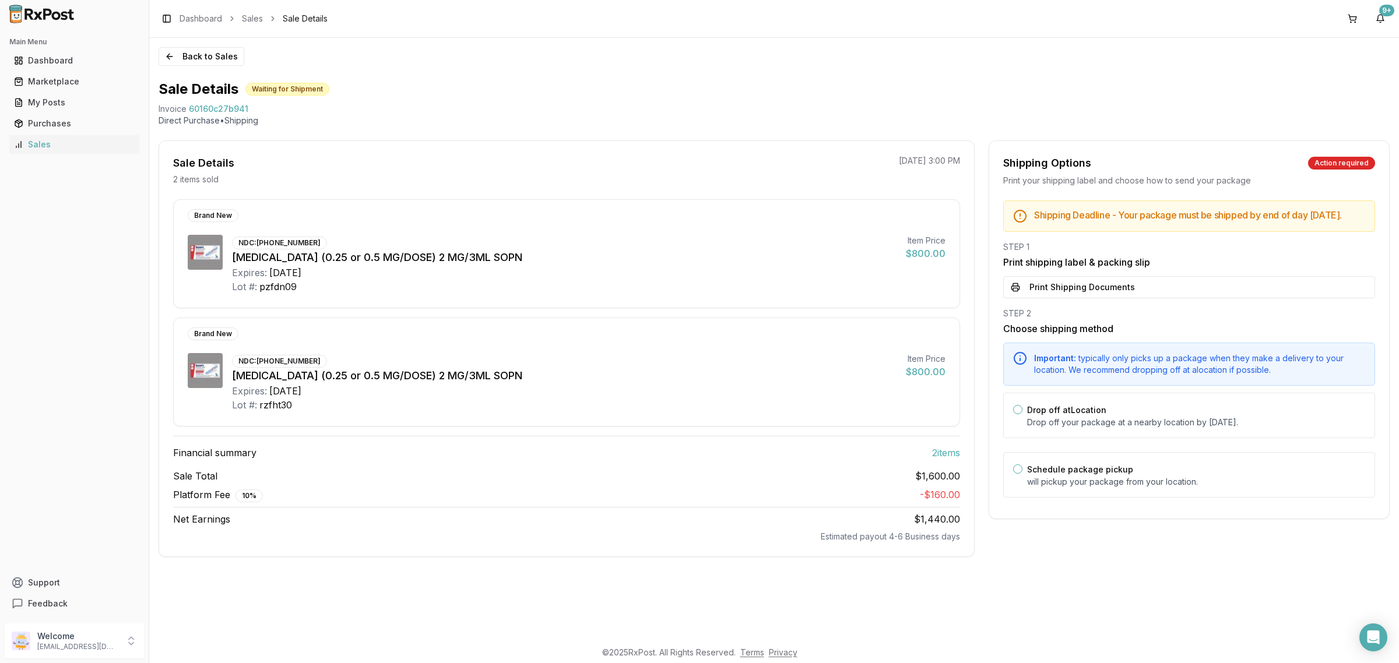
click at [1129, 298] on button "Print Shipping Documents" at bounding box center [1189, 287] width 372 height 22
click at [1120, 423] on div "Drop off at Location Drop off your package at a nearby location by [DATE] ." at bounding box center [1196, 416] width 338 height 26
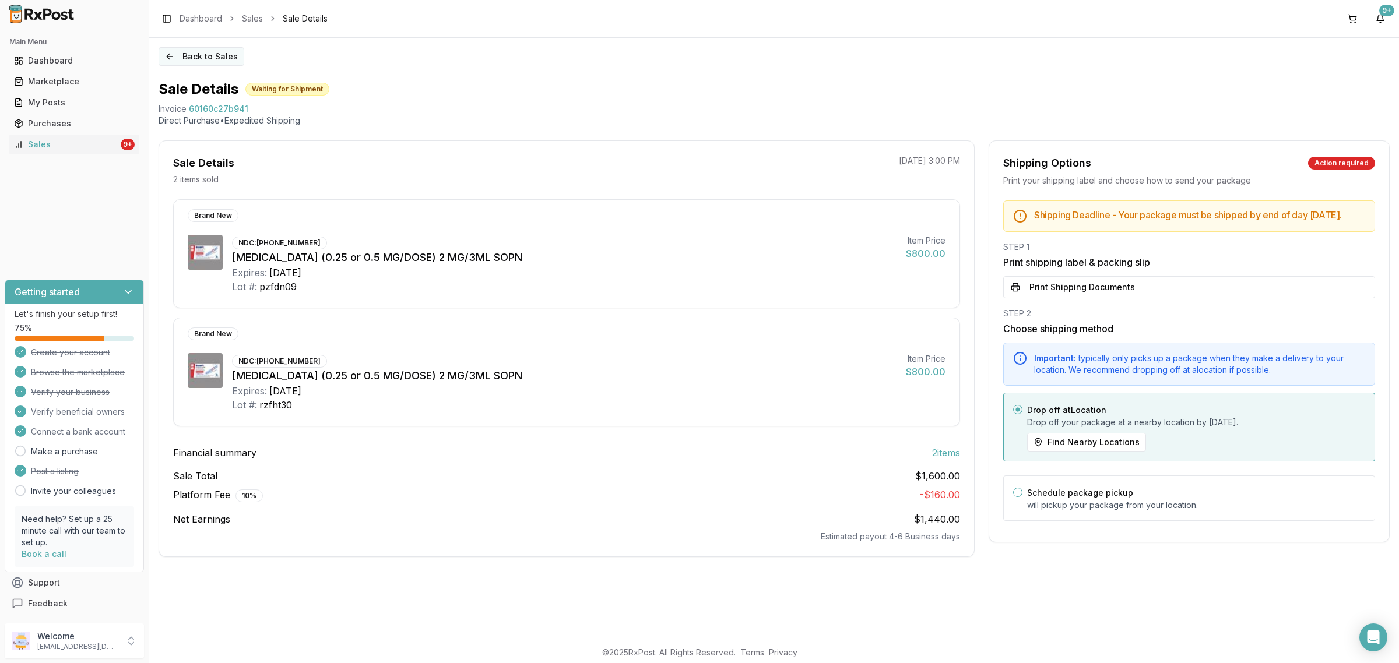
click at [192, 53] on button "Back to Sales" at bounding box center [202, 56] width 86 height 19
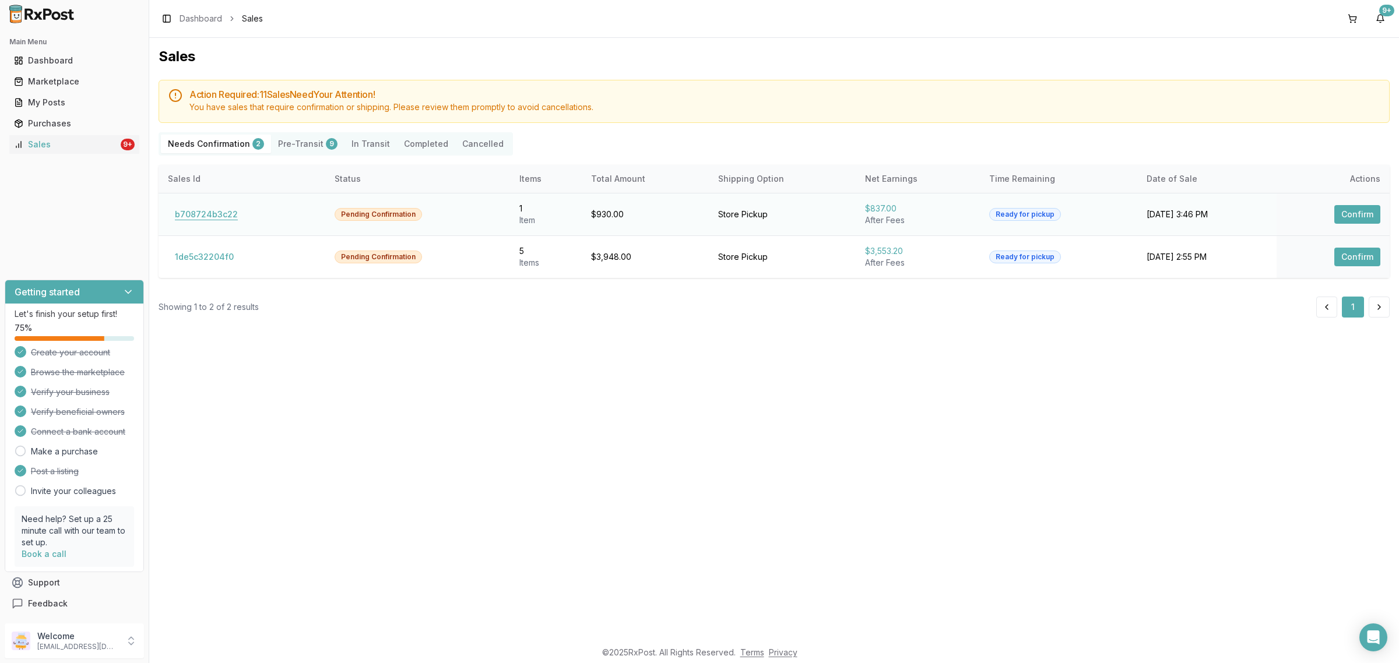
click at [189, 211] on button "b708724b3c22" at bounding box center [206, 214] width 77 height 19
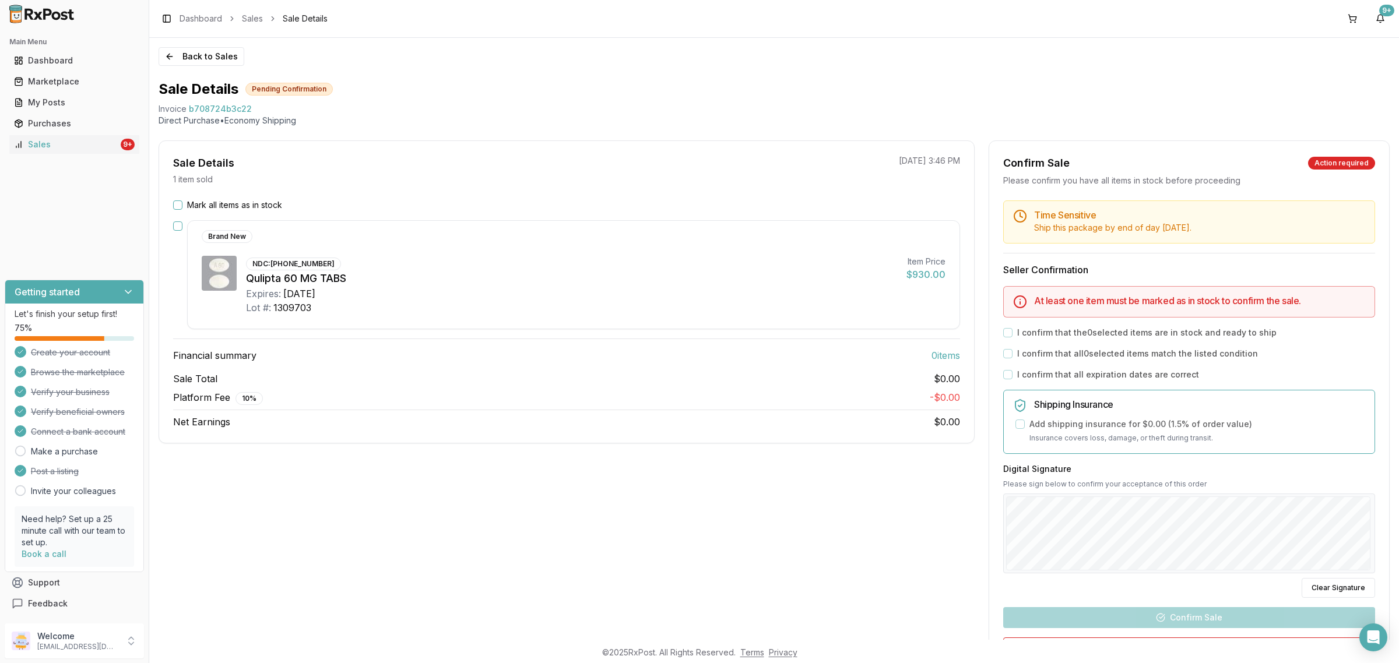
click at [532, 309] on div "Lot #: 1309703" at bounding box center [571, 308] width 651 height 14
click at [211, 201] on label "Mark all items as in stock" at bounding box center [234, 205] width 95 height 12
click at [262, 201] on label "Mark all items as in stock" at bounding box center [234, 205] width 95 height 12
click at [182, 201] on button "Mark all items as in stock" at bounding box center [177, 205] width 9 height 9
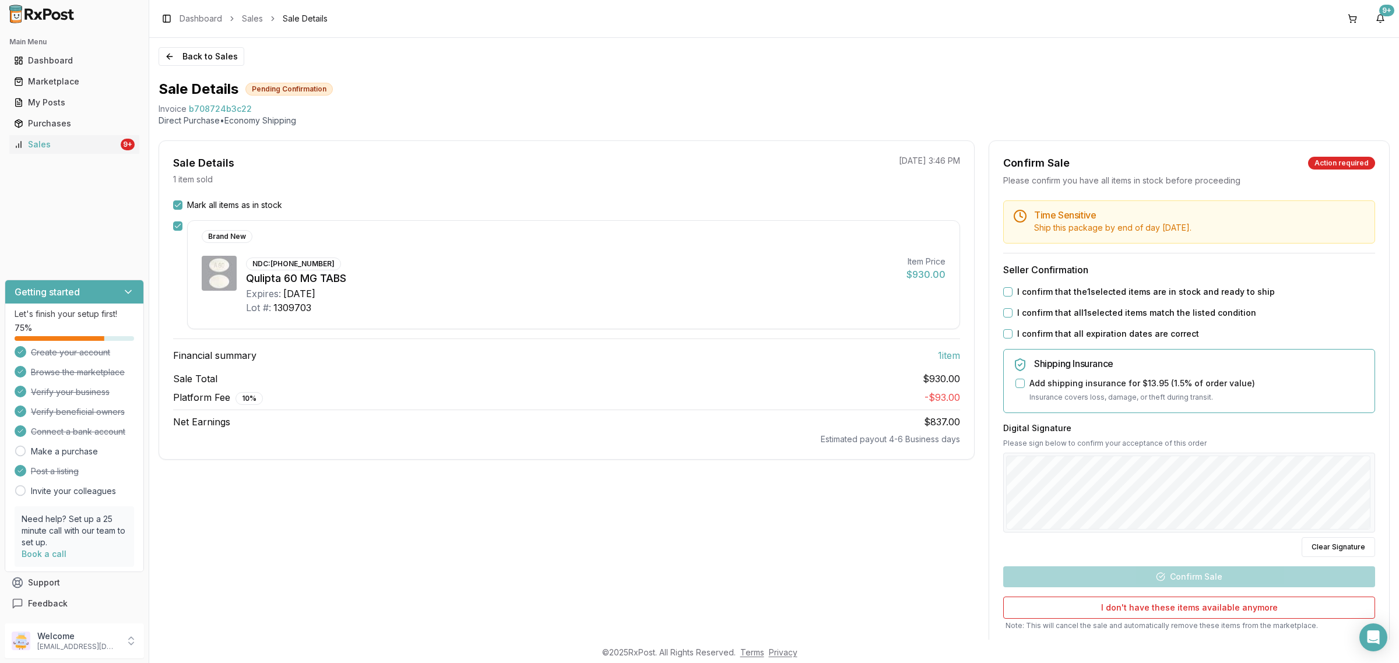
click at [1034, 296] on label "I confirm that the 1 selected items are in stock and ready to ship" at bounding box center [1146, 292] width 258 height 12
click at [1013, 296] on button "I confirm that the 1 selected items are in stock and ready to ship" at bounding box center [1007, 291] width 9 height 9
click at [1033, 311] on label "I confirm that all 1 selected items match the listed condition" at bounding box center [1136, 313] width 239 height 12
click at [1013, 311] on button "I confirm that all 1 selected items match the listed condition" at bounding box center [1007, 312] width 9 height 9
click at [1033, 324] on div "Time Sensitive Ship this package by end of day [DATE] . Seller Confirmation I c…" at bounding box center [1189, 436] width 400 height 471
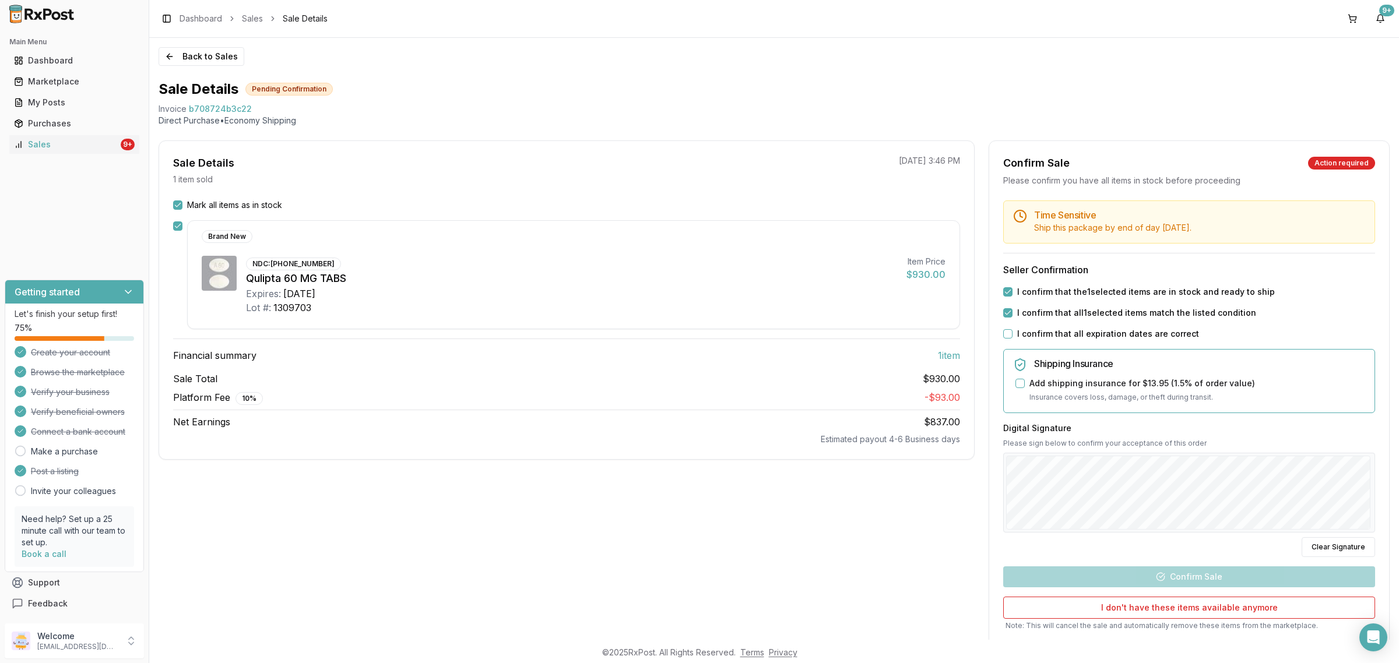
click at [1033, 327] on div "Time Sensitive Ship this package by end of day [DATE] . Seller Confirmation I c…" at bounding box center [1189, 436] width 400 height 471
click at [1031, 330] on label "I confirm that all expiration dates are correct" at bounding box center [1108, 334] width 182 height 12
click at [1013, 330] on button "I confirm that all expiration dates are correct" at bounding box center [1007, 333] width 9 height 9
click at [1192, 579] on button "Confirm Sale" at bounding box center [1189, 577] width 372 height 21
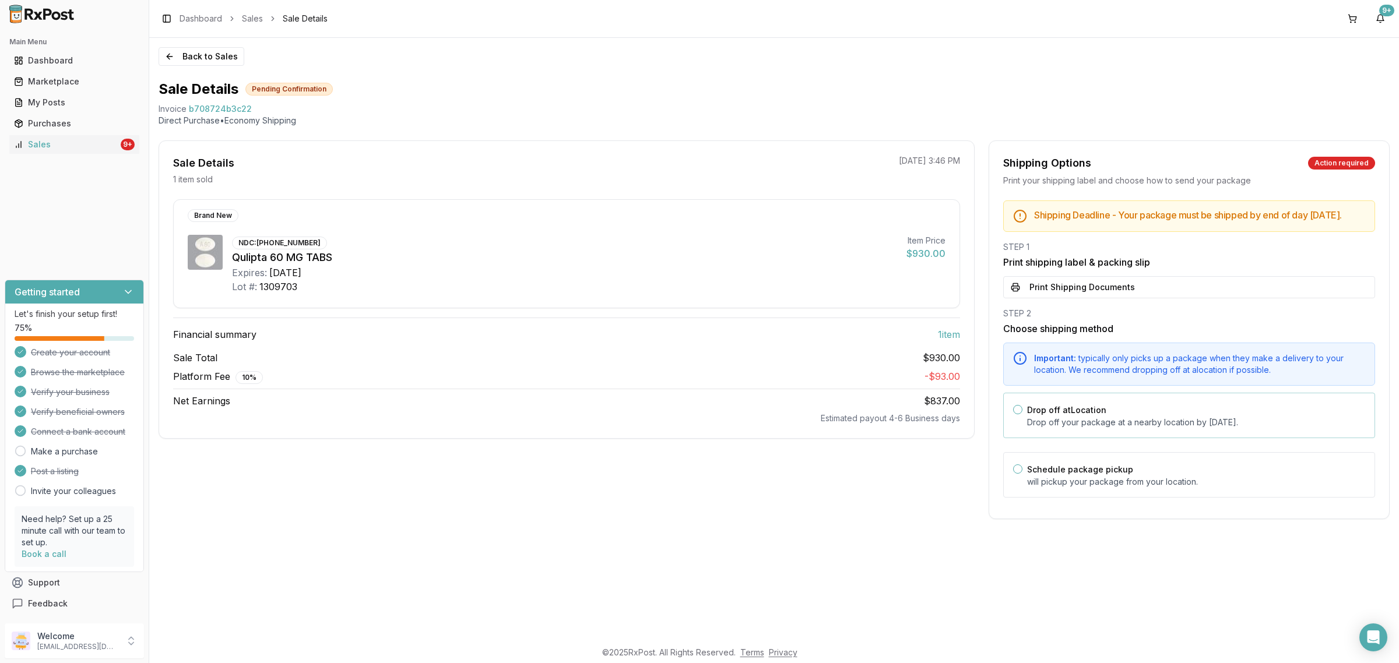
click at [1112, 423] on div "Drop off at Location Drop off your package at a nearby location by [DATE] ." at bounding box center [1196, 416] width 338 height 26
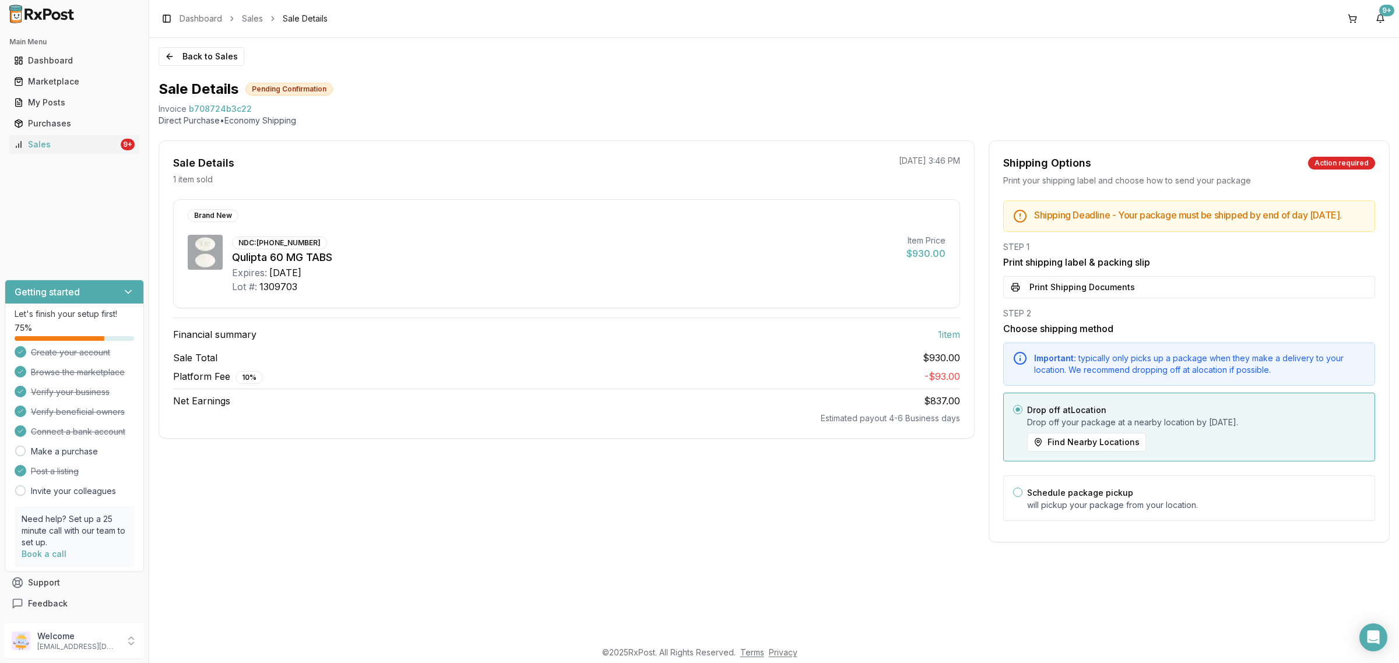
click at [1136, 298] on button "Print Shipping Documents" at bounding box center [1189, 287] width 372 height 22
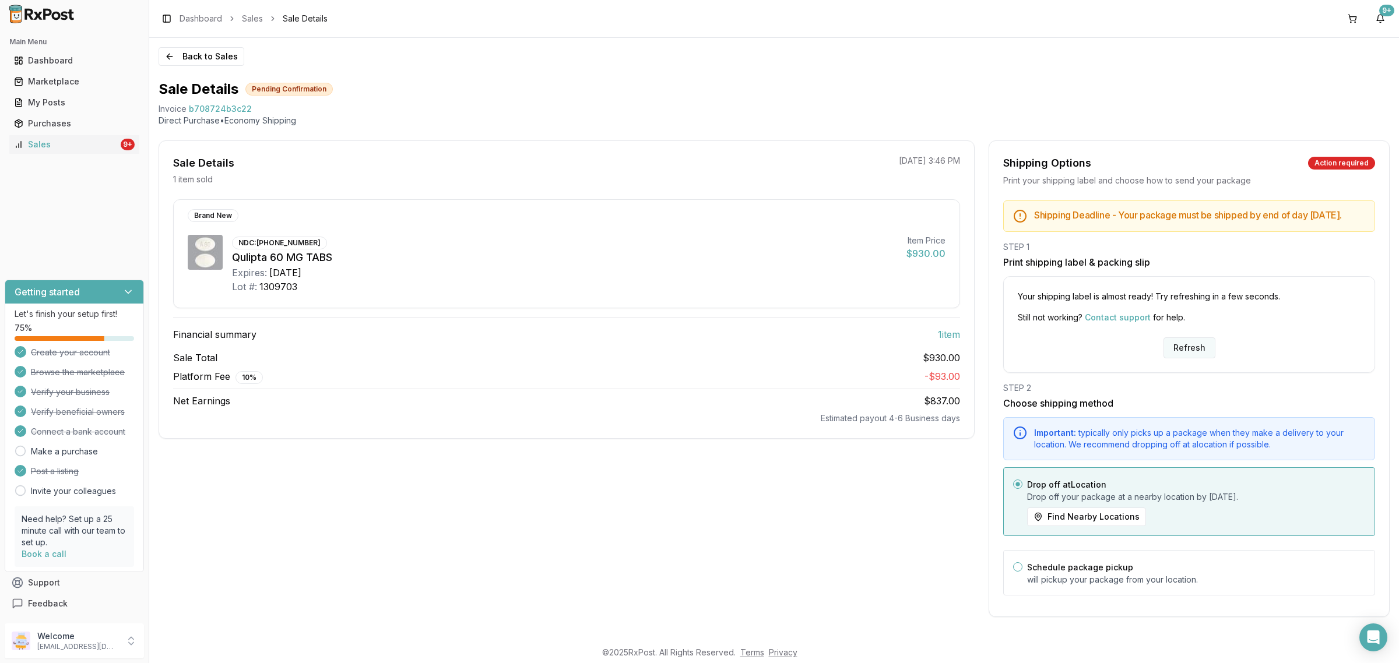
click at [1190, 359] on button "Refresh" at bounding box center [1190, 348] width 52 height 21
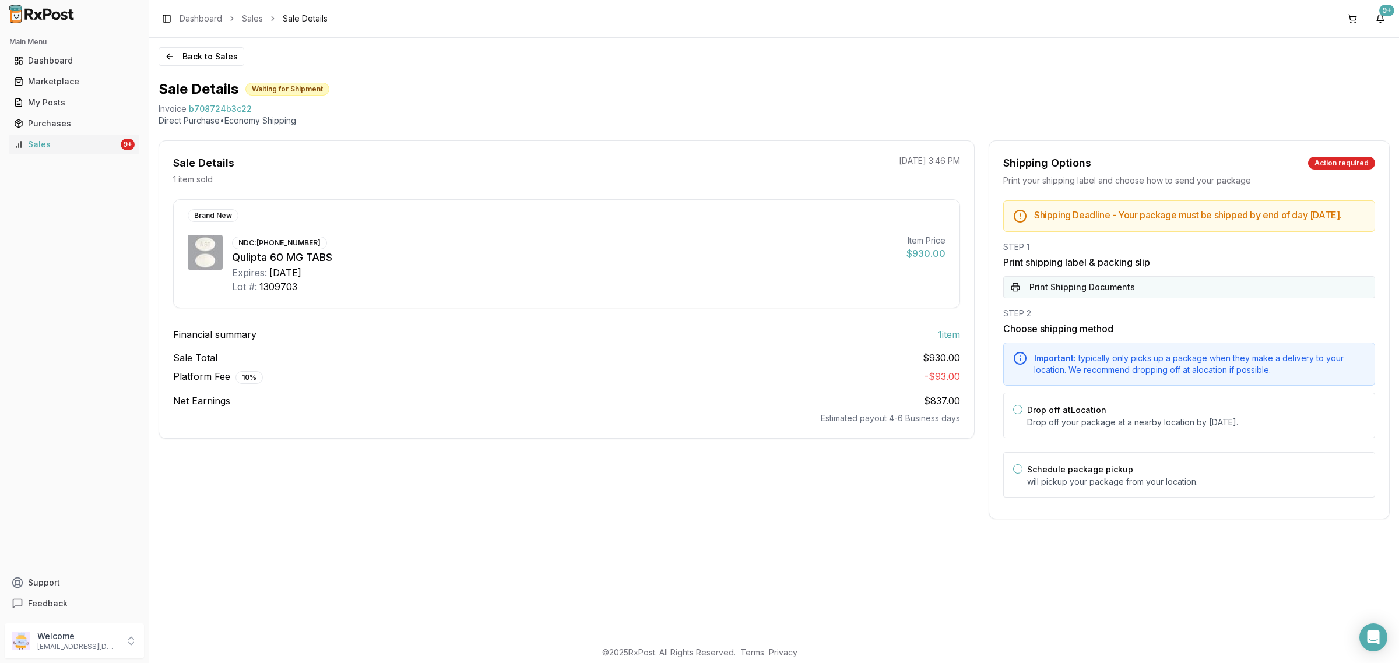
click at [1094, 295] on button "Print Shipping Documents" at bounding box center [1189, 287] width 372 height 22
click at [1094, 428] on p "Drop off your package at a nearby location by [DATE] ." at bounding box center [1196, 423] width 338 height 12
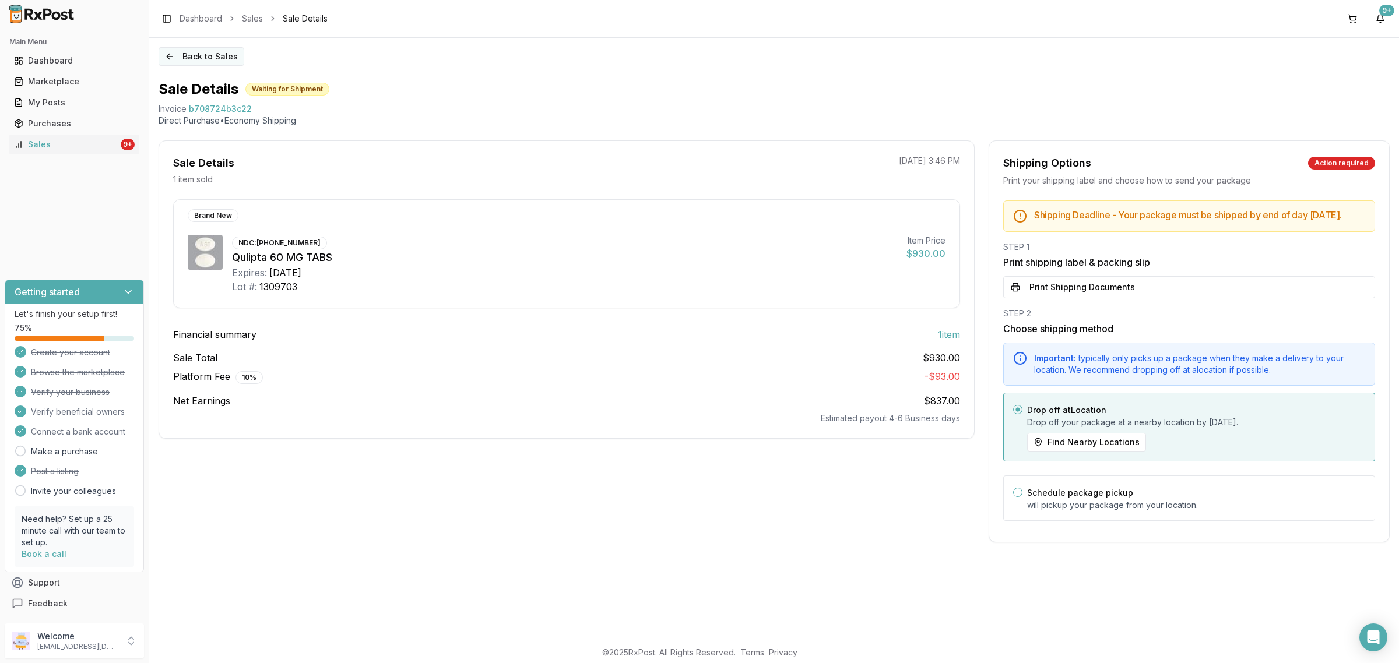
click at [212, 63] on button "Back to Sales" at bounding box center [202, 56] width 86 height 19
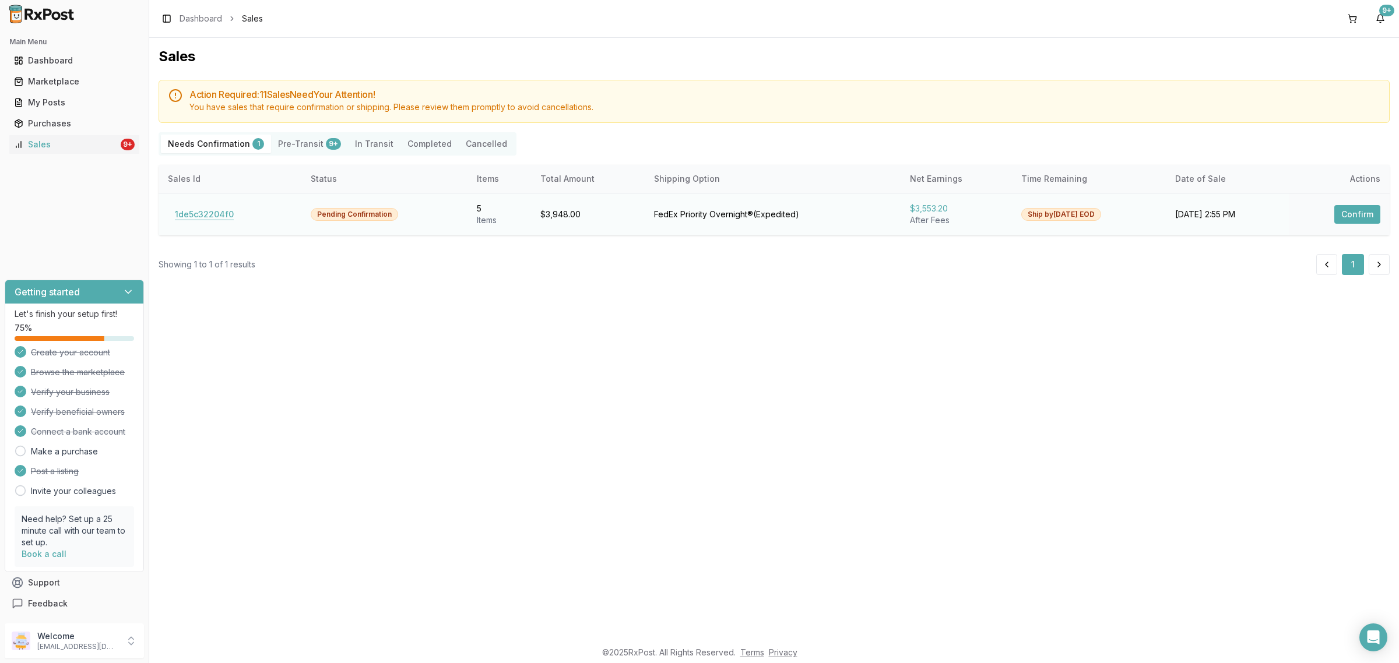
click at [214, 222] on button "1de5c32204f0" at bounding box center [204, 214] width 73 height 19
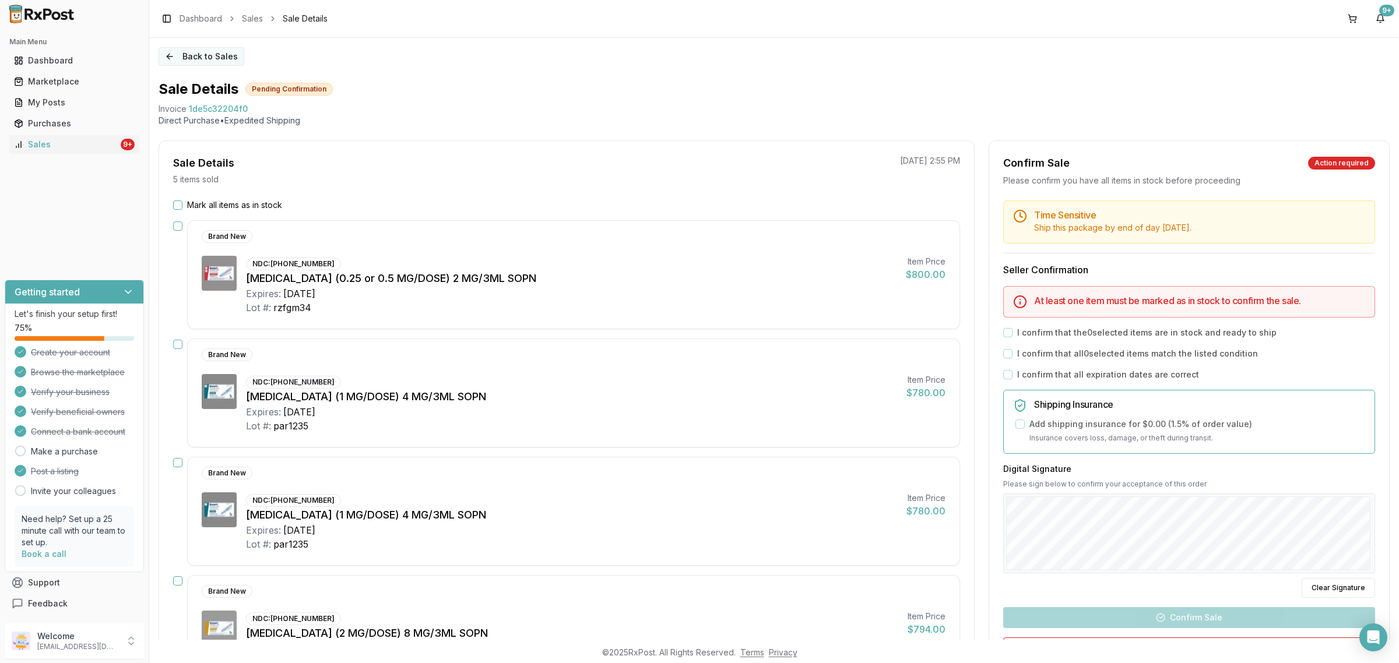
click at [184, 57] on button "Back to Sales" at bounding box center [202, 56] width 86 height 19
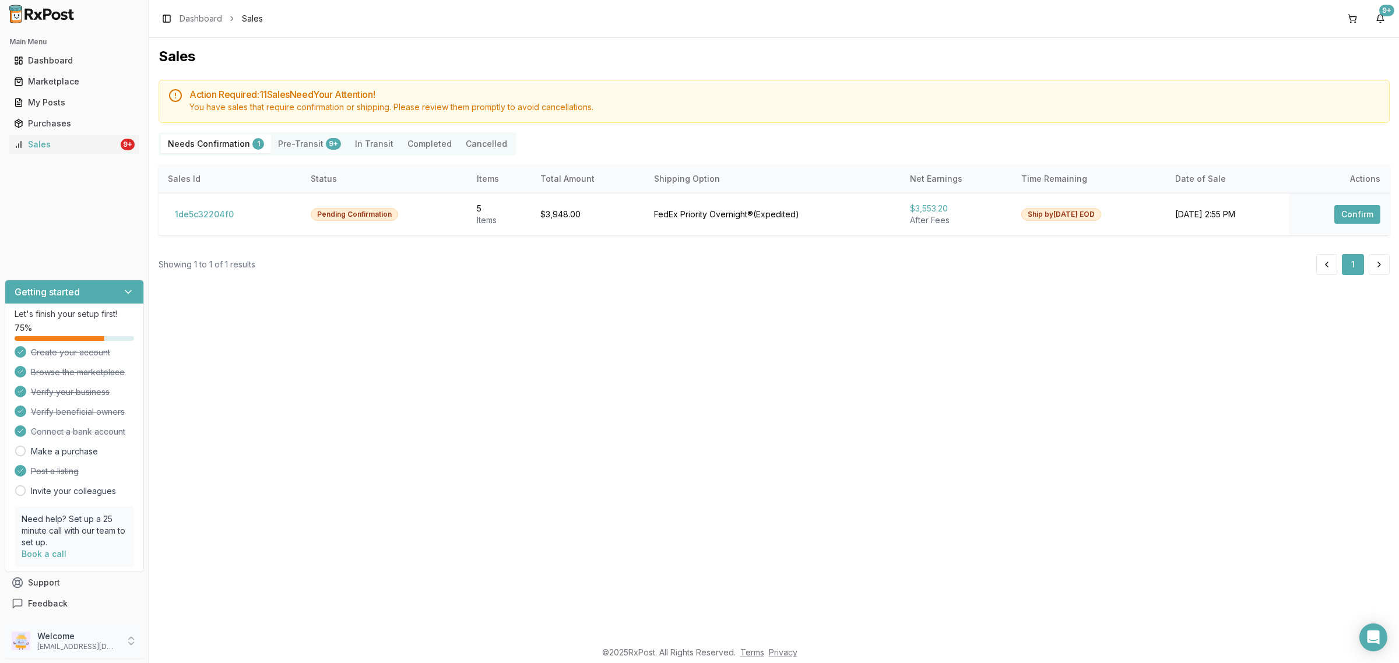
click at [96, 645] on p "[EMAIL_ADDRESS][DOMAIN_NAME]" at bounding box center [77, 646] width 81 height 9
click at [189, 643] on span "Sign Out" at bounding box center [211, 644] width 111 height 12
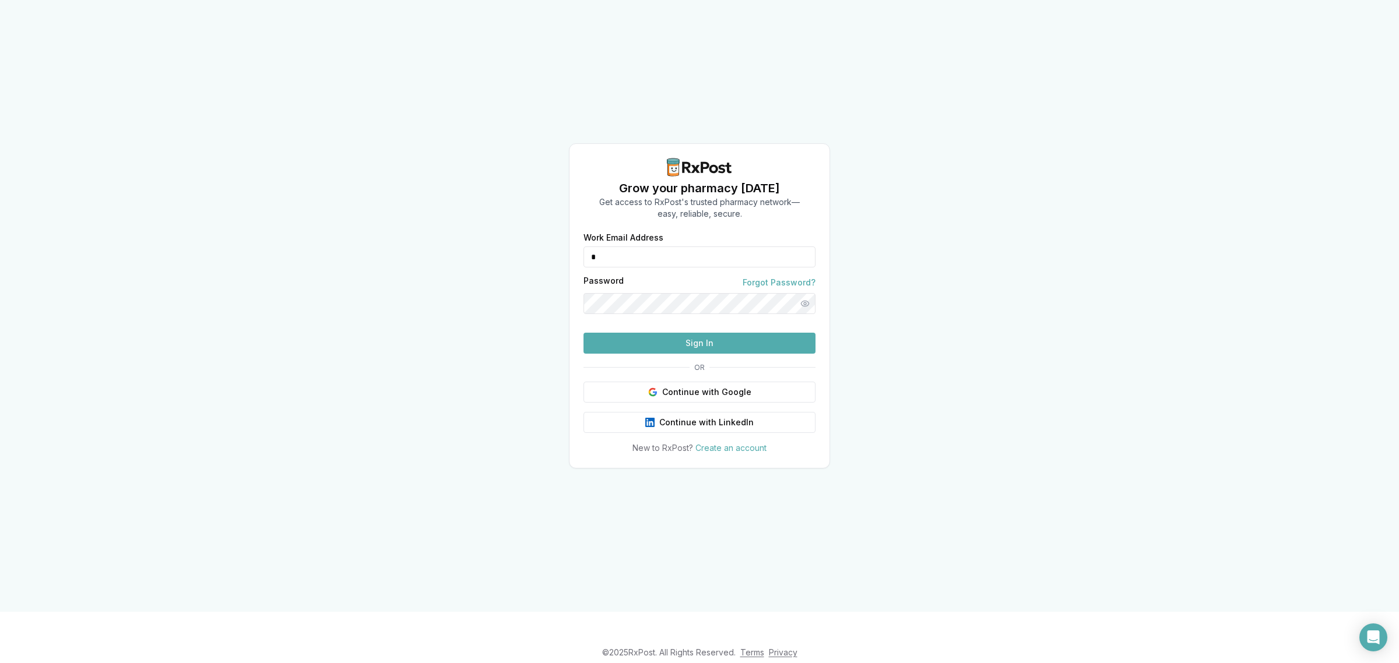
drag, startPoint x: 713, startPoint y: 240, endPoint x: 529, endPoint y: 254, distance: 184.2
click at [529, 254] on div "Grow your pharmacy today Get access to RxPost's trusted pharmacy network— easy,…" at bounding box center [699, 306] width 1399 height 612
type input "**********"
click at [668, 354] on button "Sign In" at bounding box center [700, 343] width 232 height 21
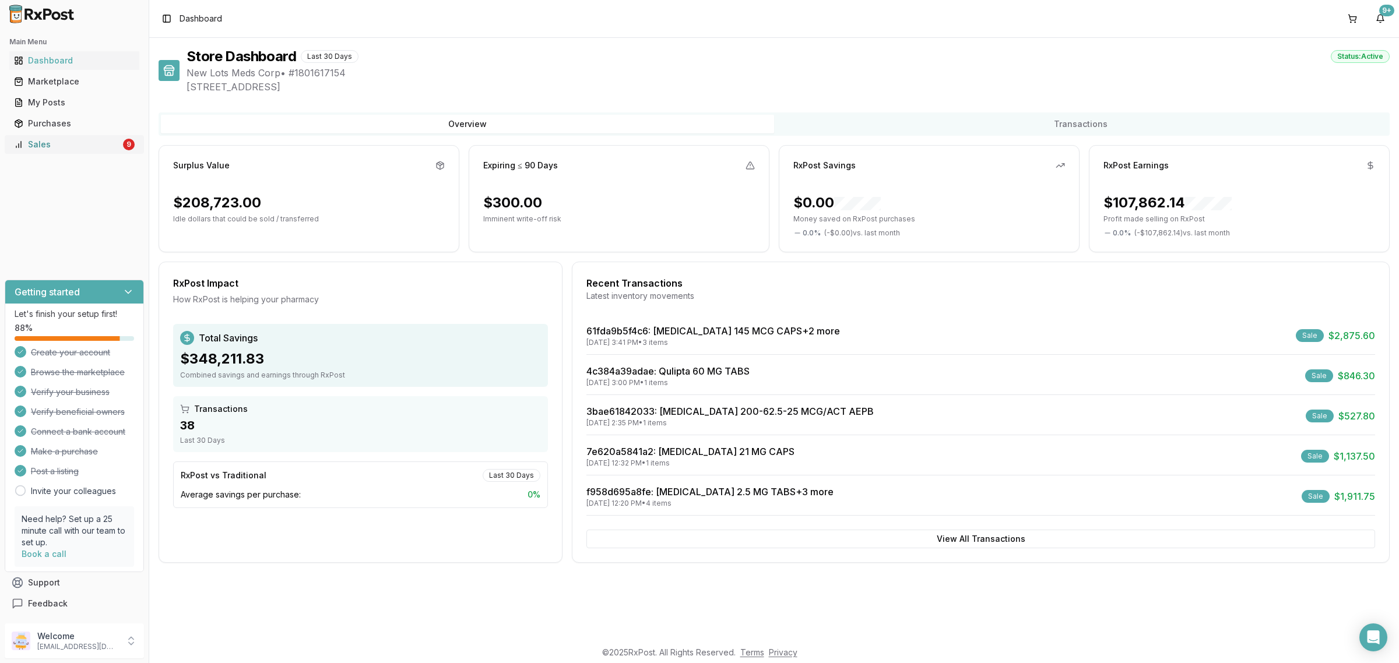
click at [74, 146] on div "Sales" at bounding box center [67, 145] width 107 height 12
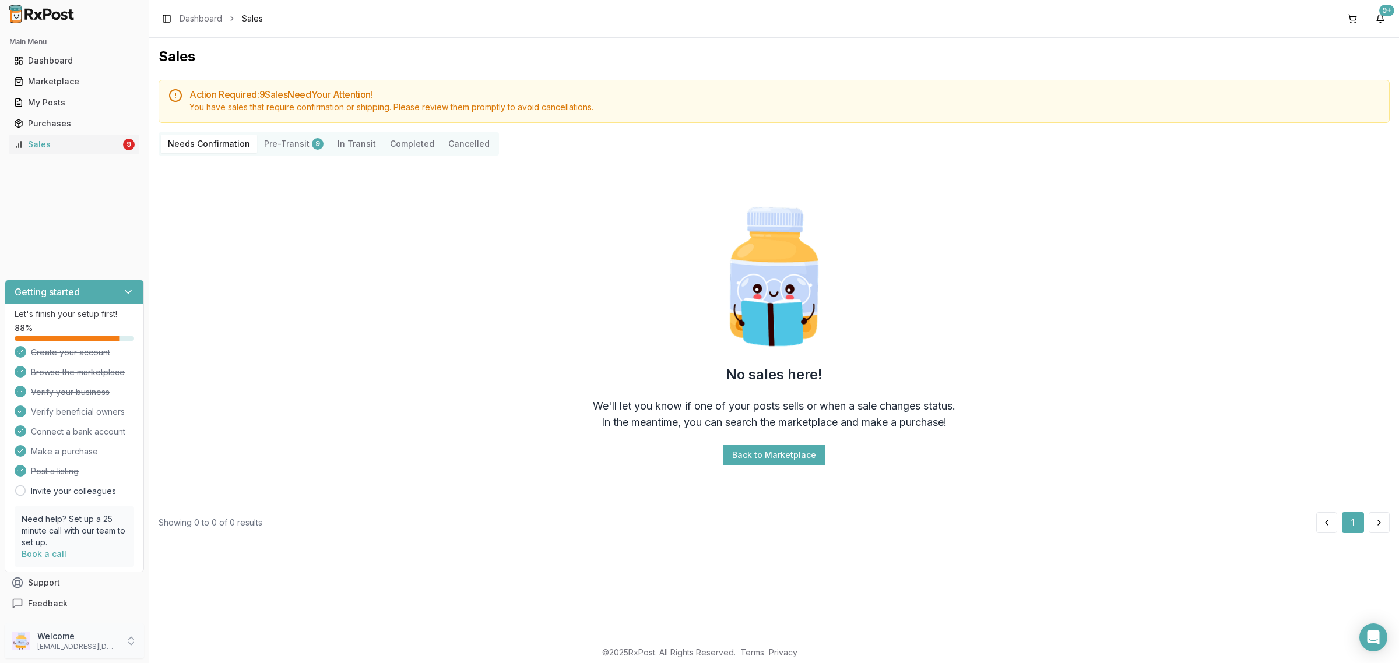
click at [100, 643] on p "ivoryrx12@gmail.com" at bounding box center [77, 646] width 81 height 9
click at [228, 647] on span "Sign Out" at bounding box center [211, 644] width 111 height 12
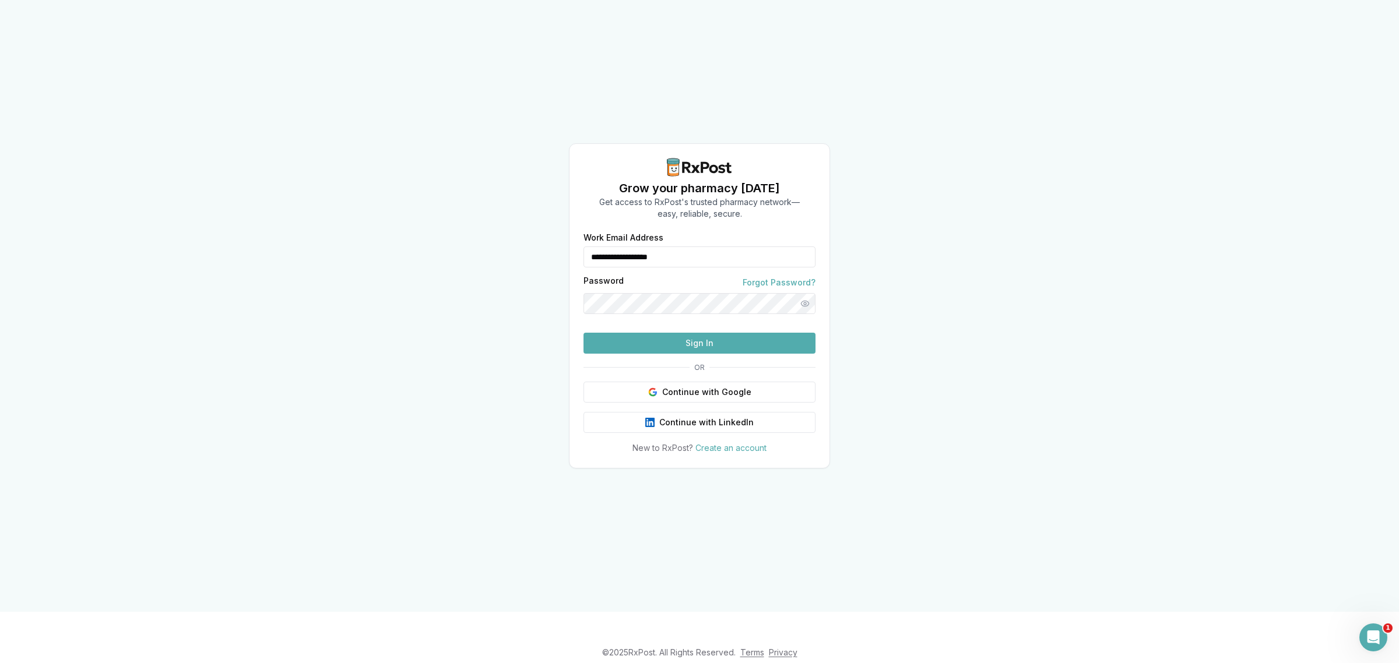
drag, startPoint x: 709, startPoint y: 234, endPoint x: 569, endPoint y: 251, distance: 140.9
click at [570, 251] on div "**********" at bounding box center [700, 344] width 260 height 220
type input "**********"
click at [646, 354] on button "Sign In" at bounding box center [700, 343] width 232 height 21
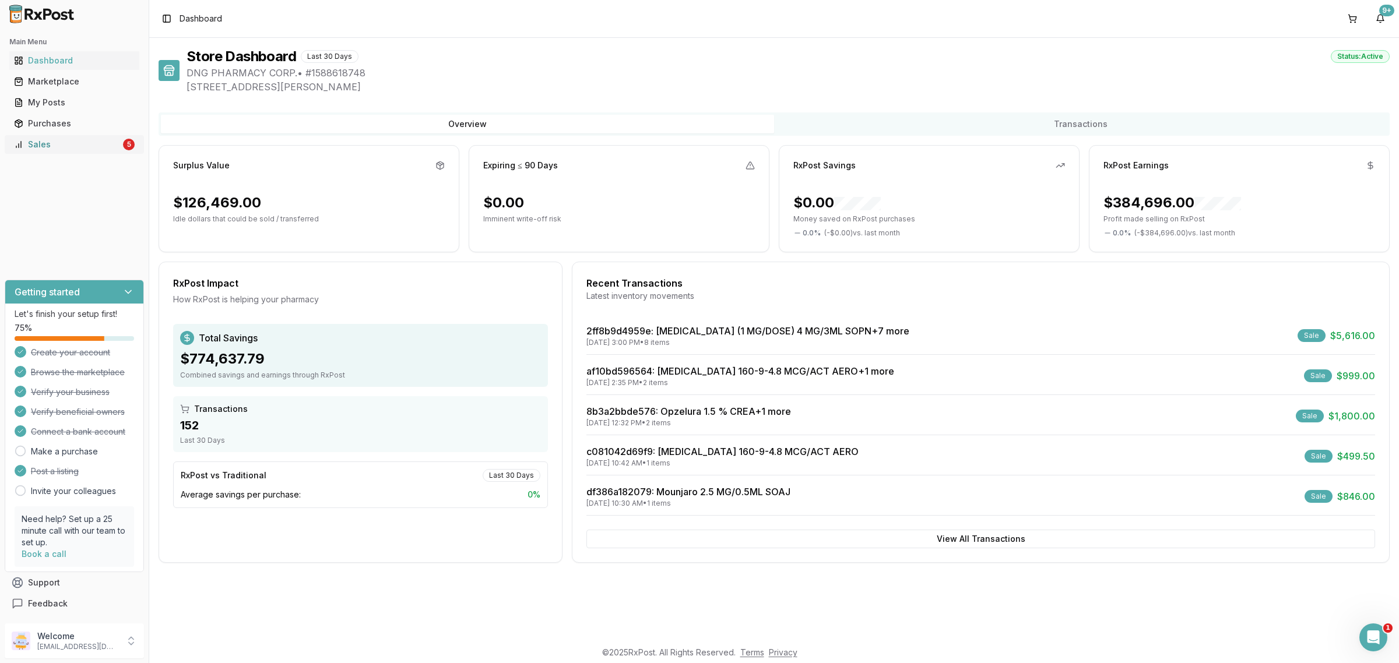
click at [98, 142] on div "Sales" at bounding box center [67, 145] width 107 height 12
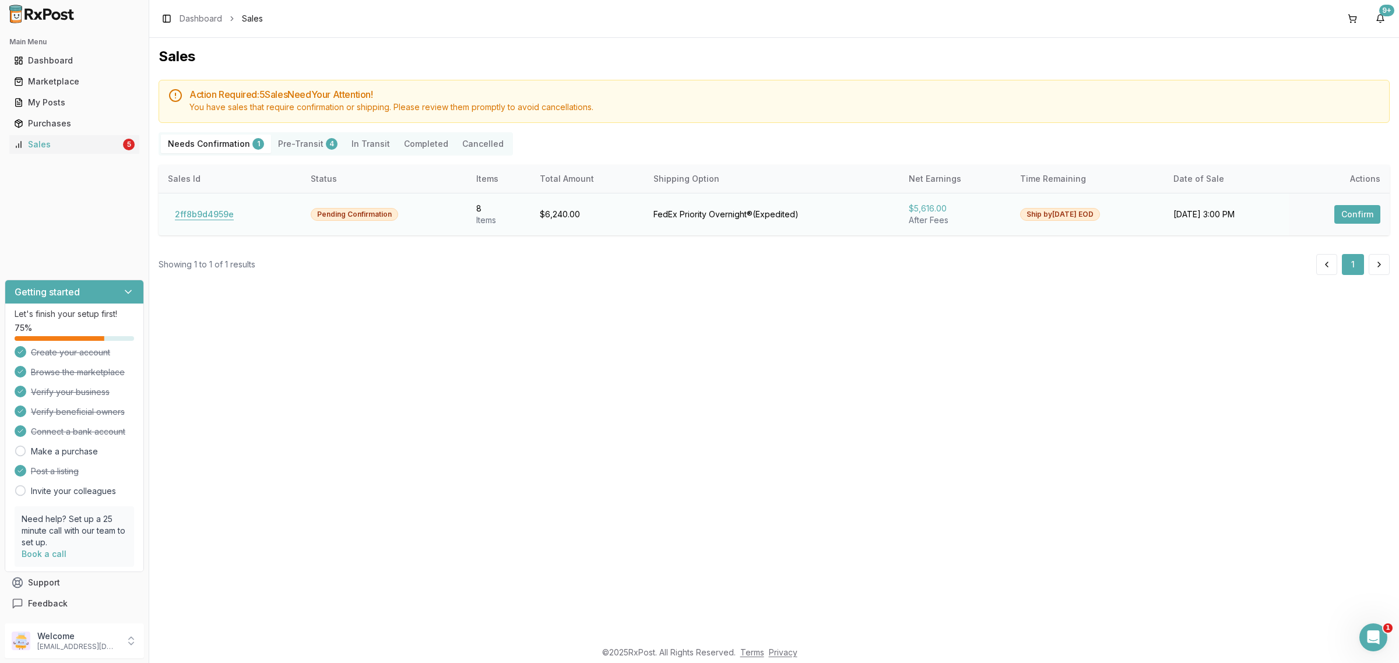
click at [223, 215] on button "2ff8b9d4959e" at bounding box center [204, 214] width 73 height 19
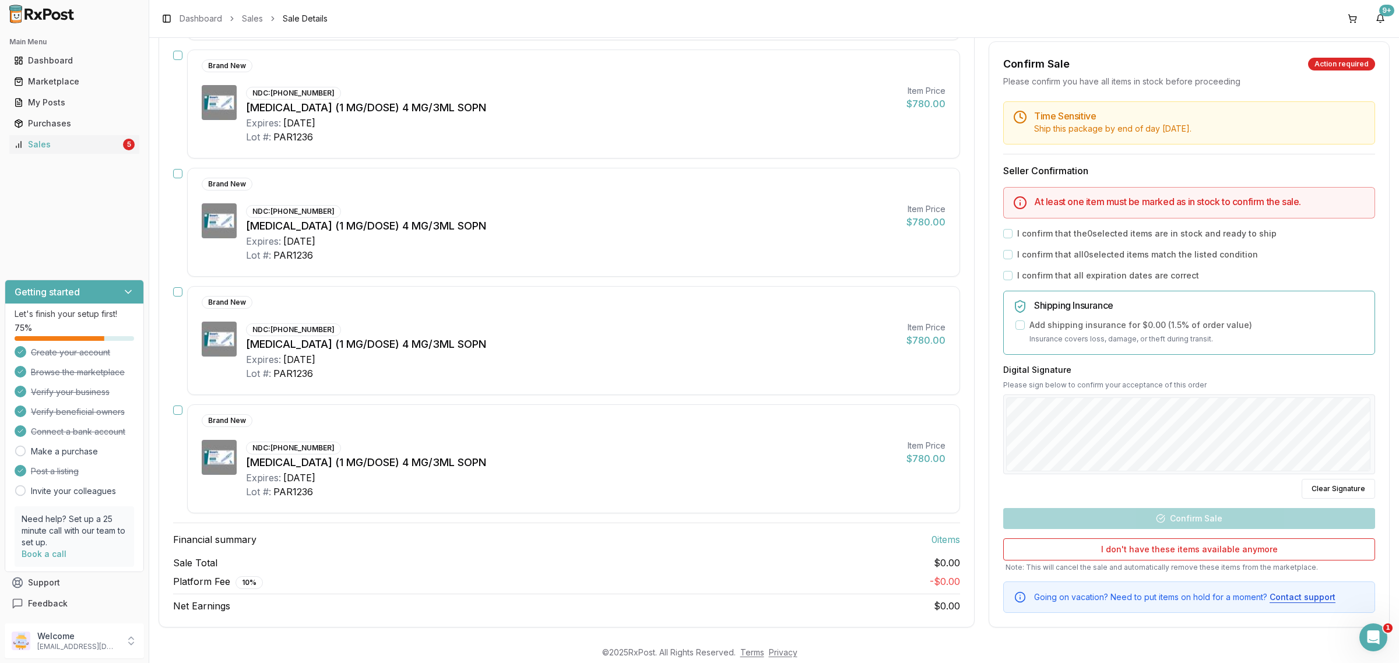
scroll to position [657, 0]
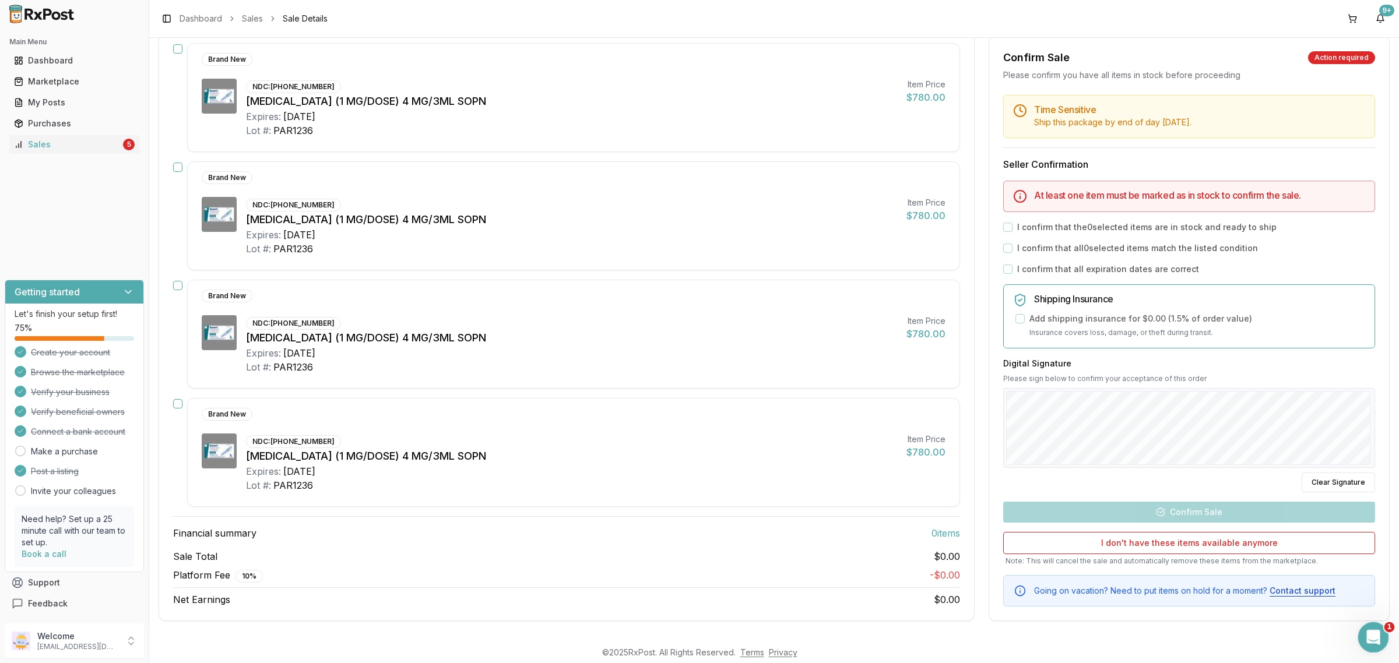
click at [1368, 635] on icon "Open Intercom Messenger" at bounding box center [1371, 636] width 19 height 19
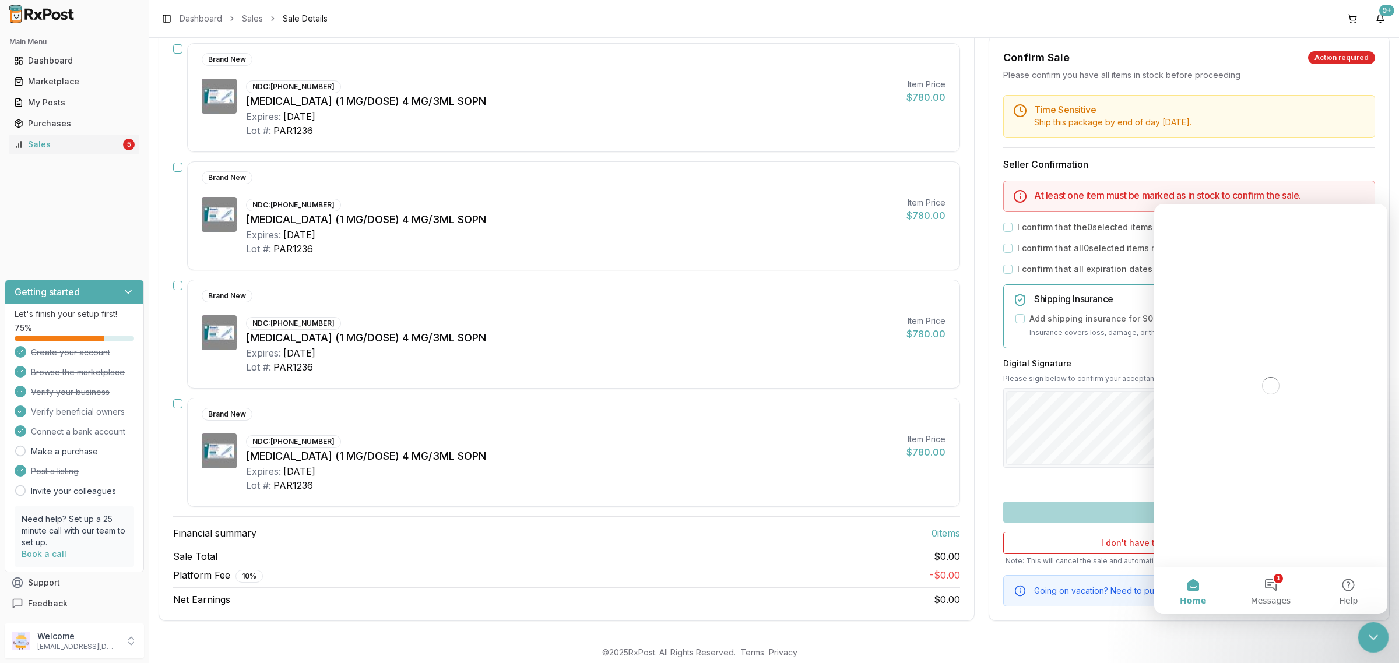
scroll to position [0, 0]
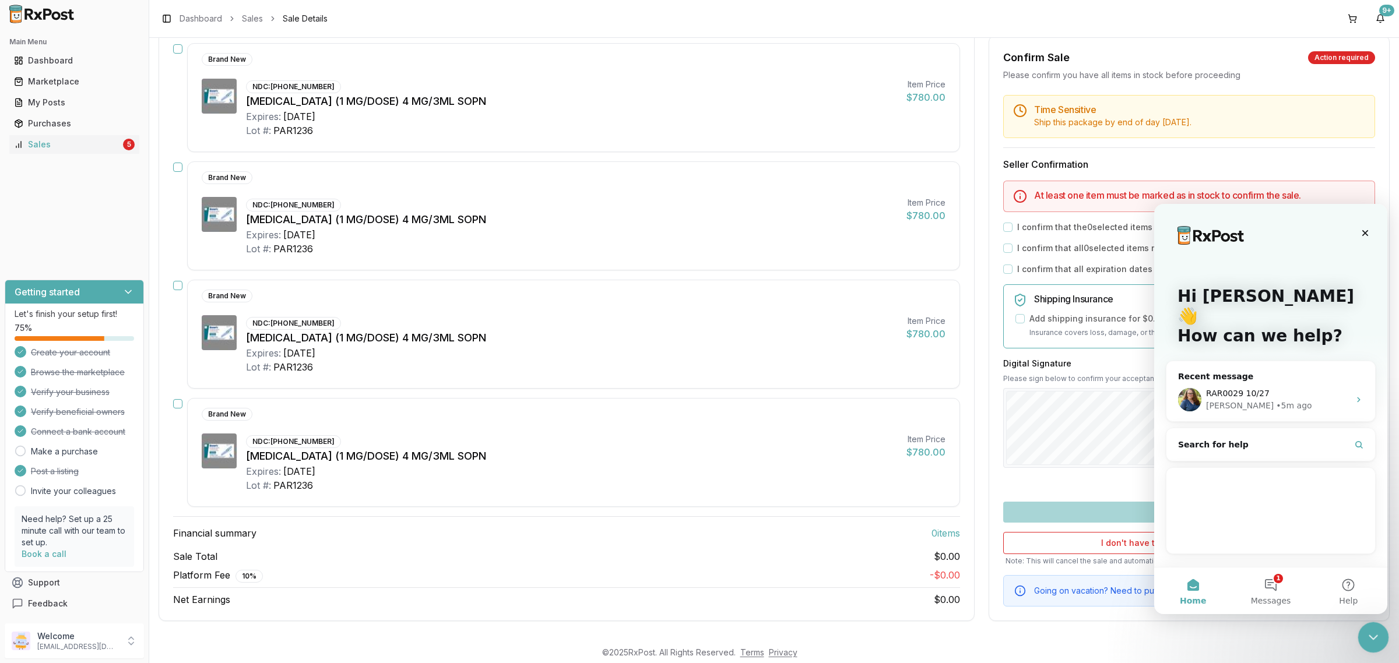
click at [1372, 634] on icon "Close Intercom Messenger" at bounding box center [1372, 636] width 14 height 14
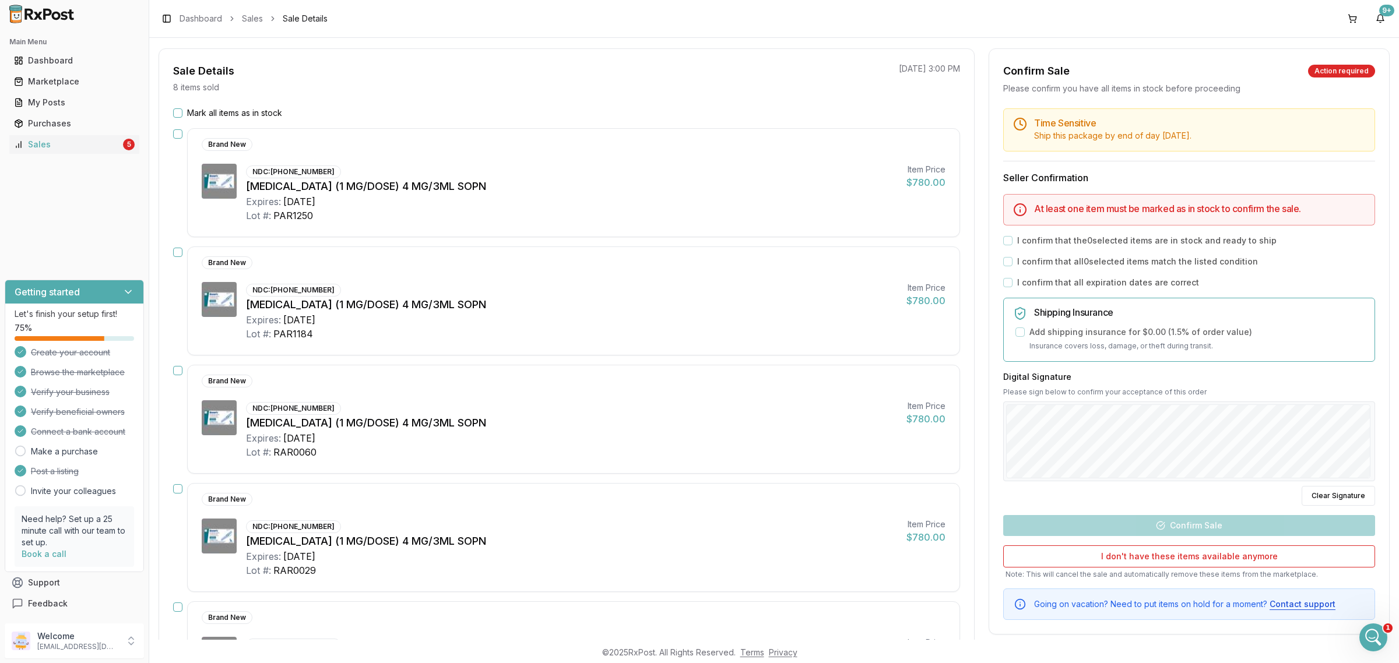
scroll to position [74, 0]
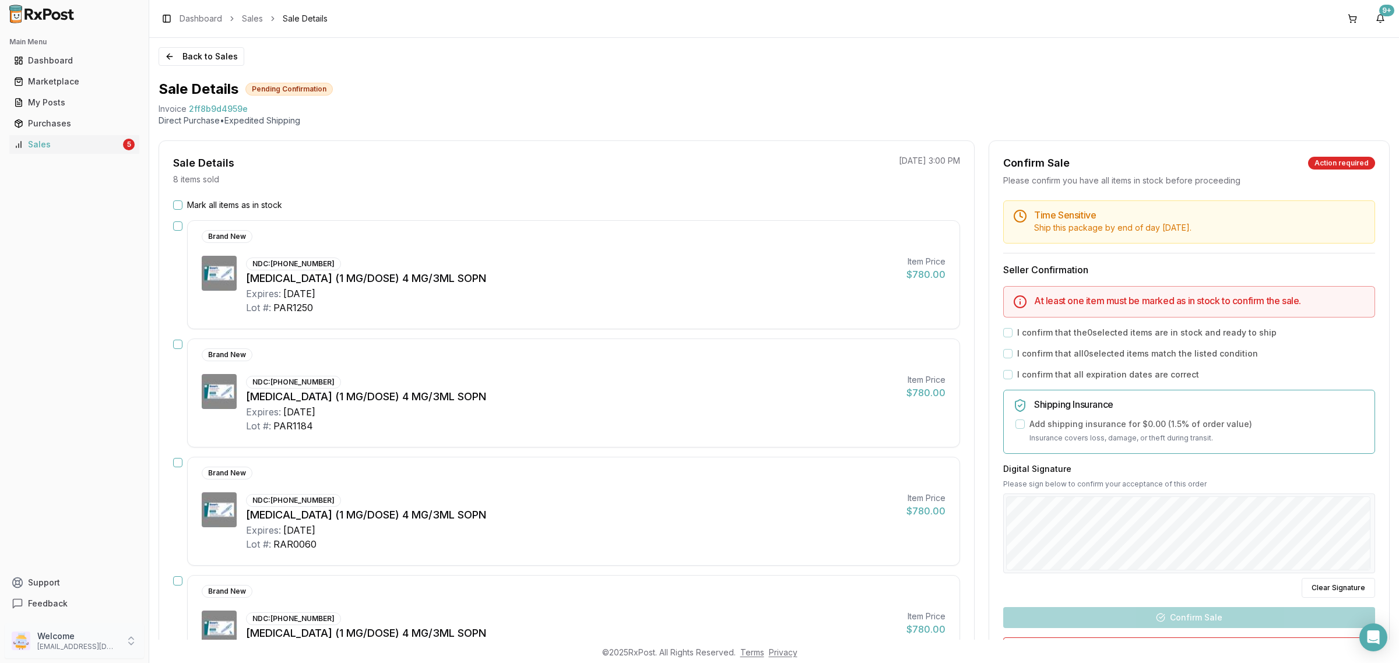
click at [97, 637] on p "Welcome" at bounding box center [77, 637] width 81 height 12
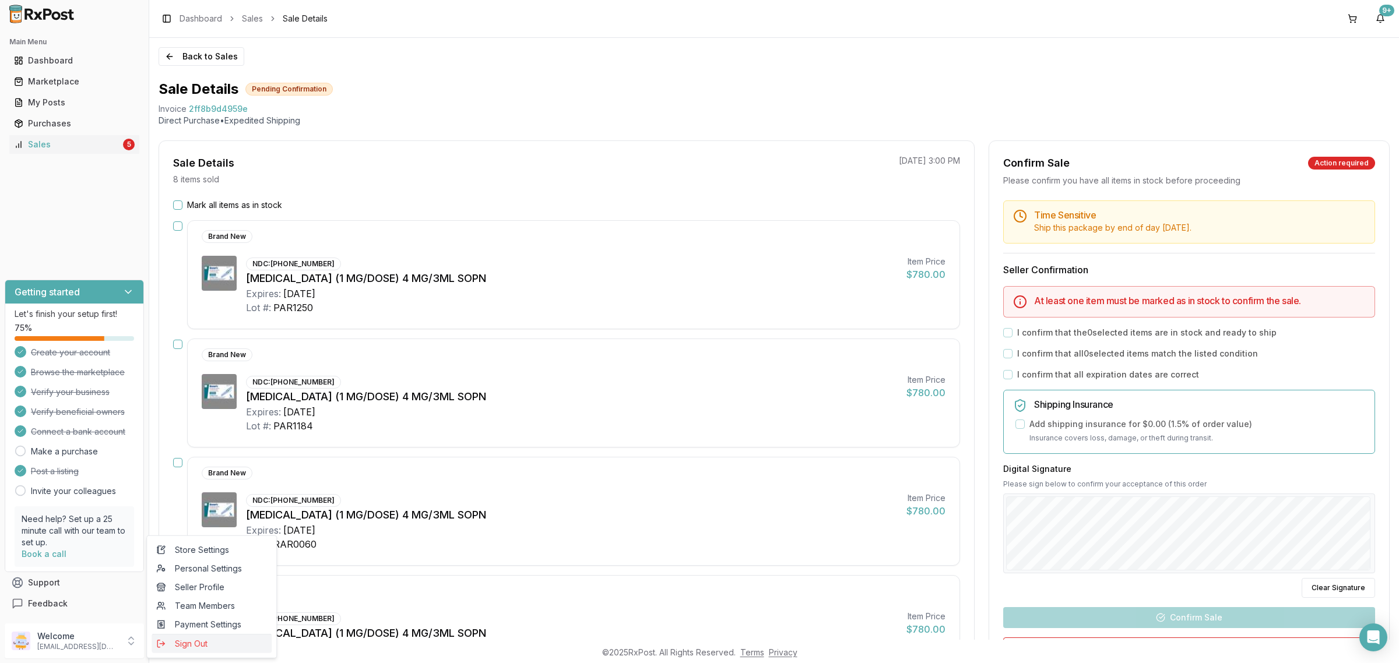
click at [223, 637] on button "Sign Out" at bounding box center [212, 643] width 120 height 19
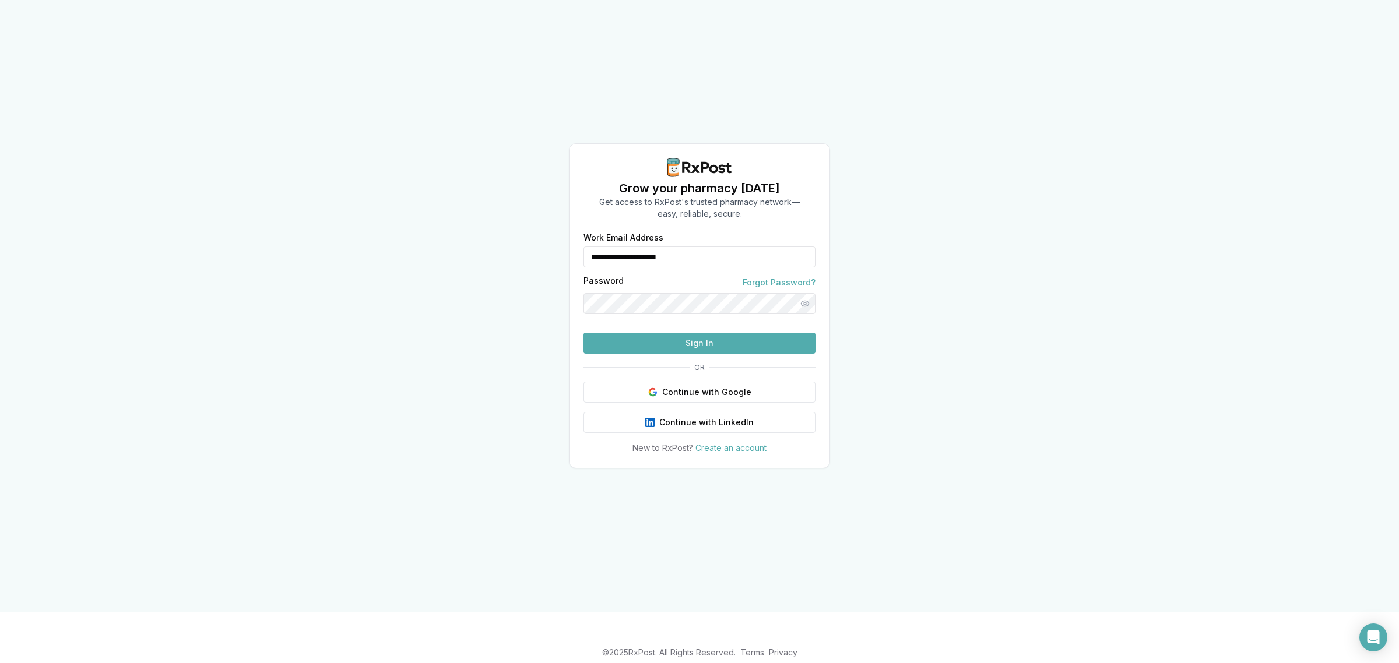
drag, startPoint x: 718, startPoint y: 233, endPoint x: 568, endPoint y: 261, distance: 151.8
click at [572, 262] on div "**********" at bounding box center [700, 344] width 260 height 220
type input "**********"
click at [651, 354] on button "Sign In" at bounding box center [700, 343] width 232 height 21
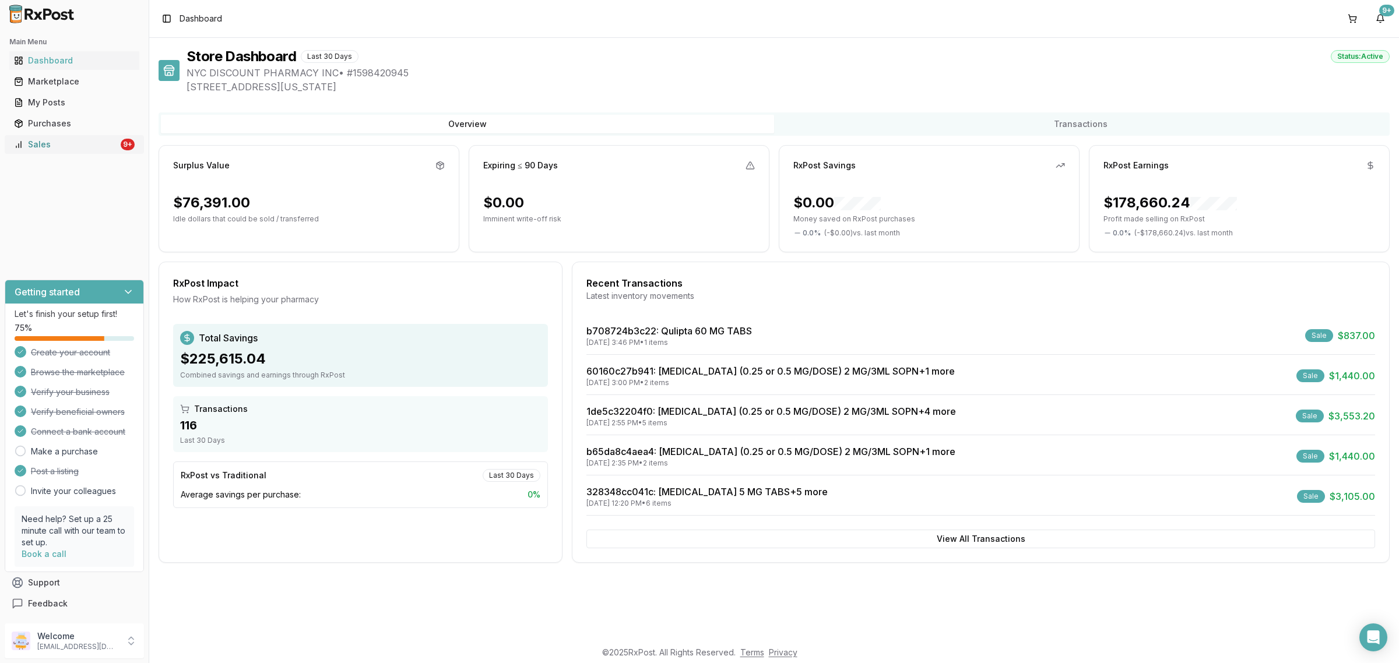
click at [50, 150] on div "Sales" at bounding box center [66, 145] width 104 height 12
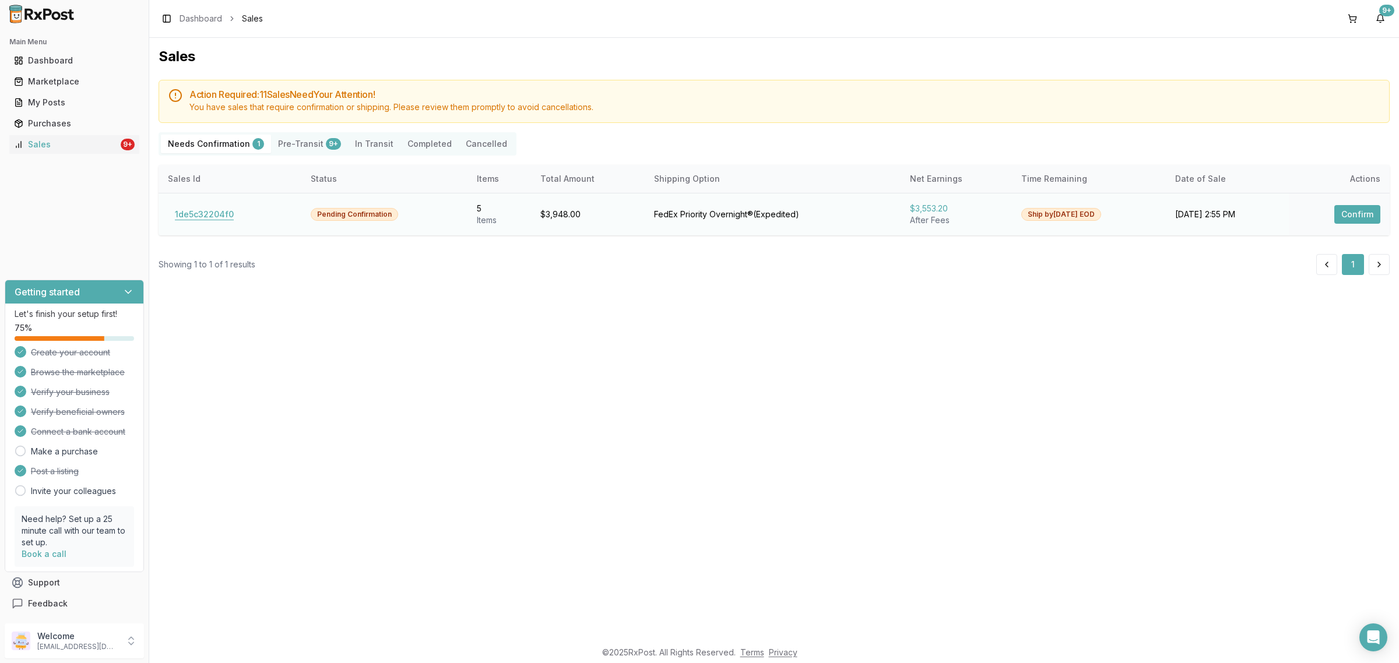
click at [205, 216] on button "1de5c32204f0" at bounding box center [204, 214] width 73 height 19
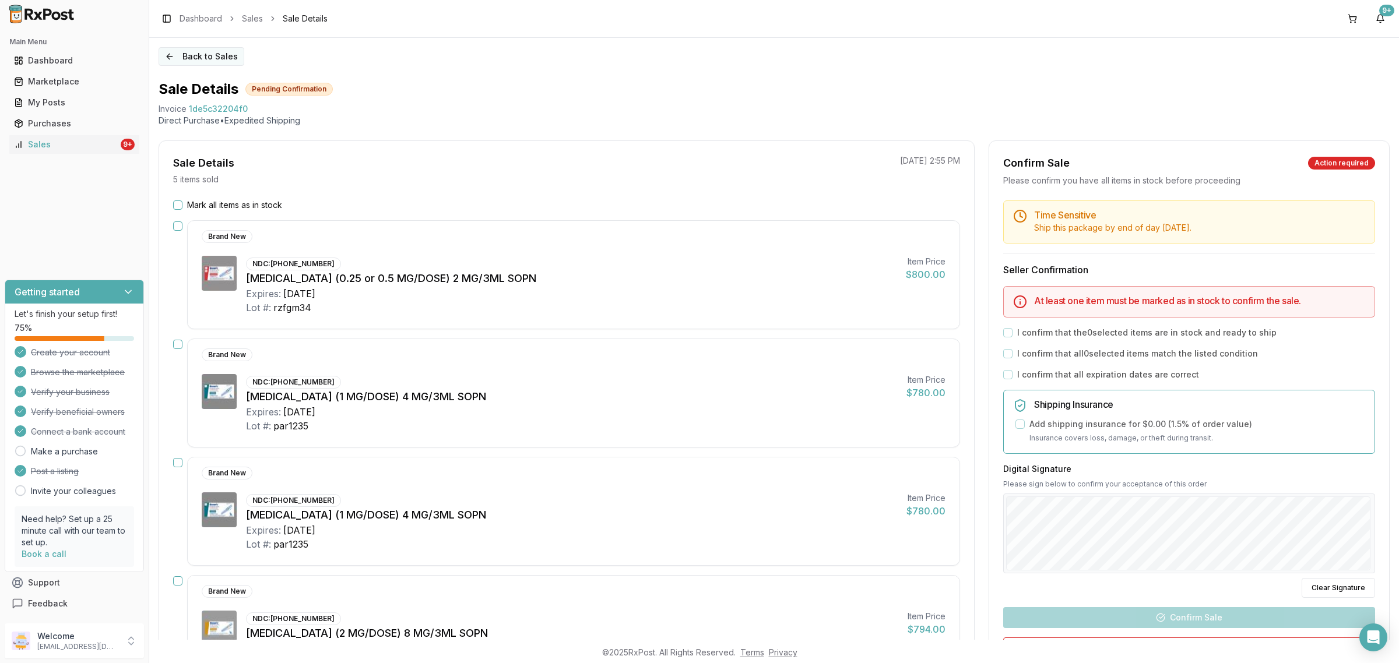
click at [217, 62] on button "Back to Sales" at bounding box center [202, 56] width 86 height 19
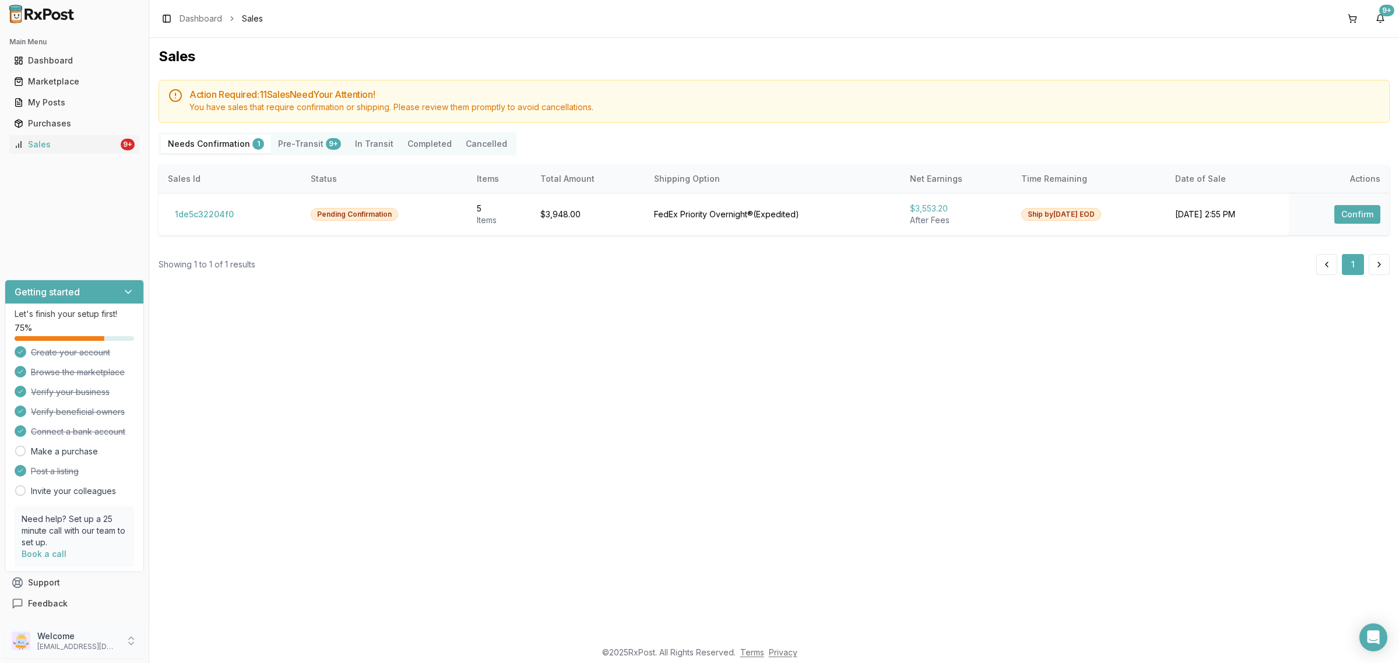
click at [85, 642] on p "[EMAIL_ADDRESS][DOMAIN_NAME]" at bounding box center [77, 646] width 81 height 9
click at [210, 642] on span "Sign Out" at bounding box center [211, 644] width 111 height 12
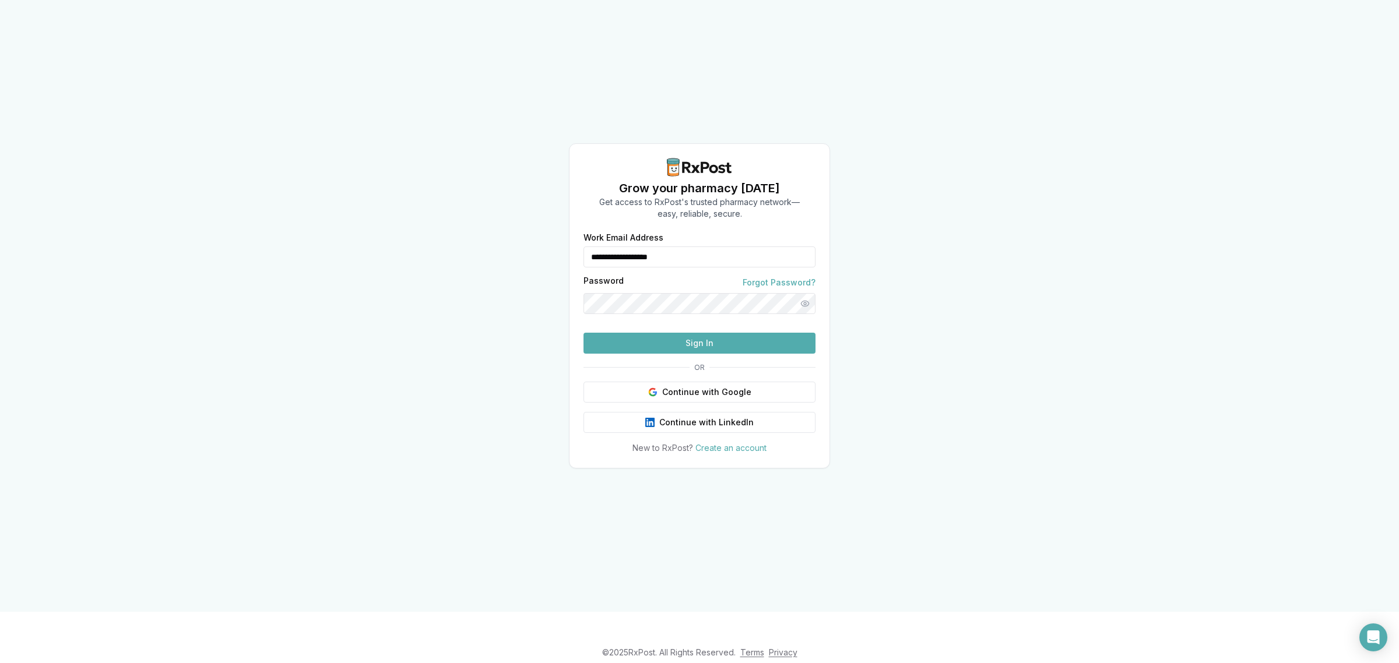
drag, startPoint x: 695, startPoint y: 235, endPoint x: 508, endPoint y: 239, distance: 186.6
click at [508, 239] on div "**********" at bounding box center [699, 306] width 1399 height 612
type input "**********"
click at [706, 354] on button "Sign In" at bounding box center [700, 343] width 232 height 21
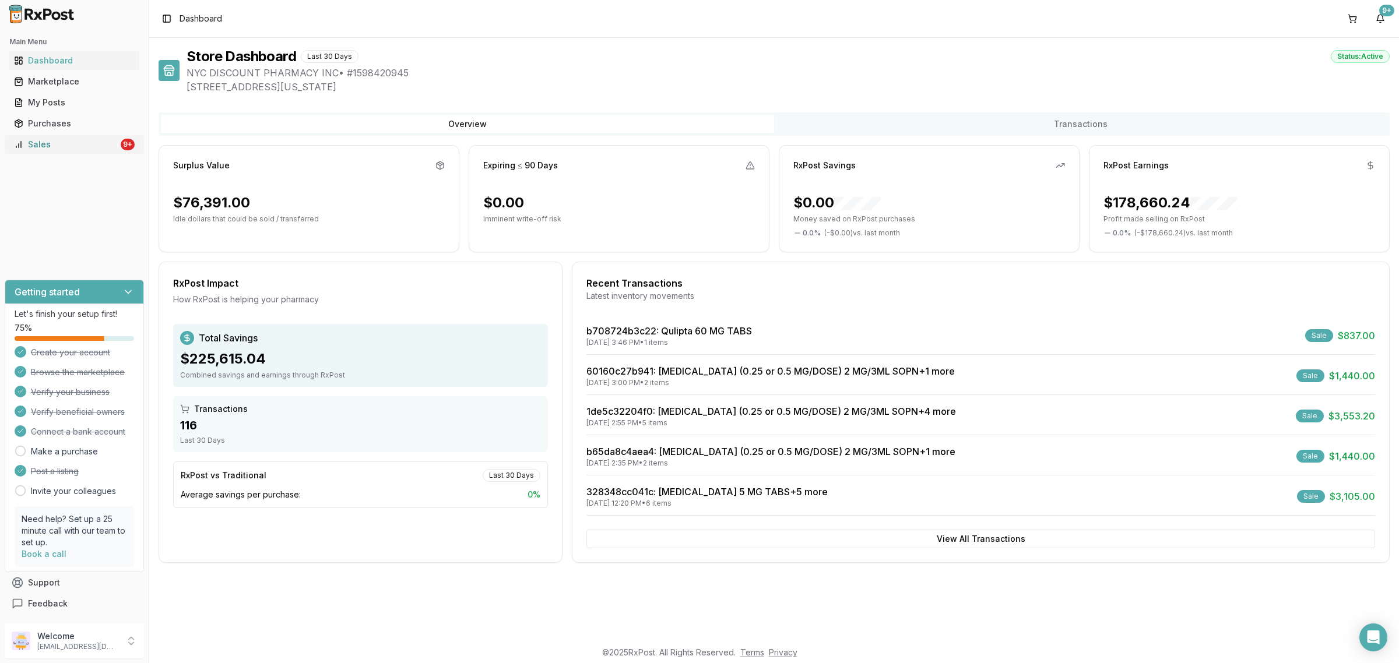
click at [92, 142] on div "Sales" at bounding box center [66, 145] width 104 height 12
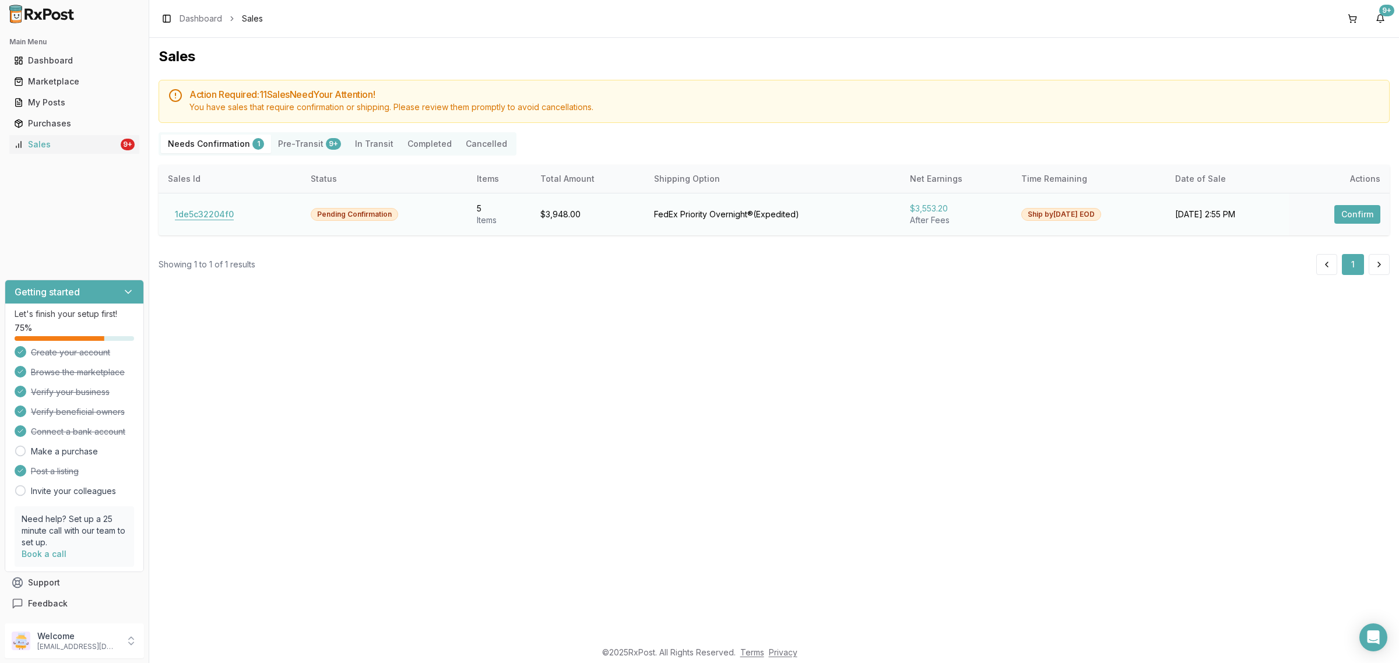
click at [226, 214] on button "1de5c32204f0" at bounding box center [204, 214] width 73 height 19
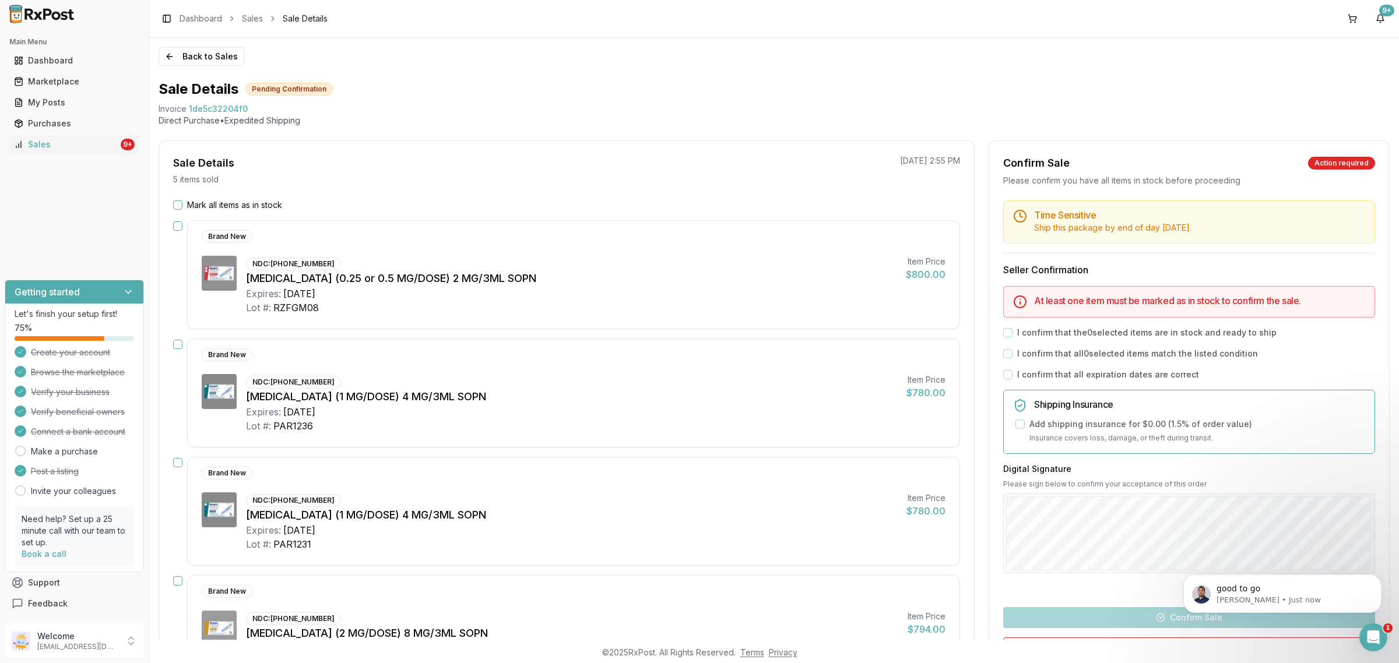
click at [196, 203] on label "Mark all items as in stock" at bounding box center [234, 205] width 95 height 12
click at [182, 203] on button "Mark all items as in stock" at bounding box center [177, 205] width 9 height 9
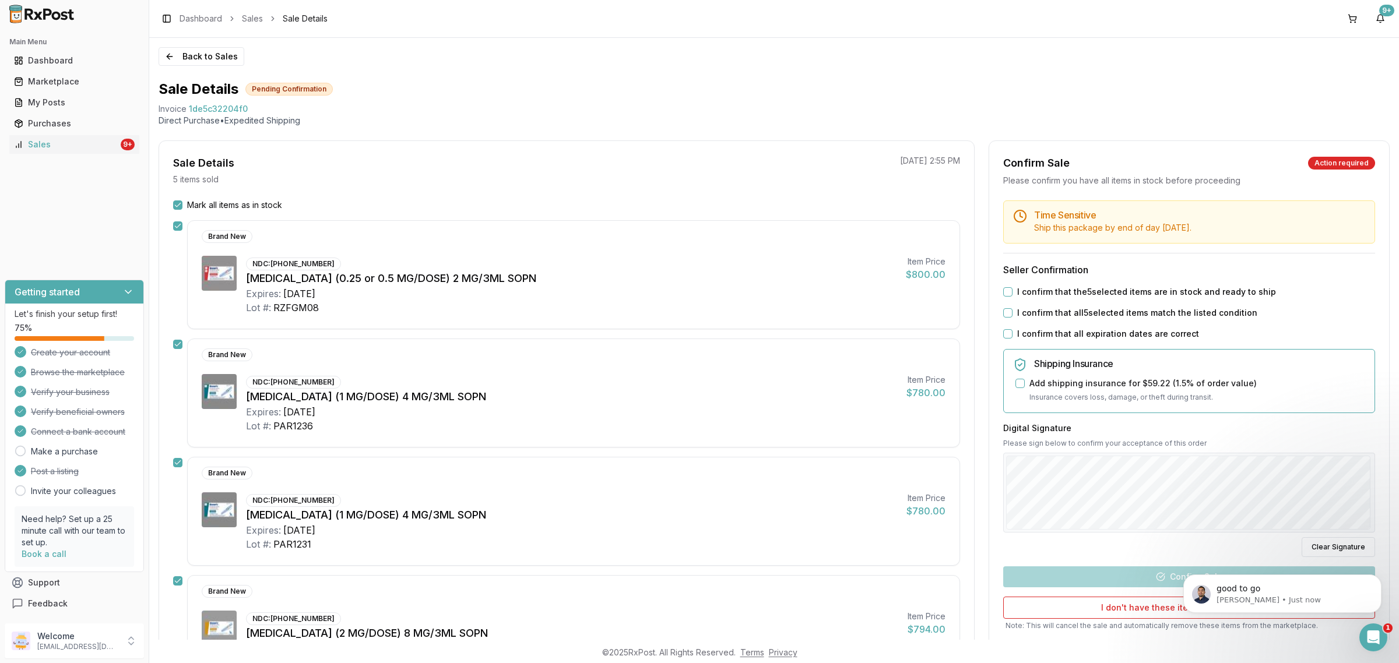
click at [1097, 293] on label "I confirm that the 5 selected items are in stock and ready to ship" at bounding box center [1146, 292] width 259 height 12
click at [1013, 293] on button "I confirm that the 5 selected items are in stock and ready to ship" at bounding box center [1007, 291] width 9 height 9
click at [1087, 317] on label "I confirm that all 5 selected items match the listed condition" at bounding box center [1137, 313] width 240 height 12
click at [1013, 317] on button "I confirm that all 5 selected items match the listed condition" at bounding box center [1007, 312] width 9 height 9
click at [1076, 337] on label "I confirm that all expiration dates are correct" at bounding box center [1108, 334] width 182 height 12
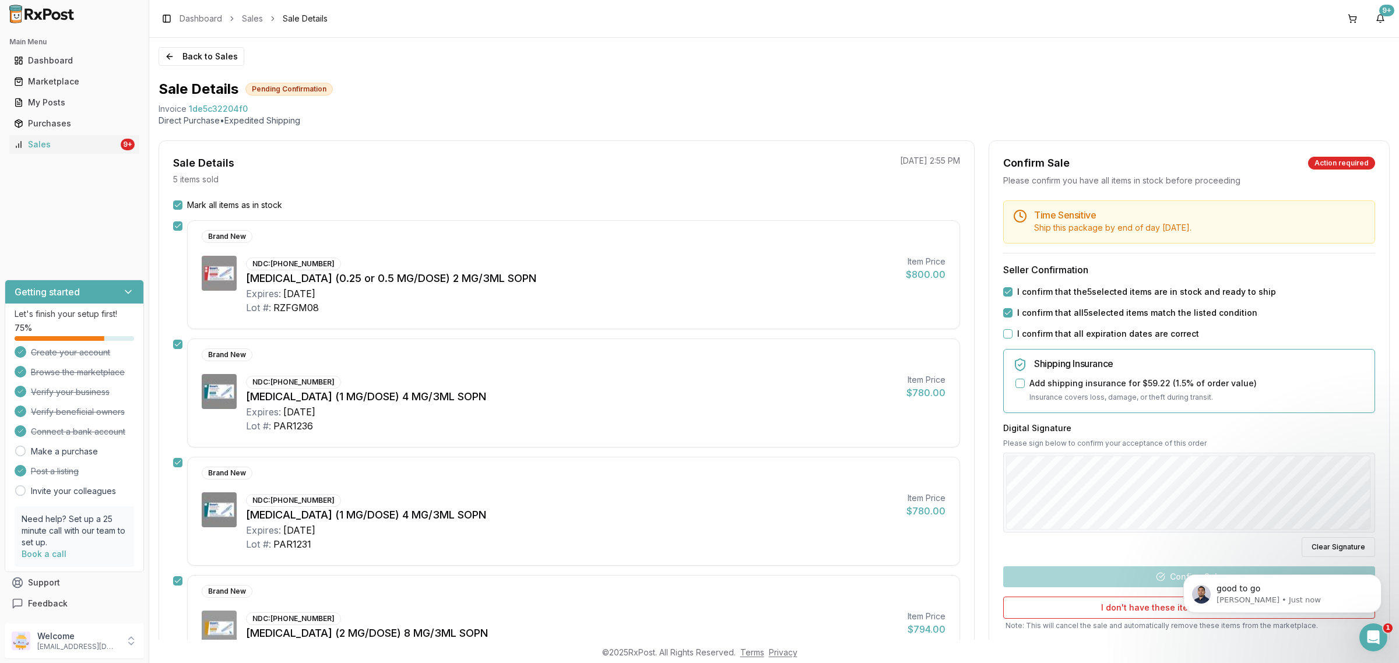
click at [1013, 337] on button "I confirm that all expiration dates are correct" at bounding box center [1007, 333] width 9 height 9
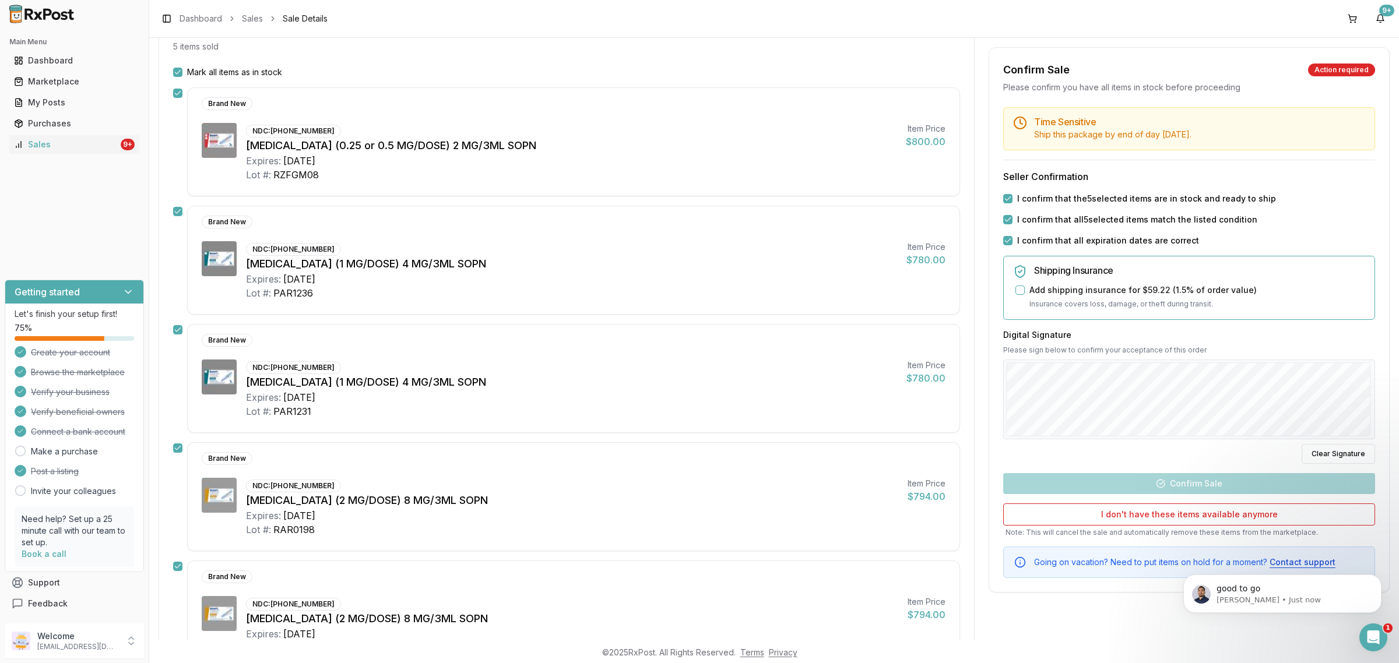
scroll to position [146, 0]
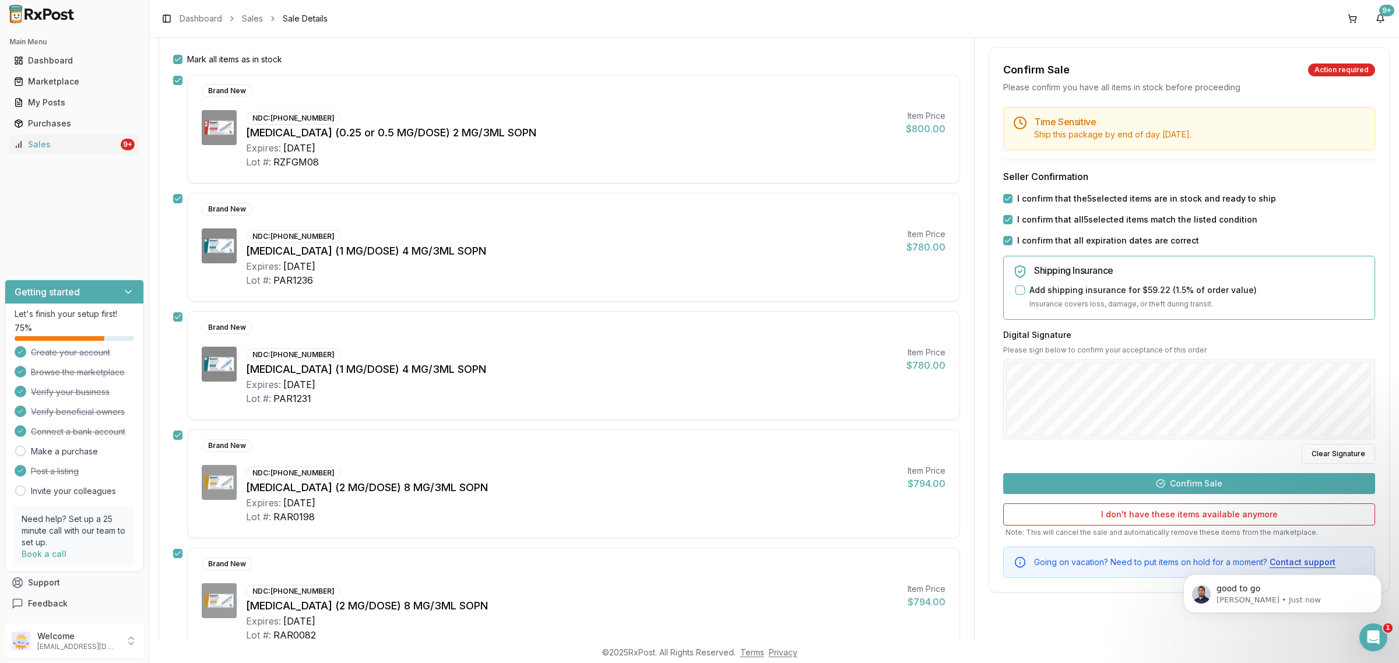
click at [1237, 483] on button "Confirm Sale" at bounding box center [1189, 483] width 372 height 21
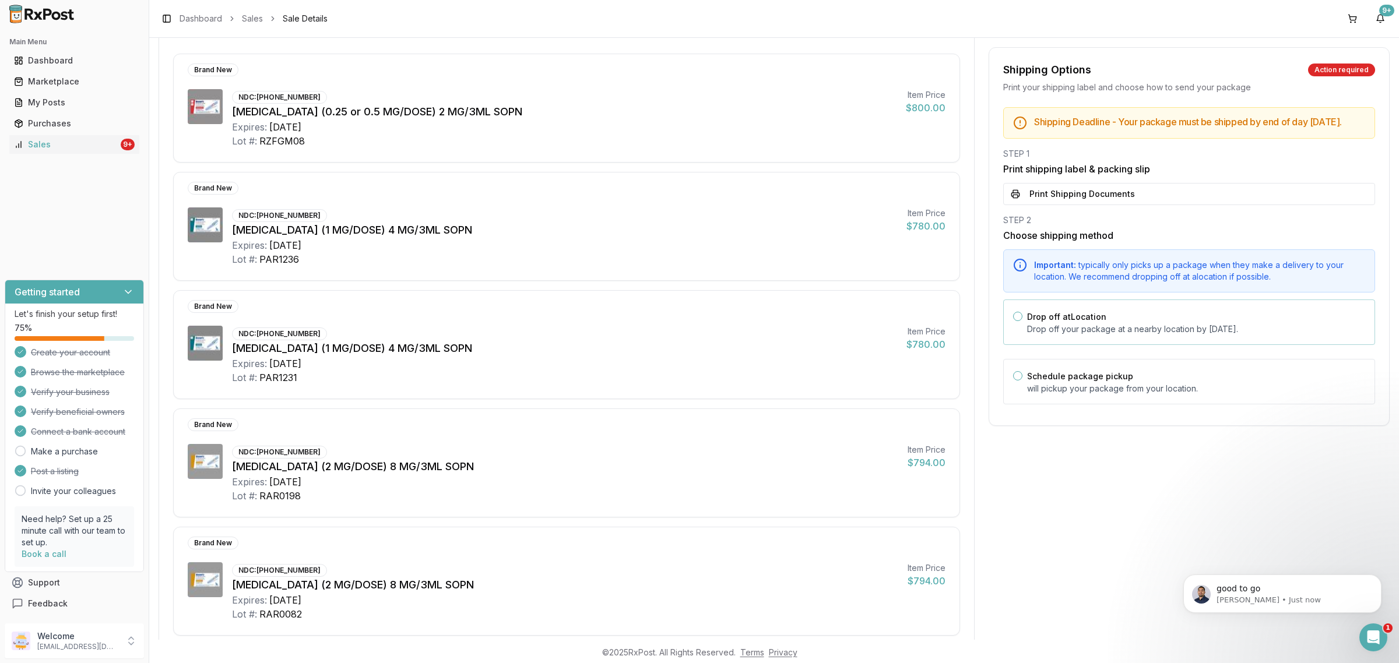
click at [1105, 345] on div "Drop off at Location Drop off your package at a nearby location by September 17…" at bounding box center [1189, 322] width 372 height 45
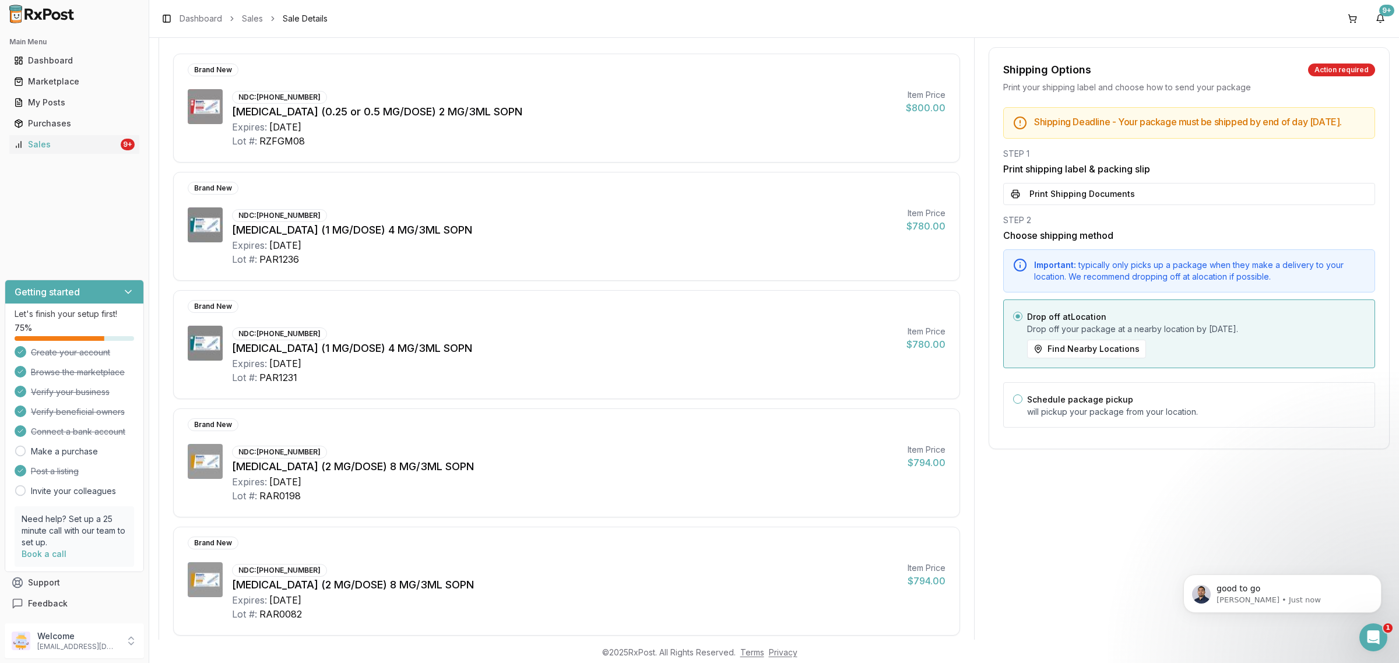
click at [1103, 219] on div "Shipping Deadline - Your package must be shipped by end of day Wednesday, Septe…" at bounding box center [1189, 271] width 400 height 328
click at [1108, 197] on button "Print Shipping Documents" at bounding box center [1189, 194] width 372 height 22
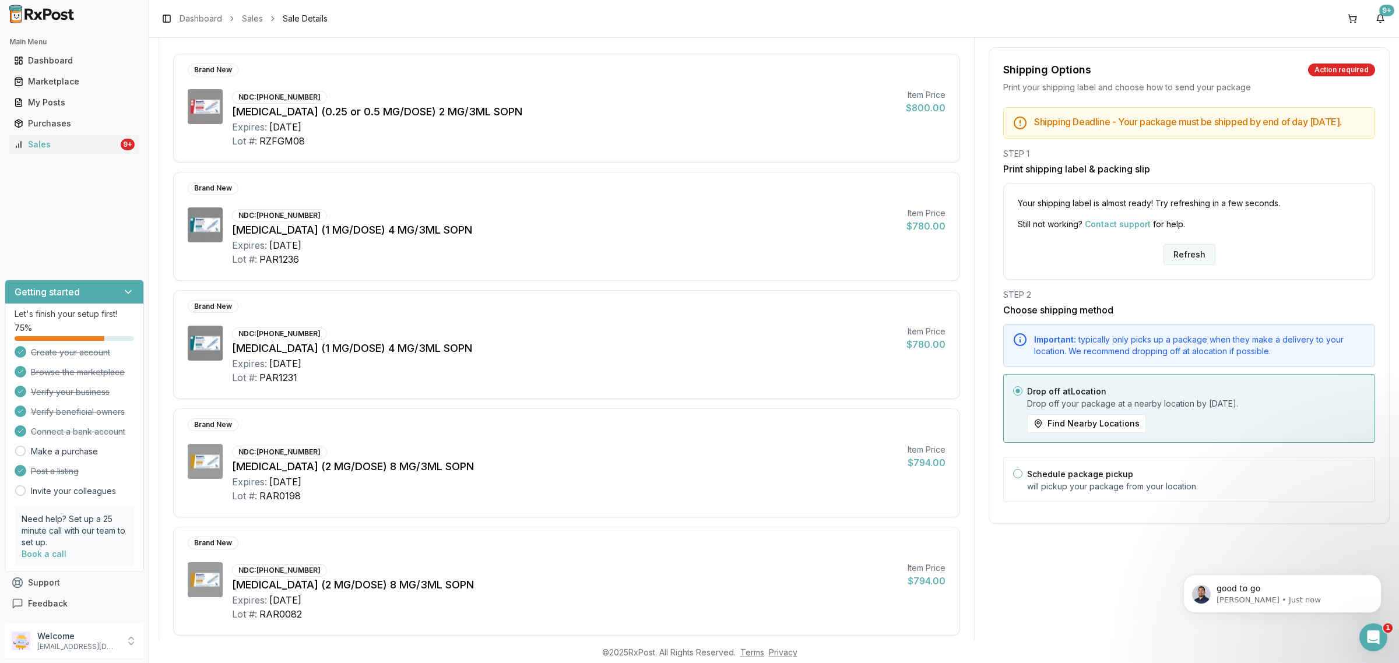
click at [1172, 265] on button "Refresh" at bounding box center [1190, 254] width 52 height 21
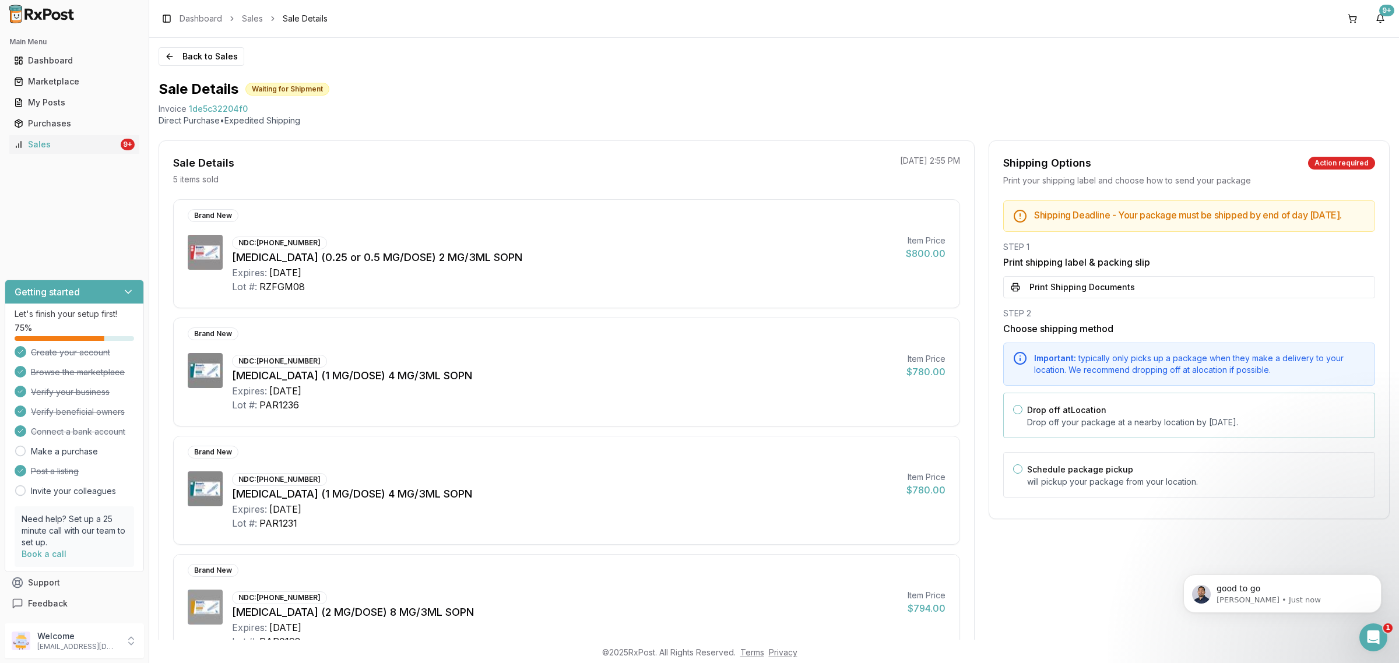
click at [1091, 428] on p "Drop off your package at a nearby location by September 17, 2025 ." at bounding box center [1196, 423] width 338 height 12
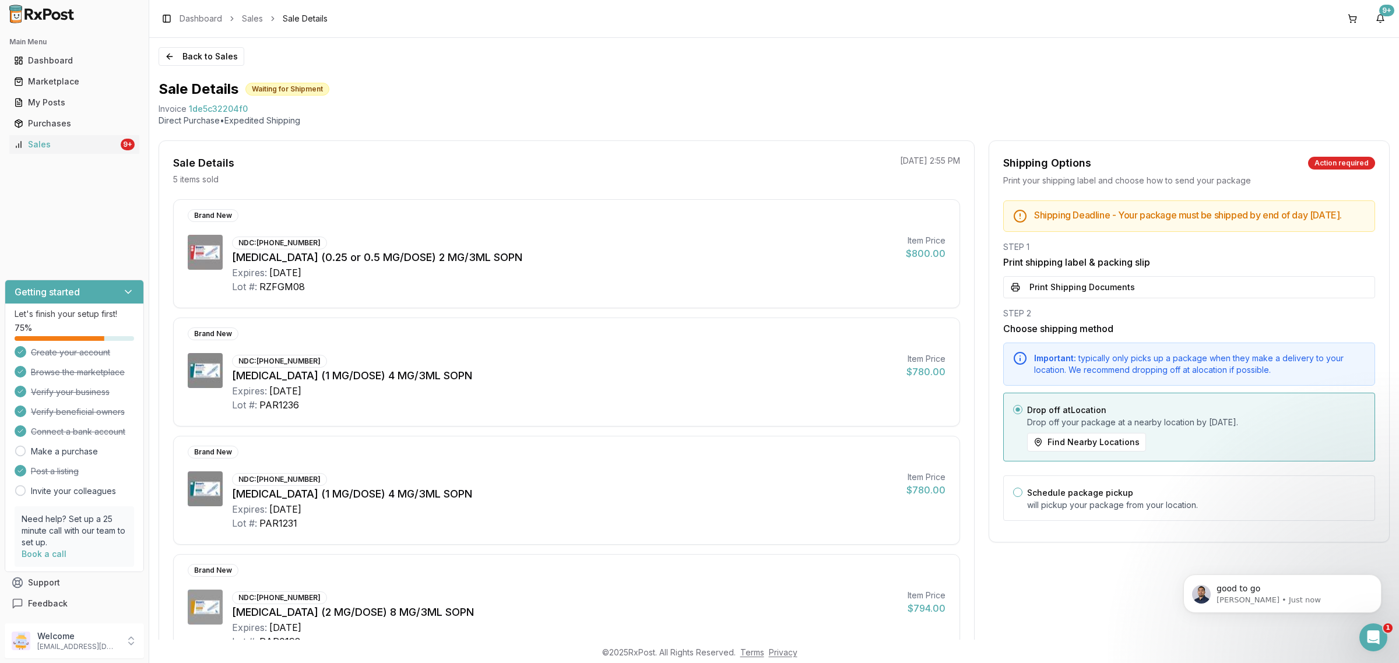
click at [1077, 284] on div "STEP 1 Print shipping label & packing slip Print Shipping Documents" at bounding box center [1189, 269] width 372 height 57
click at [1073, 298] on button "Print Shipping Documents" at bounding box center [1189, 287] width 372 height 22
click at [207, 57] on button "Back to Sales" at bounding box center [202, 56] width 86 height 19
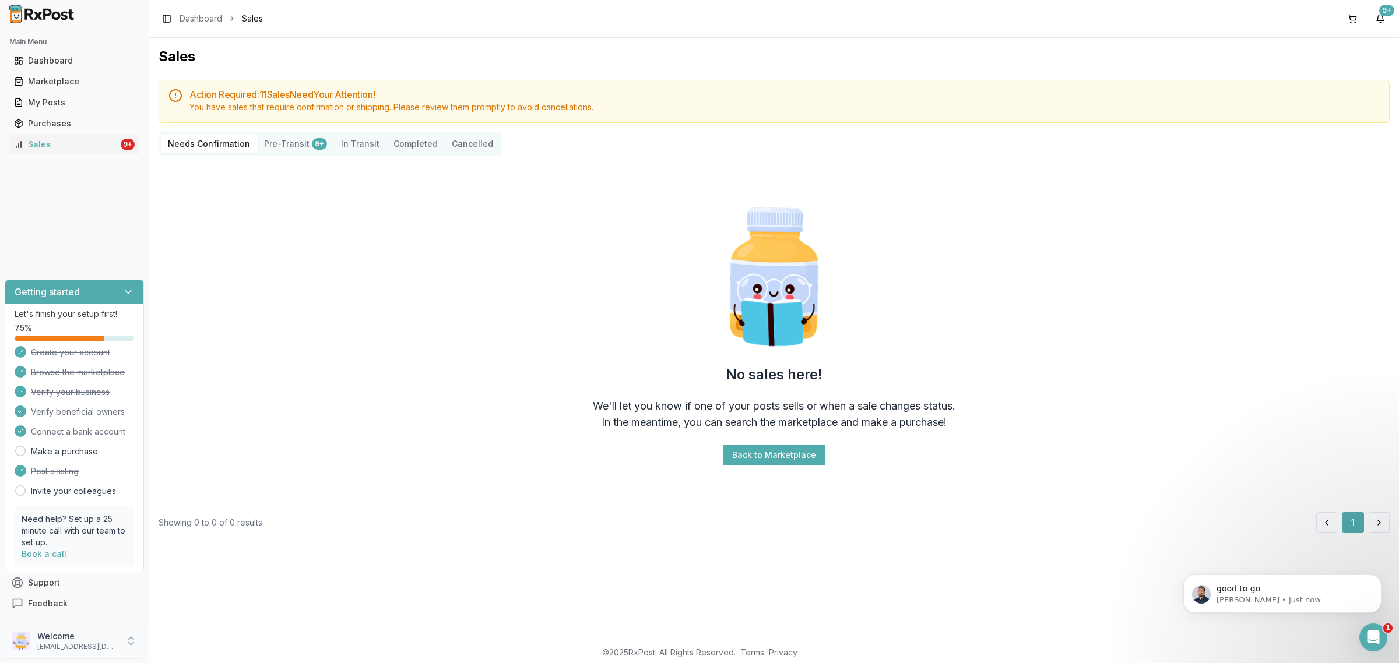
click at [82, 636] on p "Welcome" at bounding box center [77, 637] width 81 height 12
click at [177, 646] on span "Sign Out" at bounding box center [211, 644] width 111 height 12
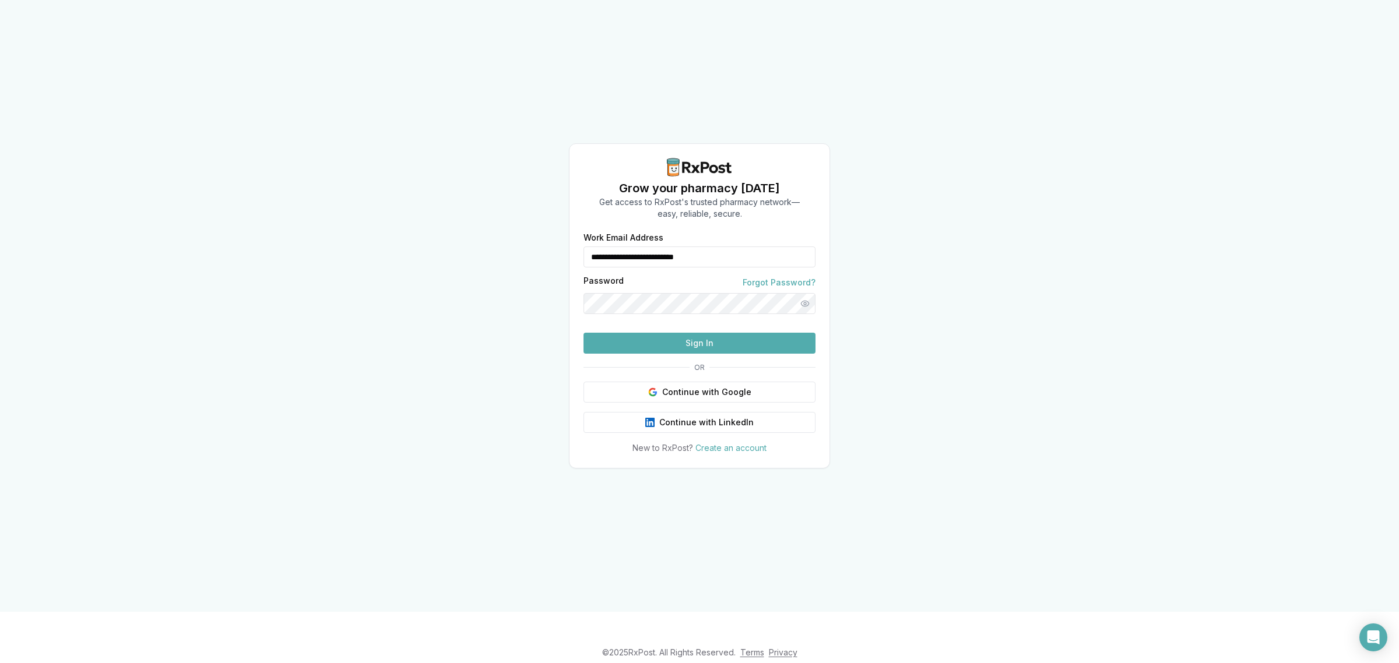
drag, startPoint x: 725, startPoint y: 235, endPoint x: 505, endPoint y: 246, distance: 219.5
click at [505, 246] on div "**********" at bounding box center [699, 306] width 1399 height 612
type input "**********"
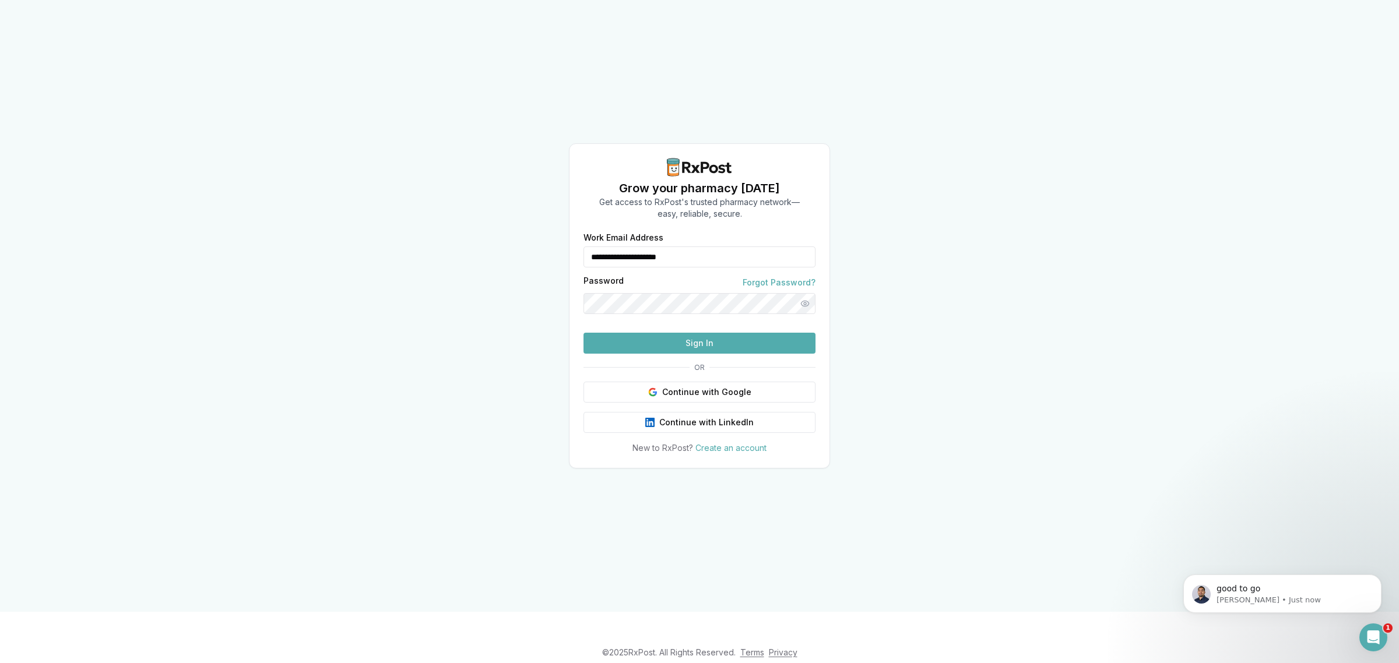
click at [706, 354] on button "Sign In" at bounding box center [700, 343] width 232 height 21
click at [694, 354] on button "Sign In" at bounding box center [700, 343] width 232 height 21
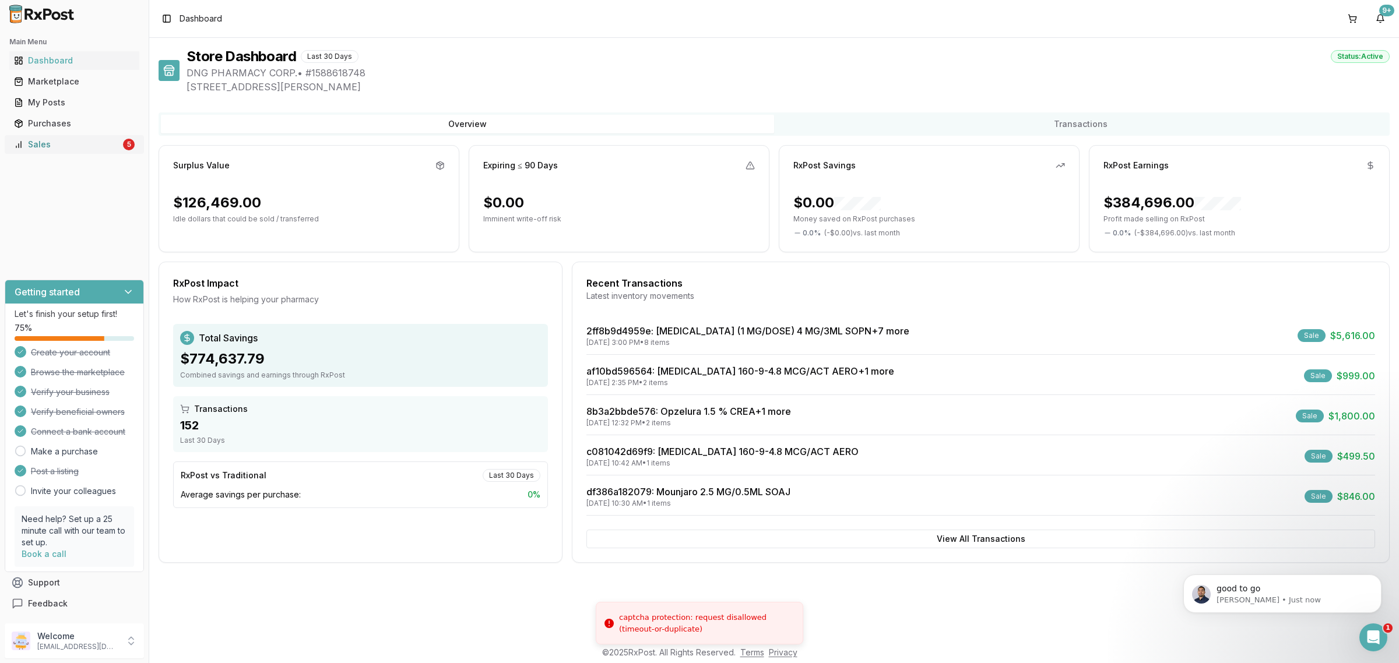
click at [79, 144] on div "Sales" at bounding box center [67, 145] width 107 height 12
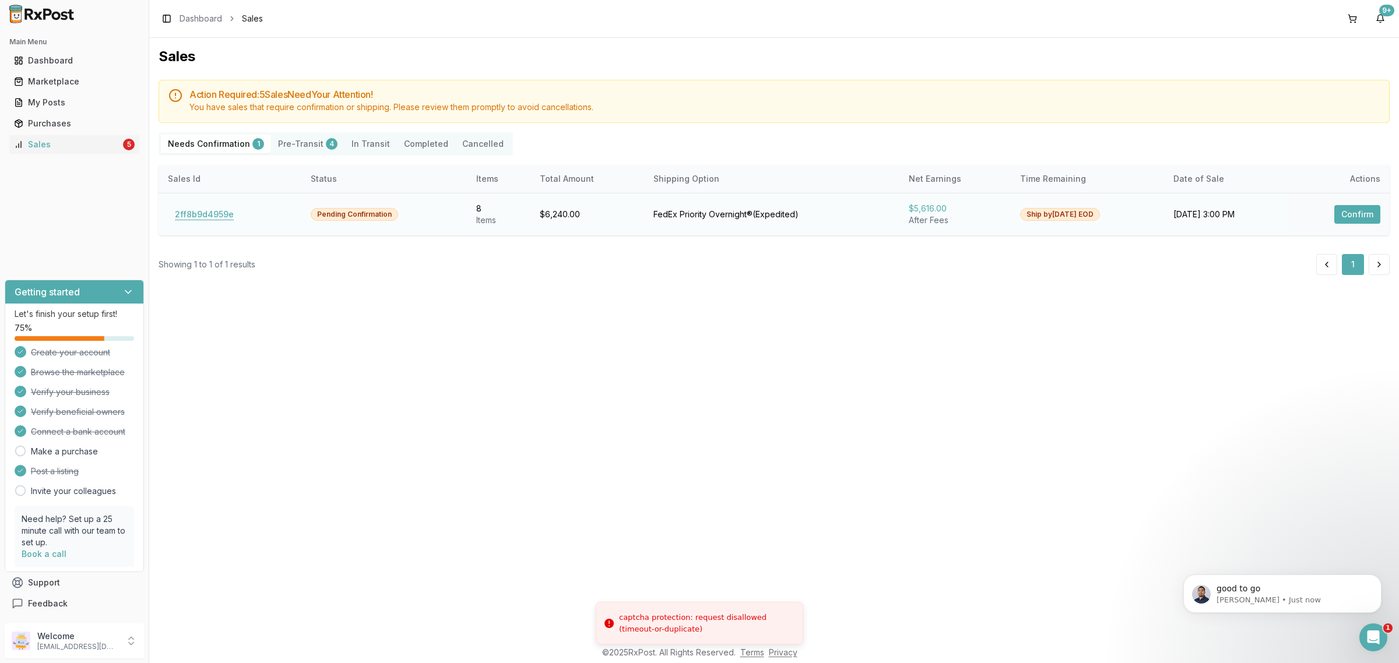
drag, startPoint x: 222, startPoint y: 226, endPoint x: 211, endPoint y: 216, distance: 14.4
click at [220, 226] on td "2ff8b9d4959e" at bounding box center [230, 214] width 143 height 43
click at [211, 216] on button "2ff8b9d4959e" at bounding box center [204, 214] width 73 height 19
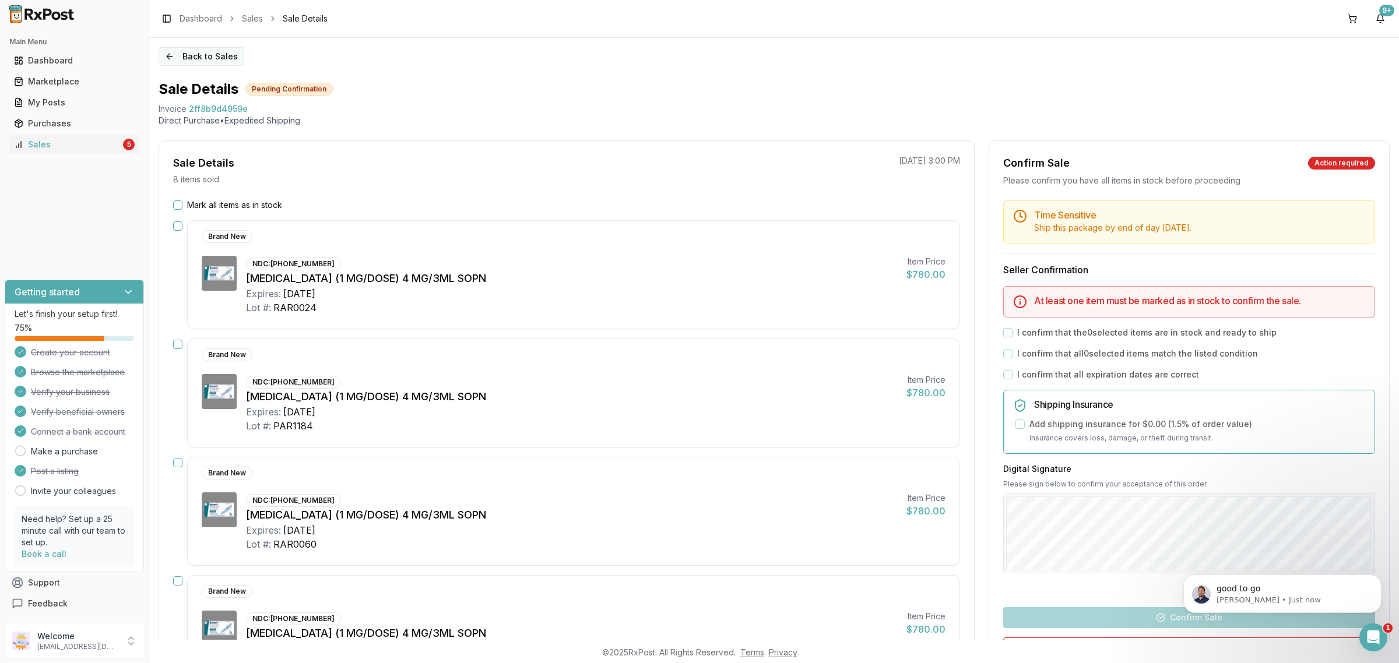
click at [217, 58] on button "Back to Sales" at bounding box center [202, 56] width 86 height 19
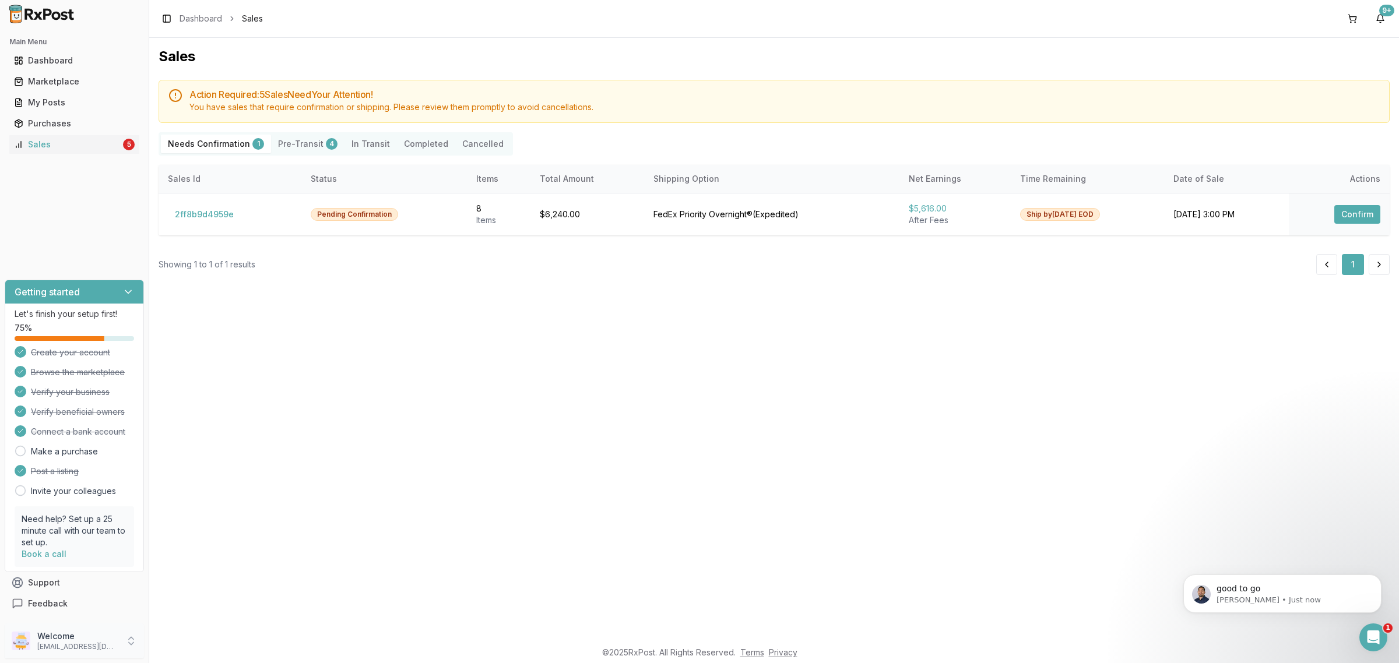
click at [82, 638] on p "Welcome" at bounding box center [77, 637] width 81 height 12
click at [200, 640] on span "Sign Out" at bounding box center [211, 644] width 111 height 12
